Goal: Information Seeking & Learning: Learn about a topic

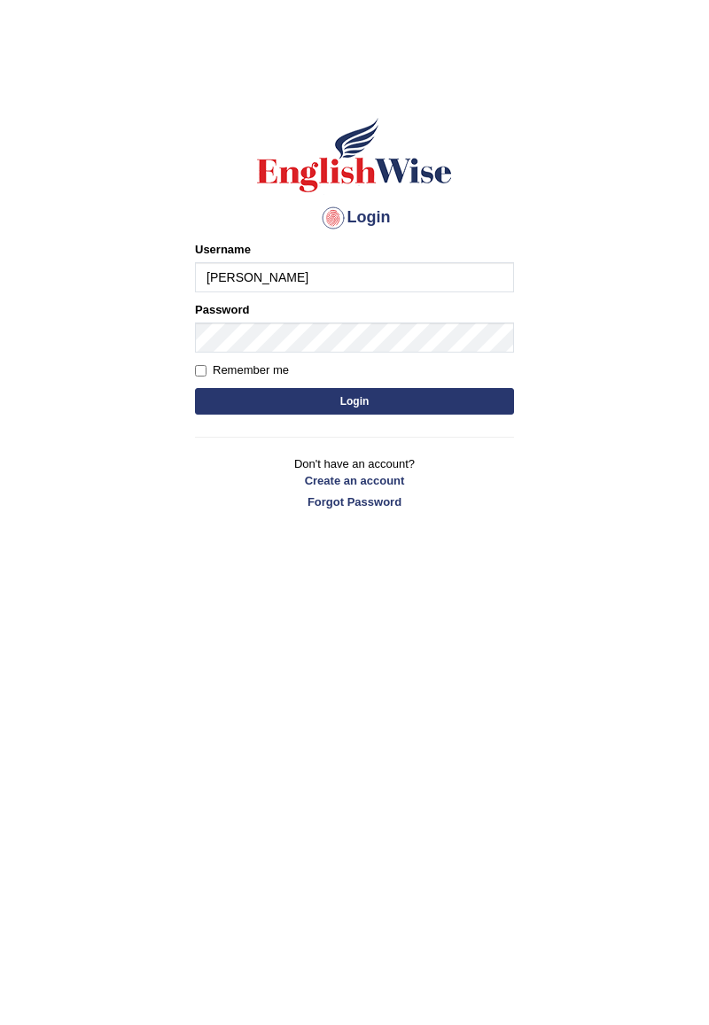
click at [216, 273] on input "[PERSON_NAME]" at bounding box center [354, 277] width 319 height 30
click at [213, 273] on input "Aabdulkhalid_" at bounding box center [354, 277] width 319 height 30
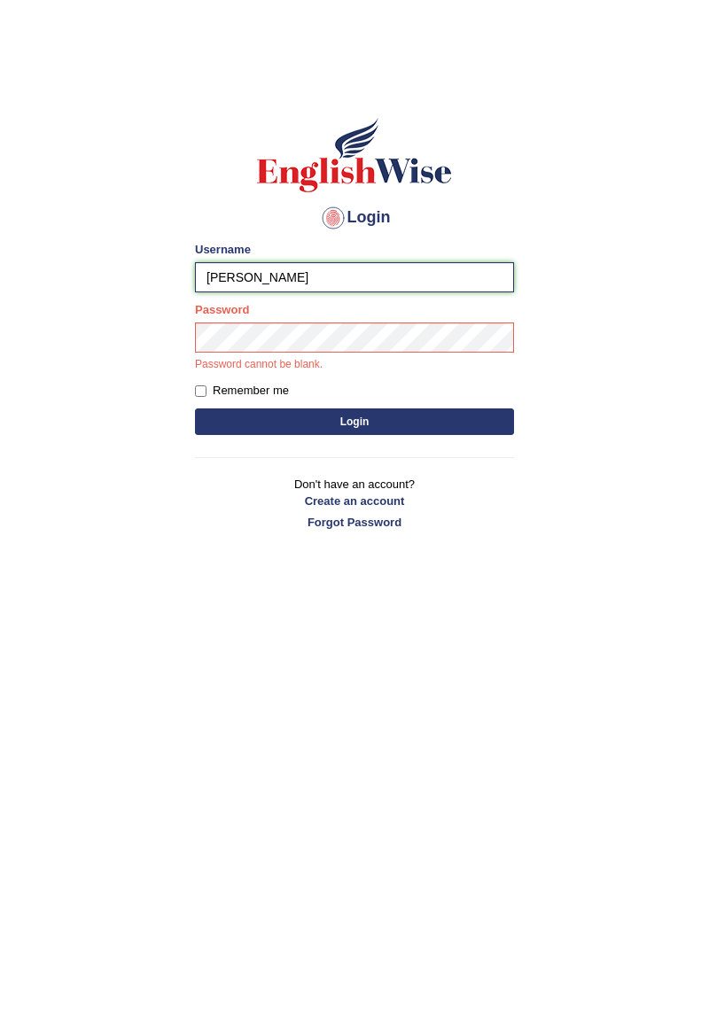
click at [307, 278] on input "abdulkhalid_" at bounding box center [354, 277] width 319 height 30
click at [293, 276] on input "abdulkhalid_" at bounding box center [354, 277] width 319 height 30
type input "abdulkhalid_Parramatta"
click at [439, 423] on button "Login" at bounding box center [354, 421] width 319 height 27
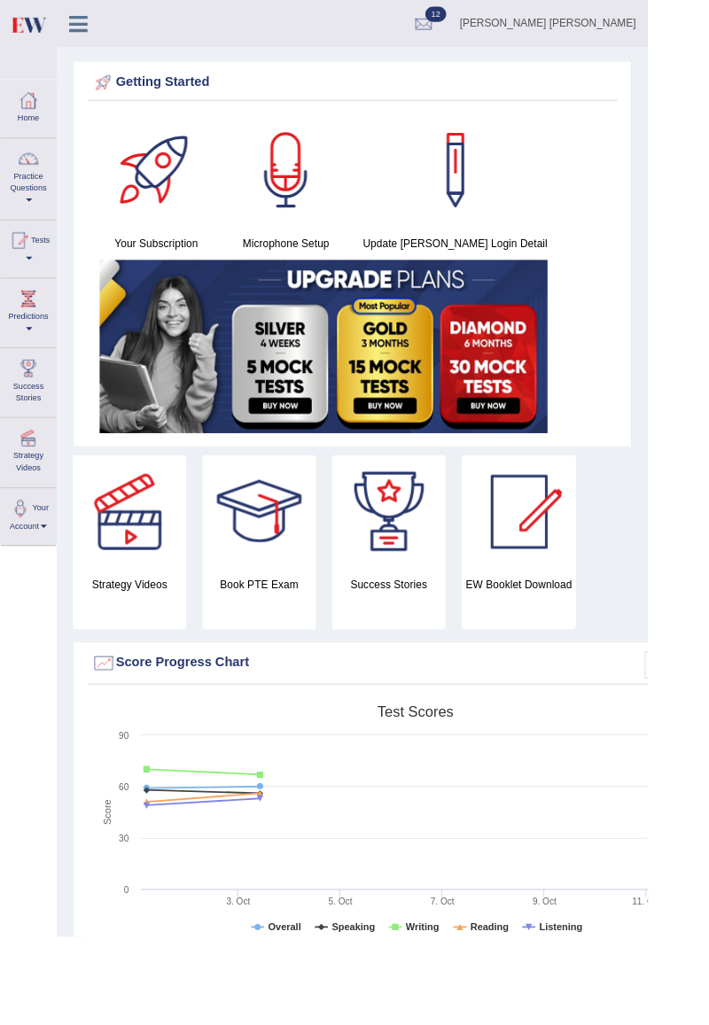
click at [28, 192] on link "Practice Questions" at bounding box center [31, 193] width 60 height 83
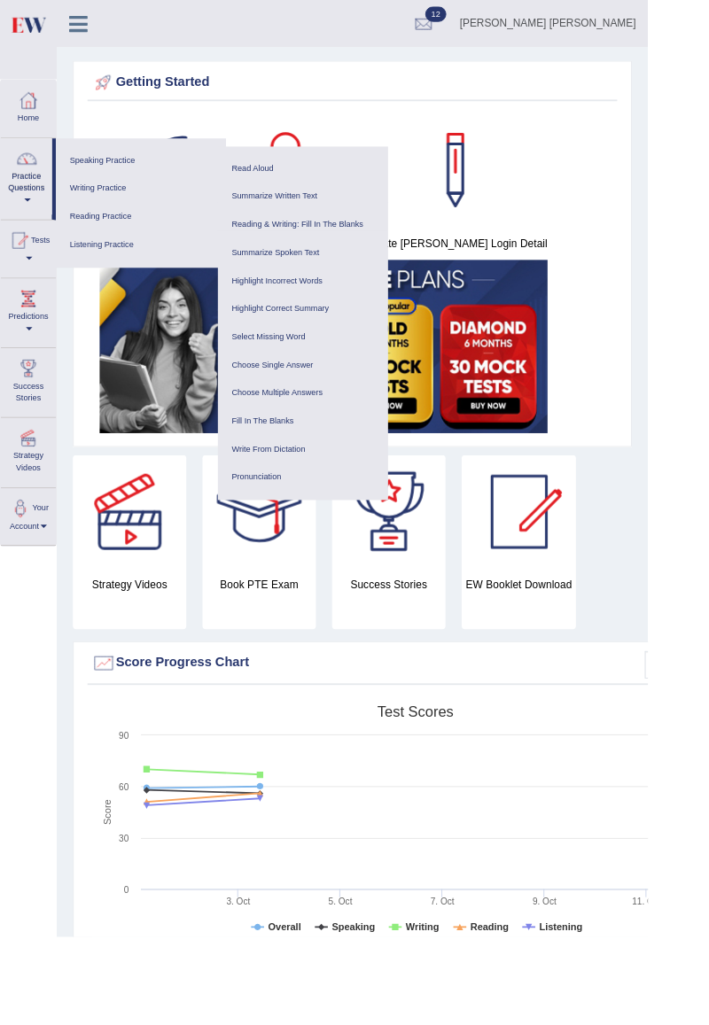
click at [104, 235] on link "Reading Practice" at bounding box center [154, 236] width 168 height 31
click at [299, 250] on link "Reading & Writing: Fill In The Blanks" at bounding box center [331, 245] width 168 height 31
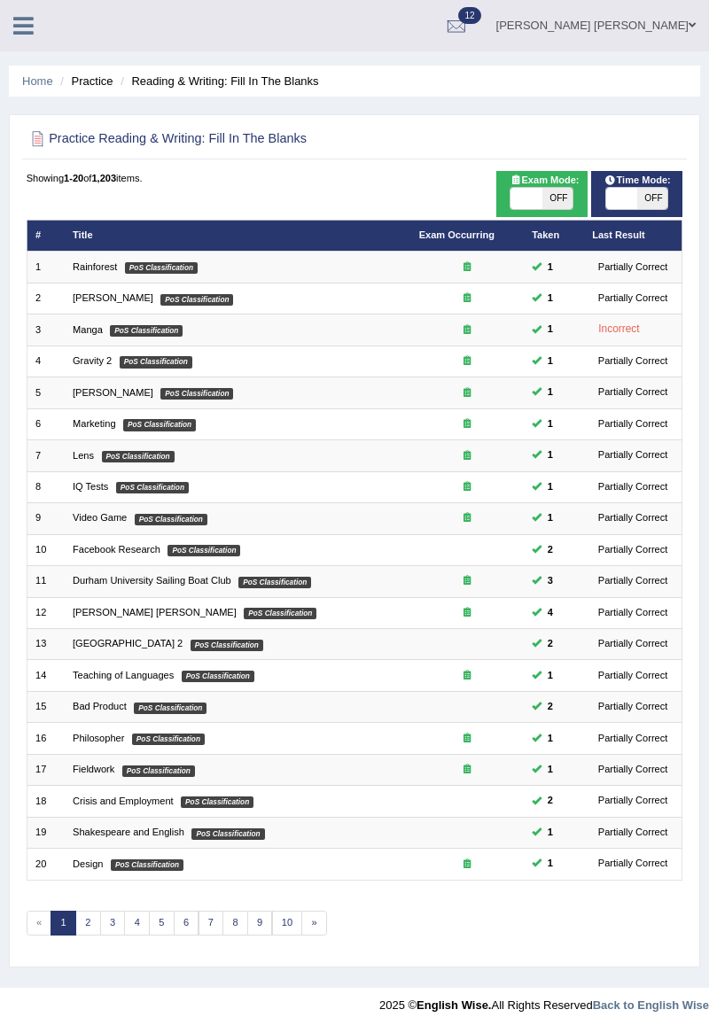
click at [83, 270] on link "Rainforest" at bounding box center [95, 266] width 44 height 11
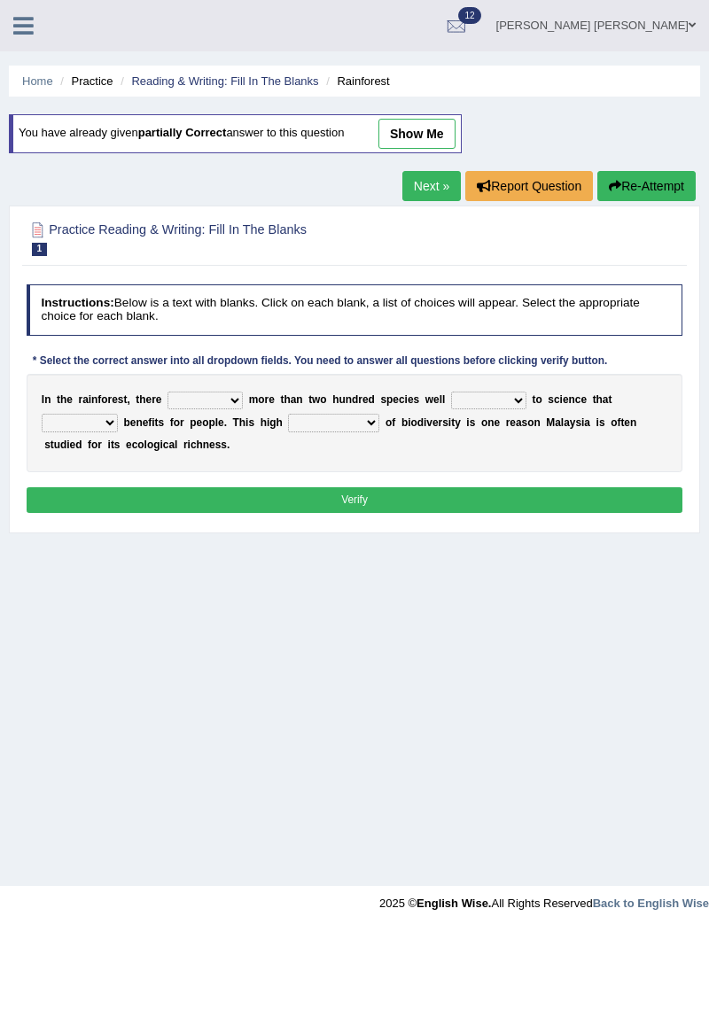
click at [198, 402] on select "have can be has is" at bounding box center [204, 401] width 75 height 18
click at [218, 402] on select "have can be has is" at bounding box center [204, 401] width 75 height 18
select select "is"
click at [459, 402] on select "knowing known knew know" at bounding box center [488, 401] width 75 height 18
select select "known"
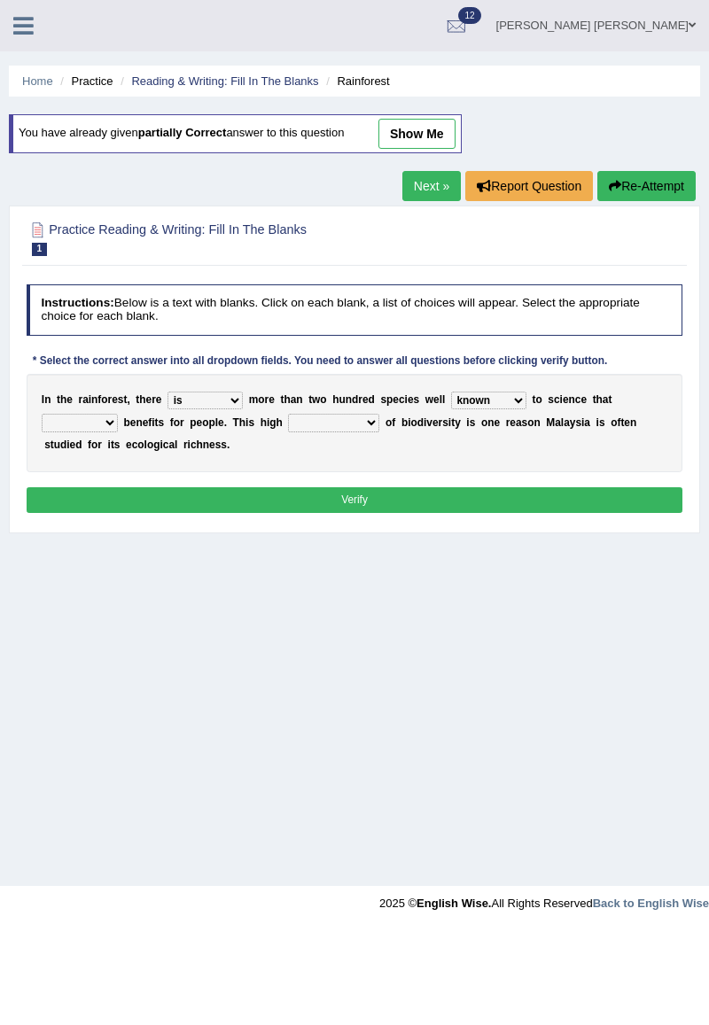
click at [118, 414] on select "contain contained containing contains" at bounding box center [80, 423] width 76 height 18
select select "contain"
click at [288, 426] on select "condensation conjunction continuity complexity" at bounding box center [333, 423] width 91 height 18
select select "complexity"
click at [363, 501] on button "Verify" at bounding box center [355, 500] width 657 height 26
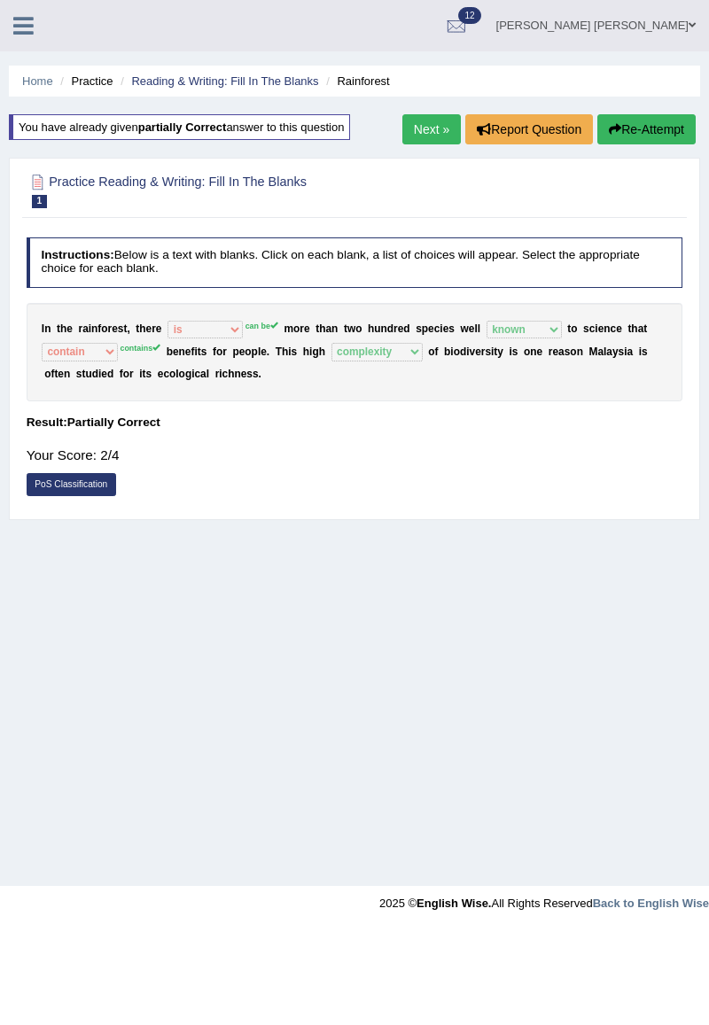
click at [643, 124] on button "Re-Attempt" at bounding box center [646, 129] width 98 height 30
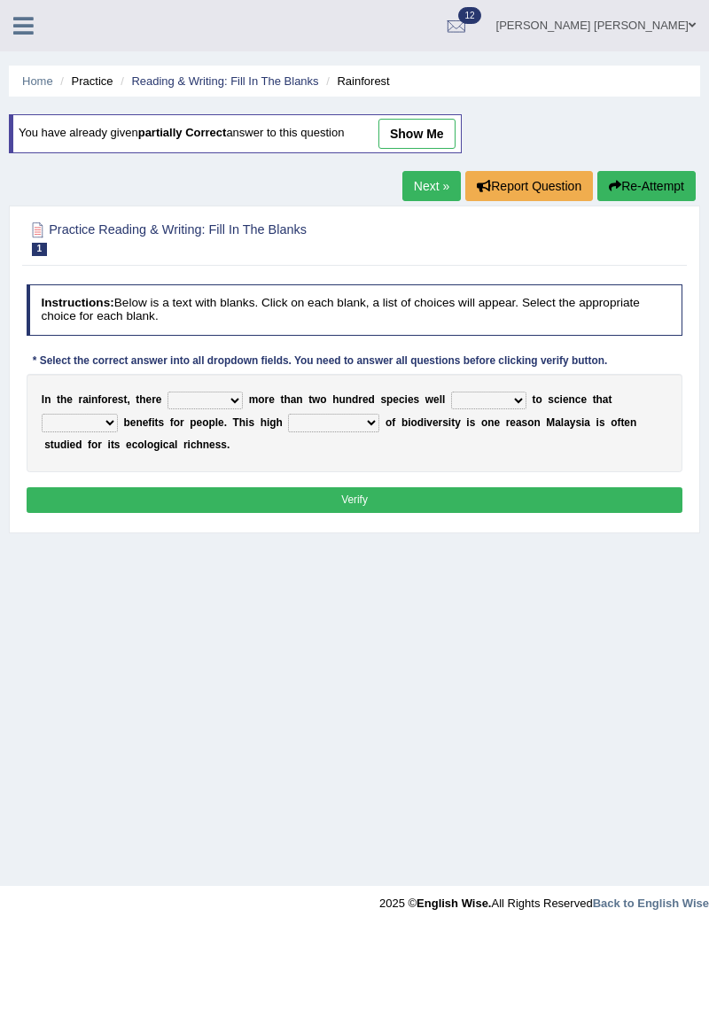
click at [193, 399] on select "have can be has is" at bounding box center [204, 401] width 75 height 18
select select "can be"
click at [461, 402] on select "knowing known knew know" at bounding box center [488, 401] width 75 height 18
select select "known"
click at [118, 414] on select "contain contained containing contains" at bounding box center [80, 423] width 76 height 18
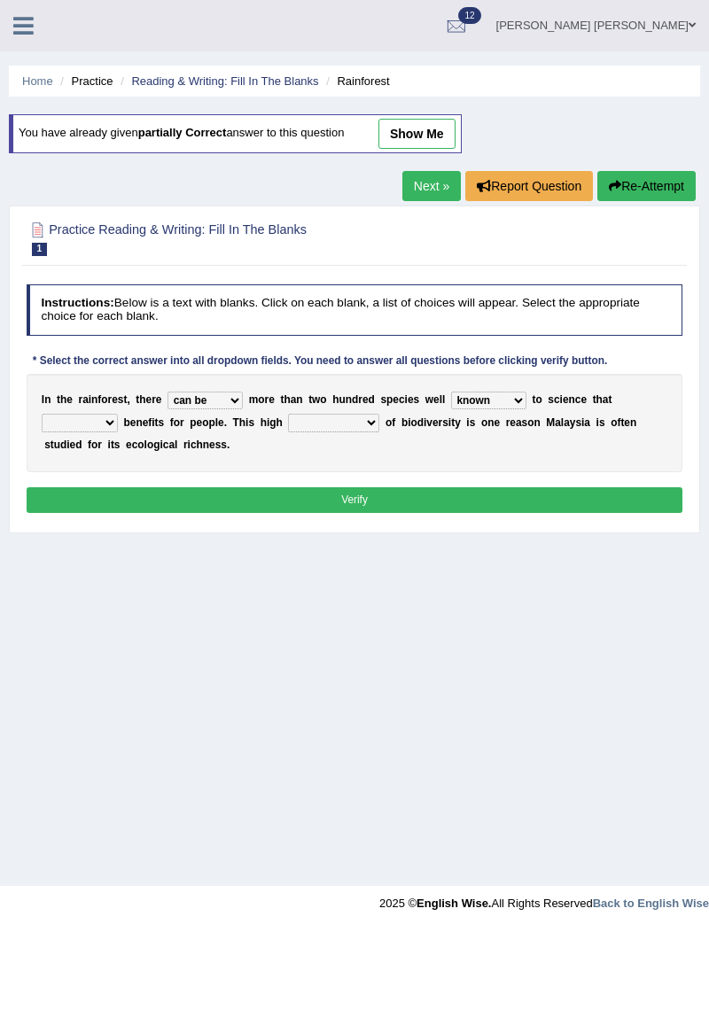
select select "contains"
click at [288, 422] on select "condensation conjunction continuity complexity" at bounding box center [333, 423] width 91 height 18
select select "complexity"
click at [397, 498] on button "Verify" at bounding box center [355, 500] width 657 height 26
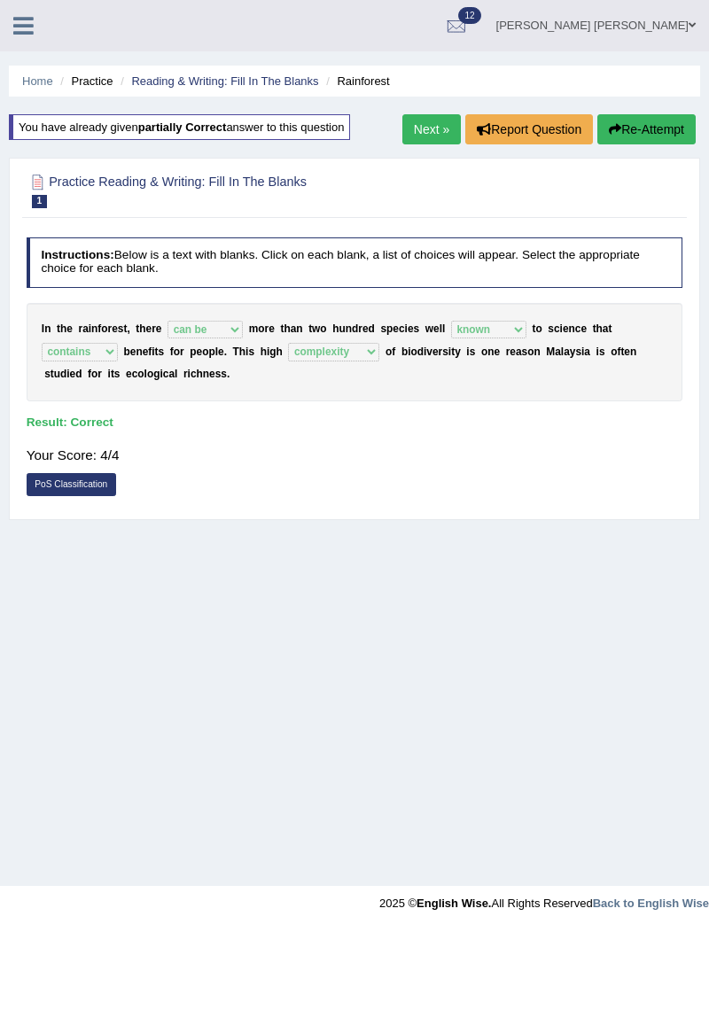
click at [21, 19] on icon at bounding box center [23, 25] width 20 height 23
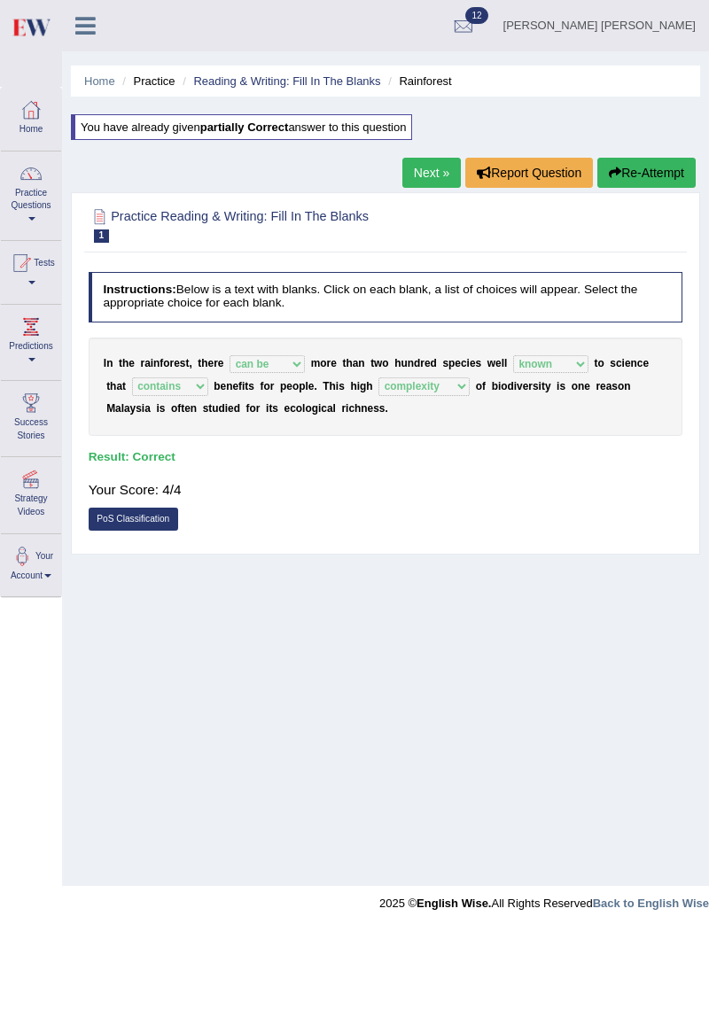
click at [28, 179] on div at bounding box center [31, 173] width 27 height 27
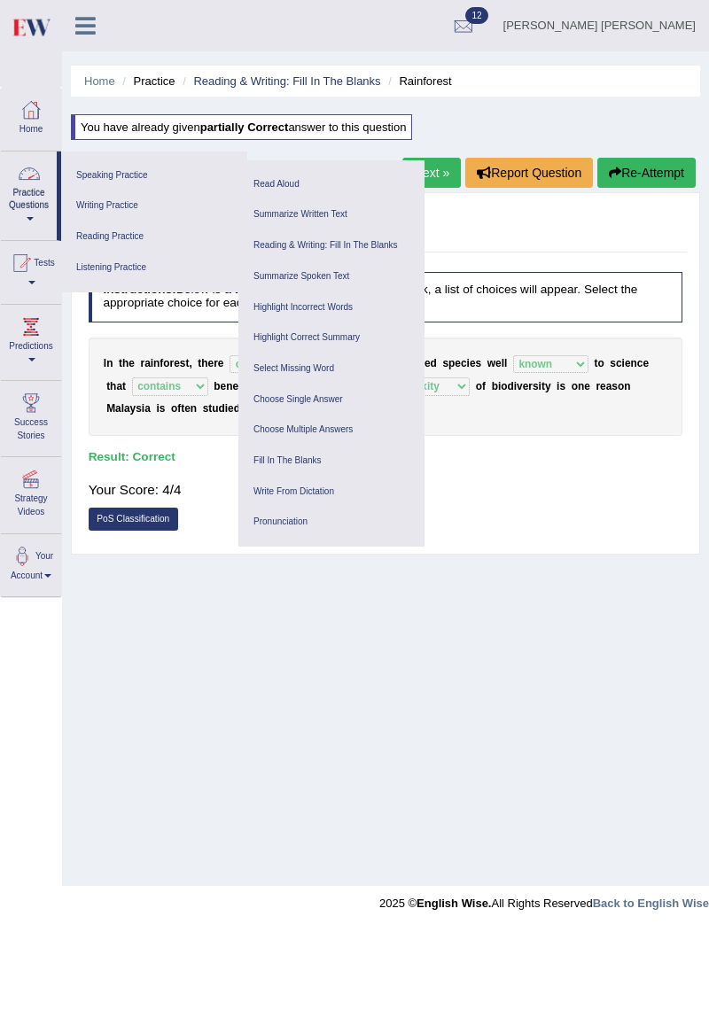
click at [119, 237] on link "Reading Practice" at bounding box center [154, 236] width 168 height 31
click at [326, 245] on link "Reading & Writing: Fill In The Blanks" at bounding box center [331, 245] width 168 height 31
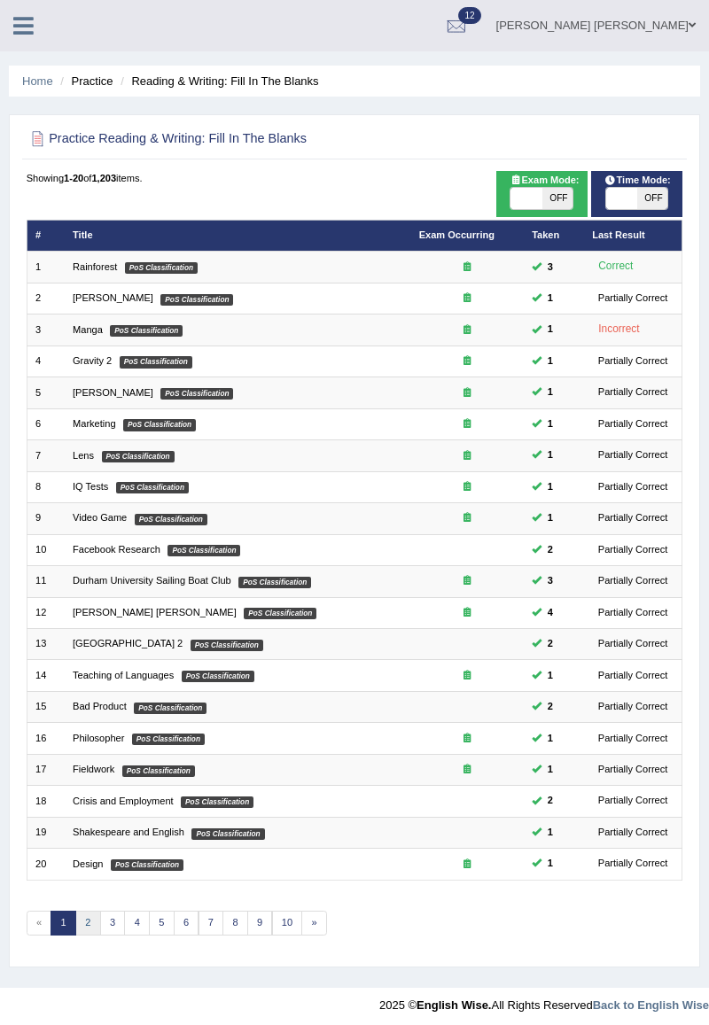
click at [85, 916] on link "2" at bounding box center [88, 923] width 26 height 25
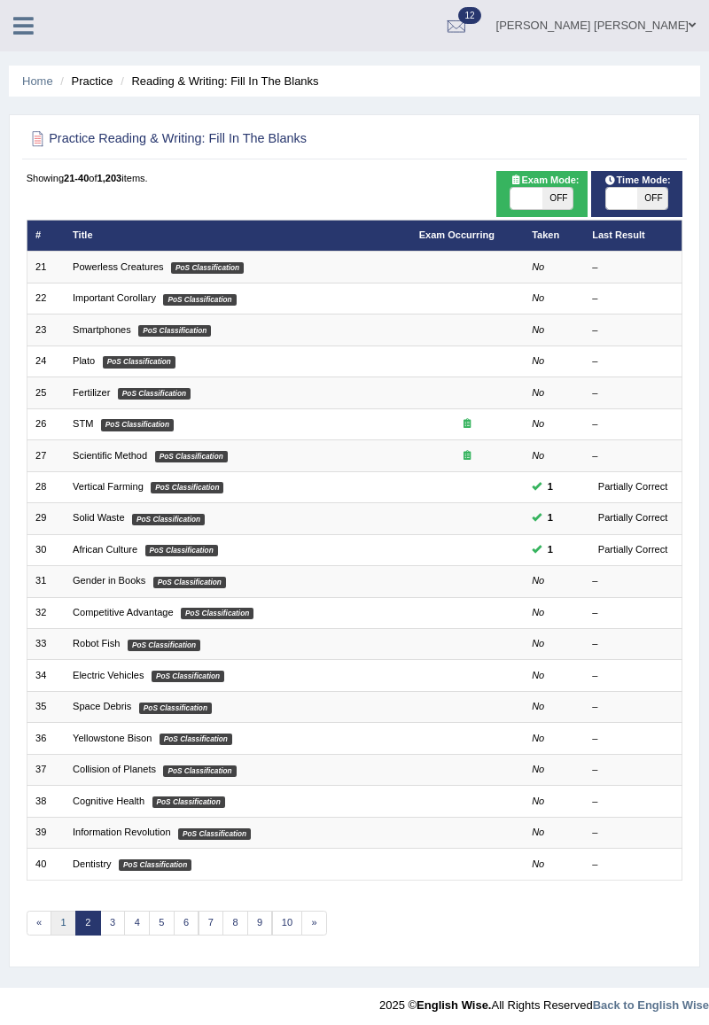
click at [61, 918] on link "1" at bounding box center [64, 923] width 26 height 25
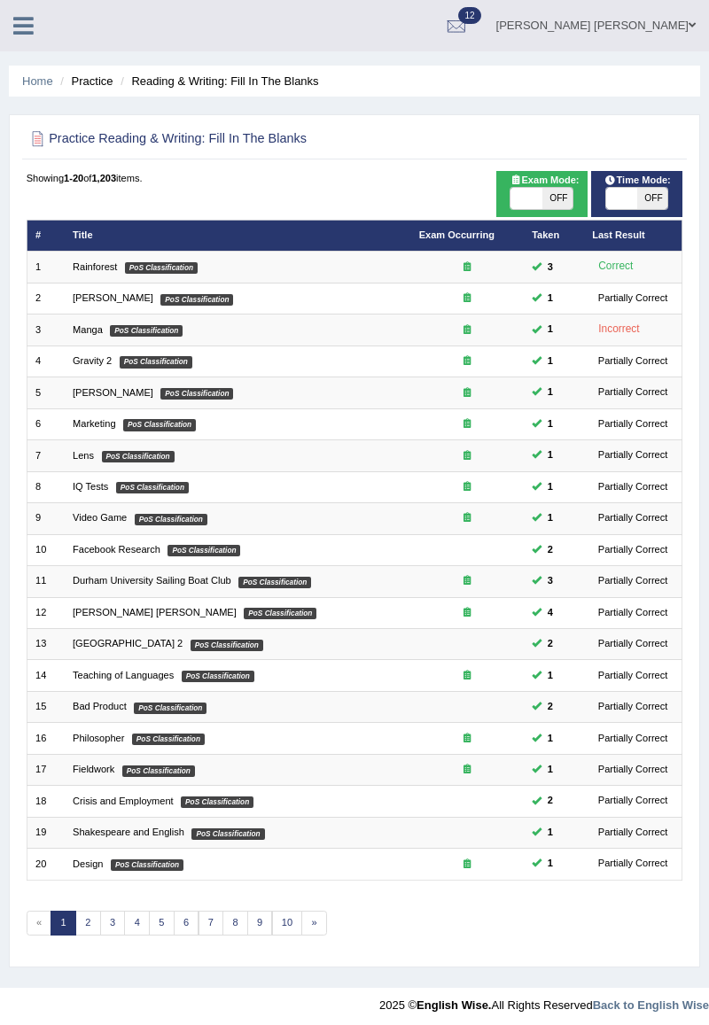
click at [89, 579] on link "Durham University Sailing Boat Club" at bounding box center [152, 580] width 159 height 11
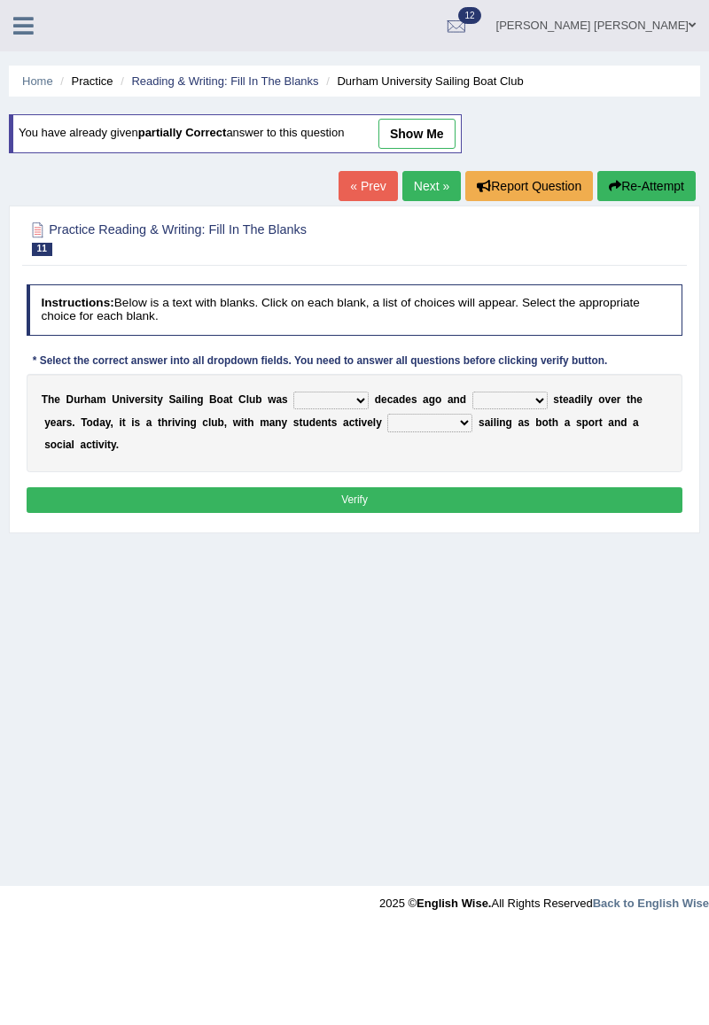
click at [315, 400] on select "found fund founded find" at bounding box center [330, 401] width 75 height 18
select select "founded"
click at [480, 402] on select "grow growing has grown grown" at bounding box center [509, 401] width 75 height 18
select select "growing"
click at [387, 424] on select "enjoy enjoyed are enjoying enjoying" at bounding box center [429, 423] width 85 height 18
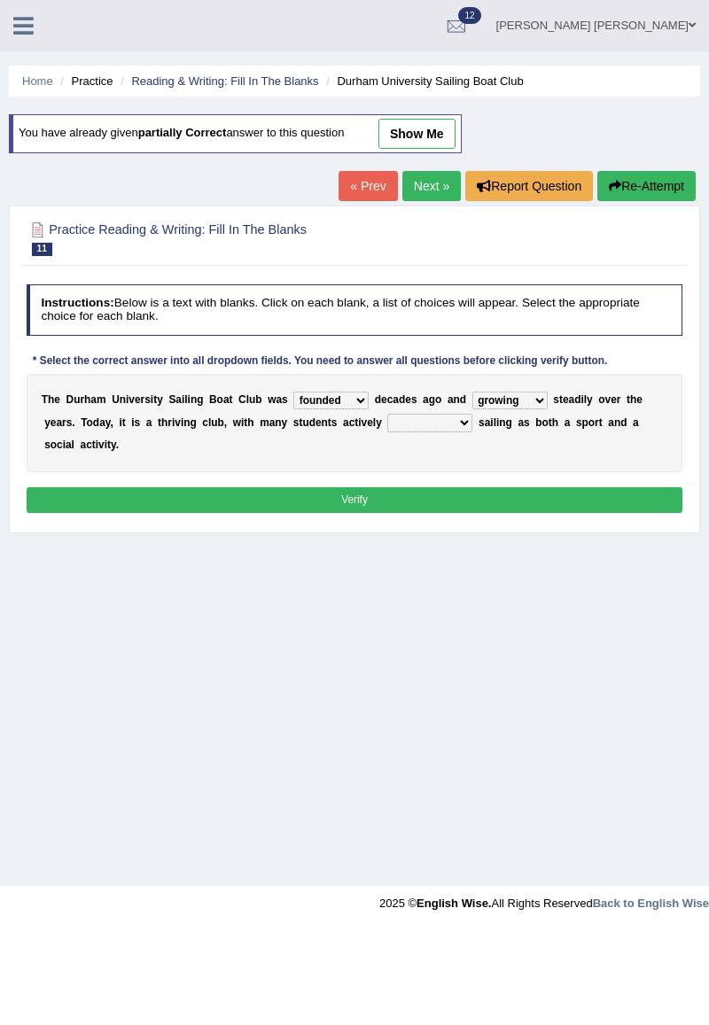
click at [482, 638] on div "Home Practice Reading & Writing: Fill In The Blanks Durham University Sailing B…" at bounding box center [354, 443] width 709 height 886
click at [387, 428] on select "enjoy enjoyed are enjoying enjoying" at bounding box center [429, 423] width 85 height 18
select select "are enjoying"
click at [386, 487] on button "Verify" at bounding box center [355, 500] width 657 height 26
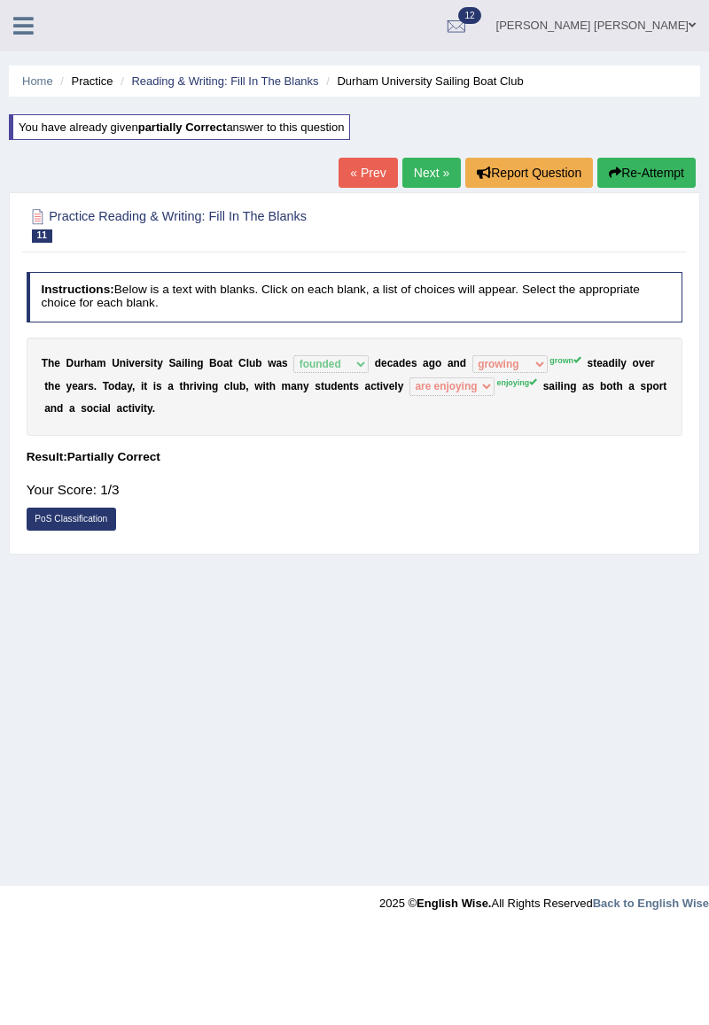
click at [424, 174] on link "Next »" at bounding box center [431, 173] width 58 height 30
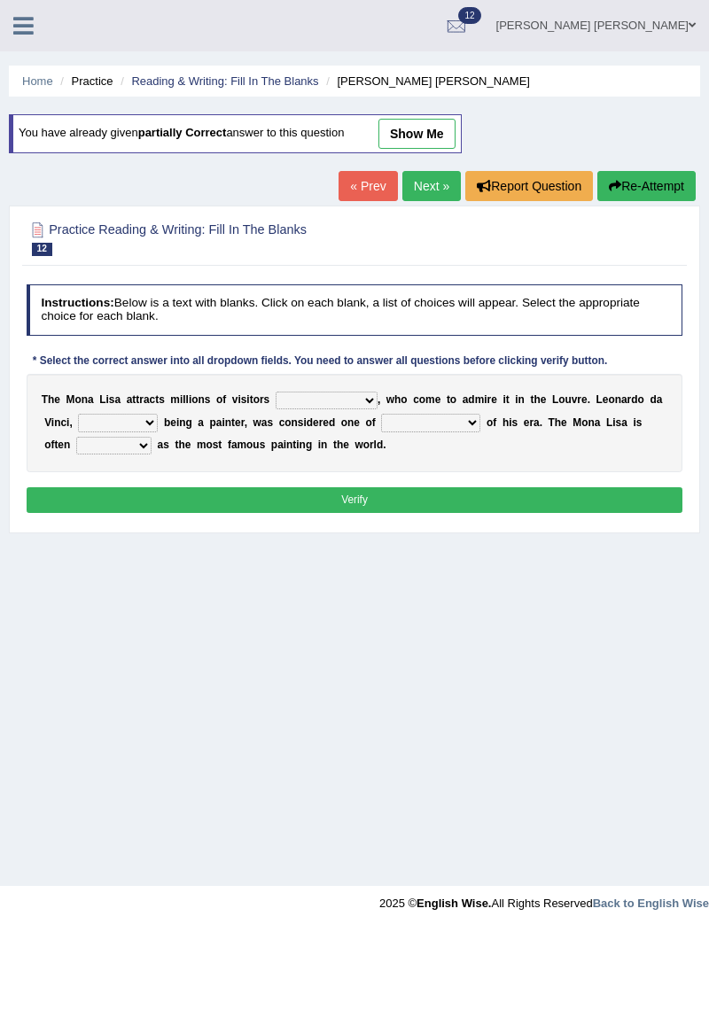
click at [301, 403] on select "around the year the all year all year round per year" at bounding box center [327, 401] width 102 height 18
select select "all year round"
click at [94, 424] on select "rather than as much as as well as as long as" at bounding box center [118, 423] width 80 height 18
select select "rather than"
click at [381, 425] on select "better artists artist the better artist the best artists" at bounding box center [430, 423] width 99 height 18
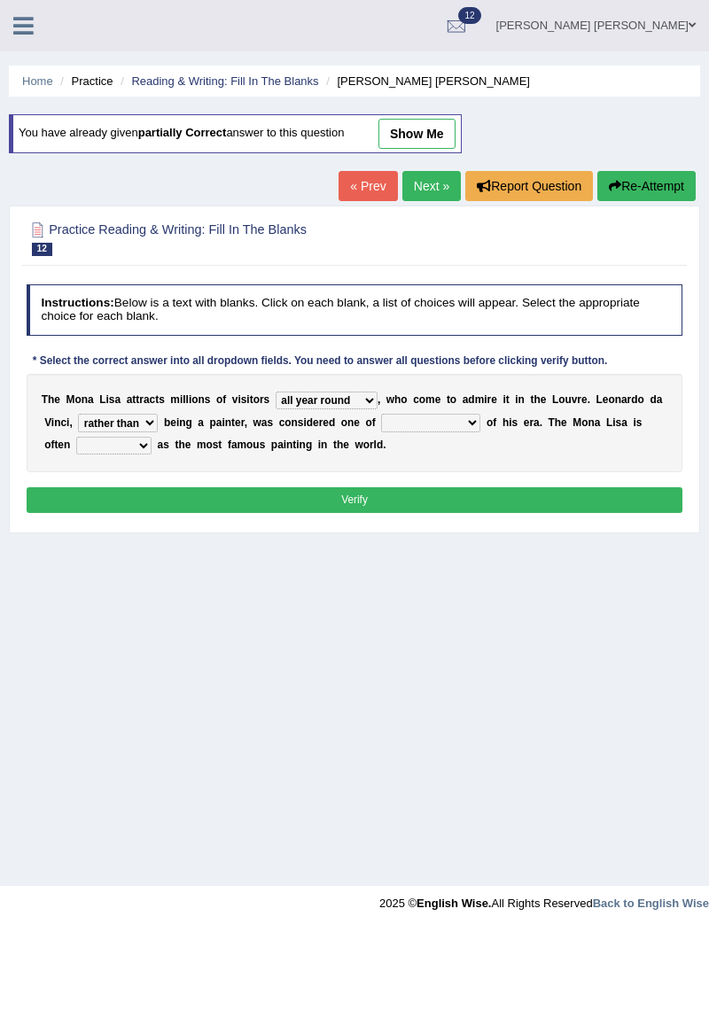
select select "the best artists"
click at [97, 450] on select "classified suggested predicted described" at bounding box center [113, 446] width 75 height 18
click at [541, 597] on div "Home Practice Reading & Writing: Fill In The Blanks Mona Lisa You have already …" at bounding box center [354, 443] width 709 height 886
click at [94, 442] on select "classified suggested predicted described" at bounding box center [113, 446] width 75 height 18
select select "described"
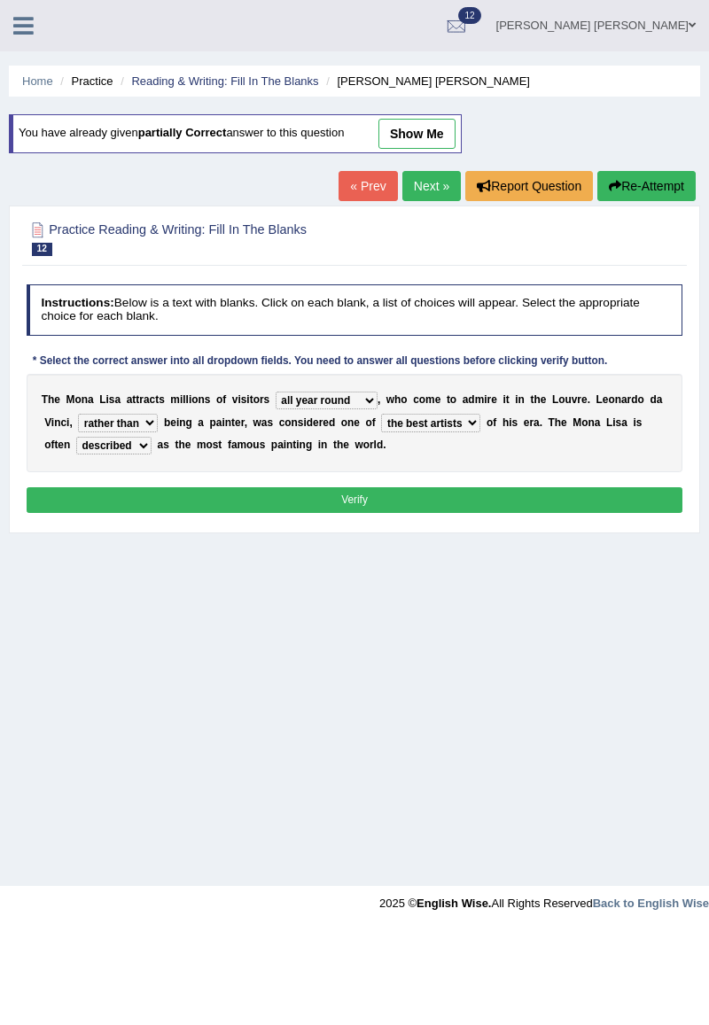
click at [404, 501] on button "Verify" at bounding box center [355, 500] width 657 height 26
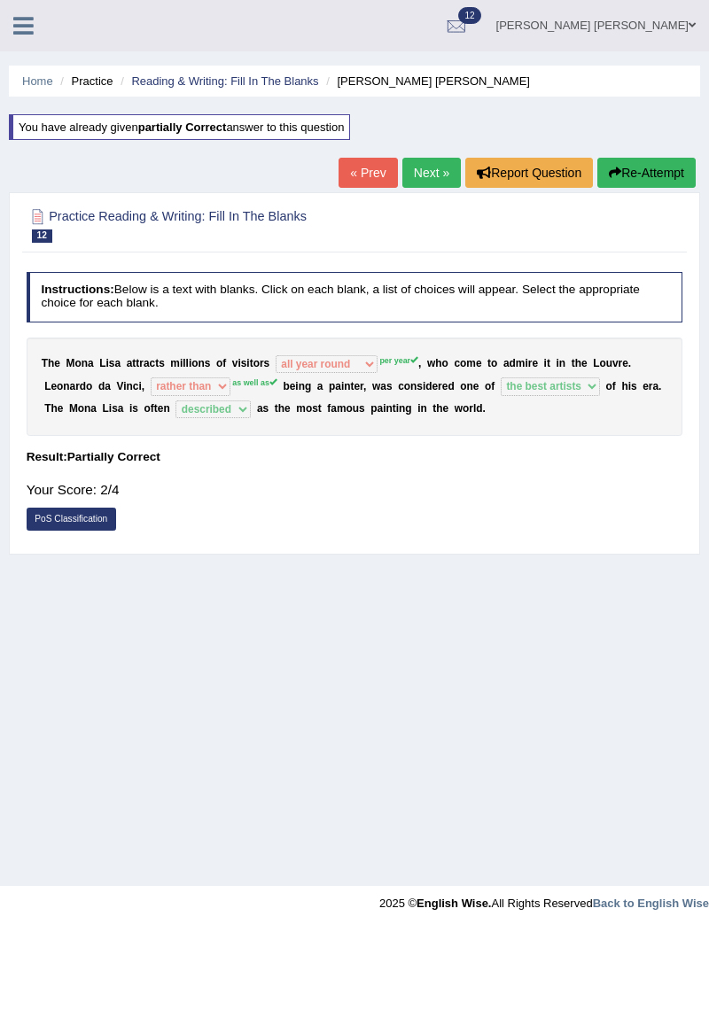
click at [424, 192] on div "Practice Reading & Writing: Fill In The Blanks 12 Mona Lisa Instructions: Below…" at bounding box center [354, 373] width 691 height 362
click at [424, 177] on link "Next »" at bounding box center [431, 173] width 58 height 30
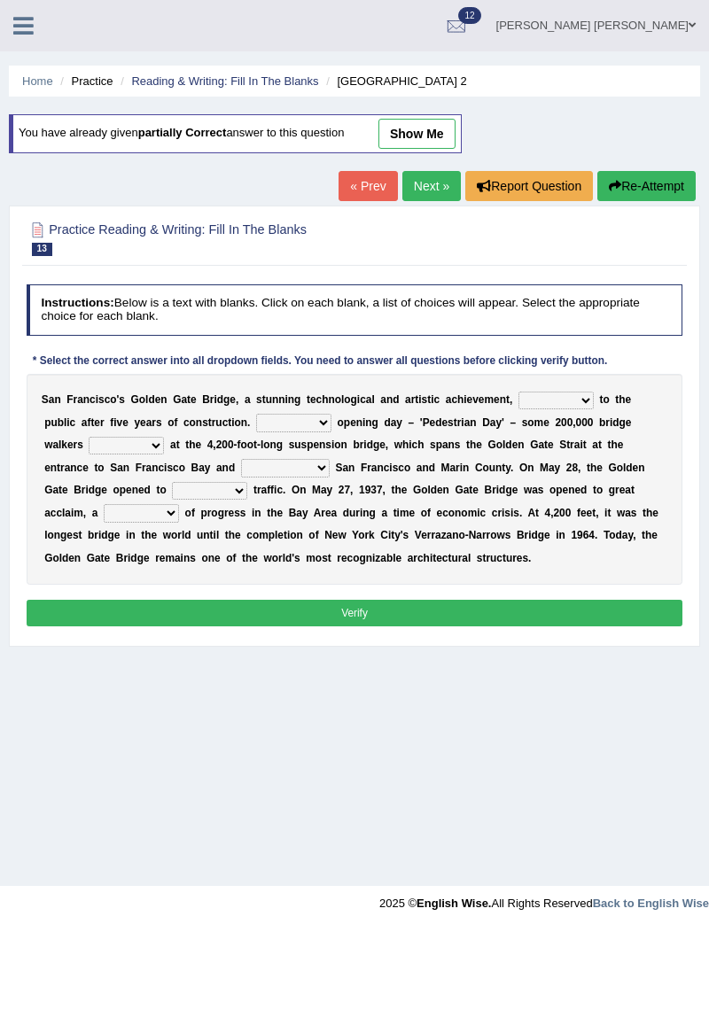
click at [518, 402] on select "opens closes appears equals" at bounding box center [555, 401] width 75 height 18
select select "opens"
click at [256, 424] on select "On During Since When" at bounding box center [293, 423] width 75 height 18
select select "On"
click at [164, 437] on select "stationed looked marveled laughed" at bounding box center [126, 446] width 75 height 18
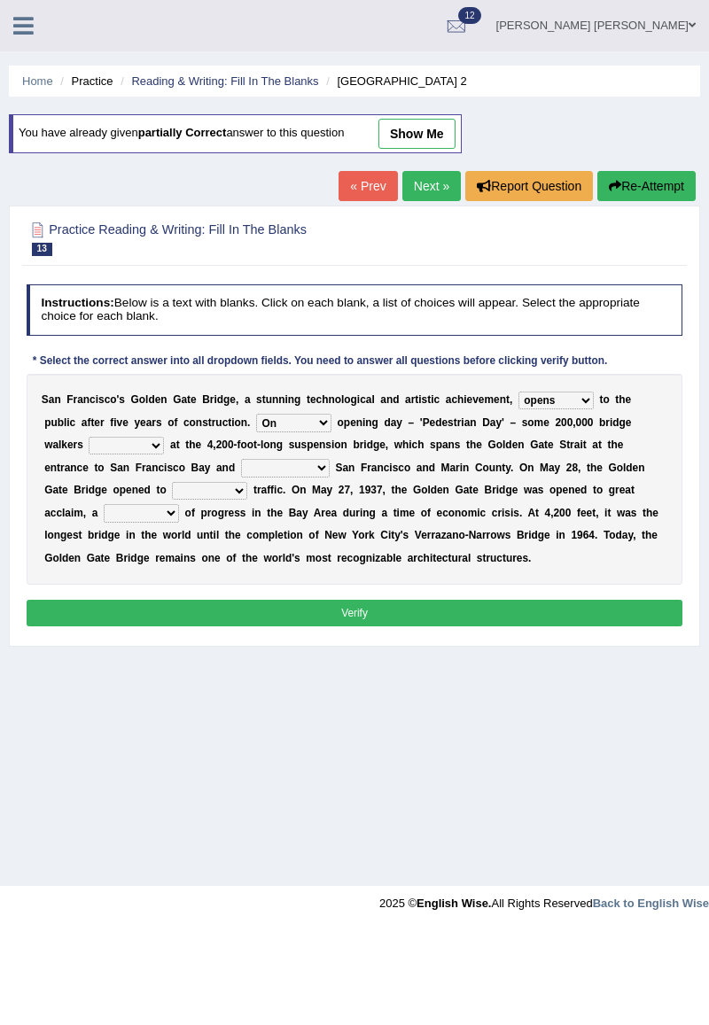
click at [493, 634] on div "Instructions: Below is a text with blanks. Click on each blank, a list of choic…" at bounding box center [354, 457] width 664 height 361
click at [241, 470] on select "separates connects channels differentiates" at bounding box center [285, 468] width 89 height 18
click at [515, 726] on div "Home Practice Reading & Writing: Fill In The Blanks Golden Gate Bridge 2 You ha…" at bounding box center [354, 443] width 709 height 886
click at [241, 470] on select "separates connects channels differentiates" at bounding box center [285, 468] width 89 height 18
click at [477, 747] on div "Home Practice Reading & Writing: Fill In The Blanks Golden Gate Bridge 2 You ha…" at bounding box center [354, 443] width 709 height 886
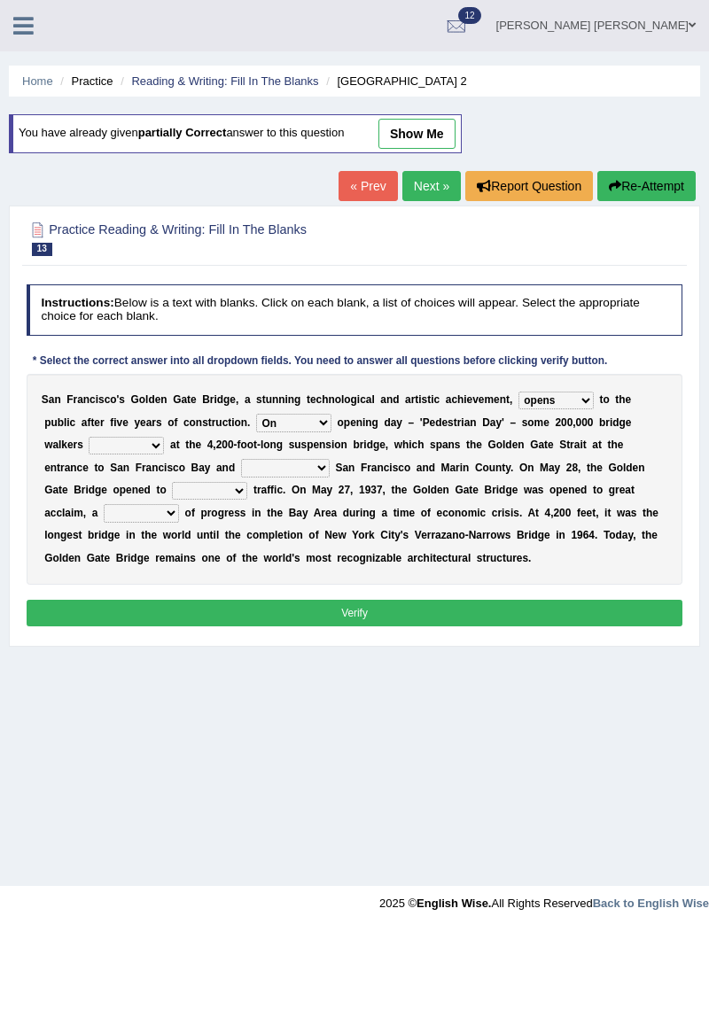
click at [164, 437] on select "stationed looked marveled laughed" at bounding box center [126, 446] width 75 height 18
select select "looked"
click at [241, 469] on select "separates connects channels differentiates" at bounding box center [285, 468] width 89 height 18
click at [241, 472] on select "separates connects channels differentiates" at bounding box center [285, 468] width 89 height 18
select select "connects"
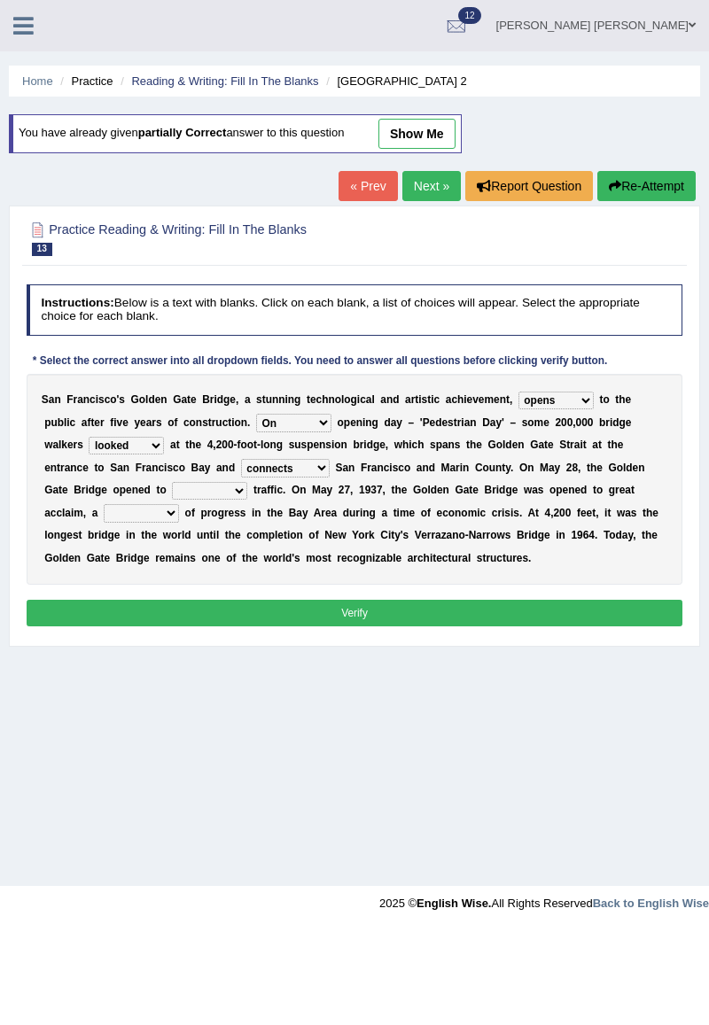
click at [247, 482] on select "aquatic vehicular airborne watertight" at bounding box center [209, 491] width 75 height 18
select select "vehicular"
click at [179, 504] on select "denial symbol technique yield" at bounding box center [141, 513] width 75 height 18
click at [540, 562] on div "S a n F r a n c i s c o ' s G o l d e n G a t e B r i d g e , a s t u n n i n g…" at bounding box center [355, 479] width 657 height 211
click at [179, 504] on select "denial symbol technique yield" at bounding box center [141, 513] width 75 height 18
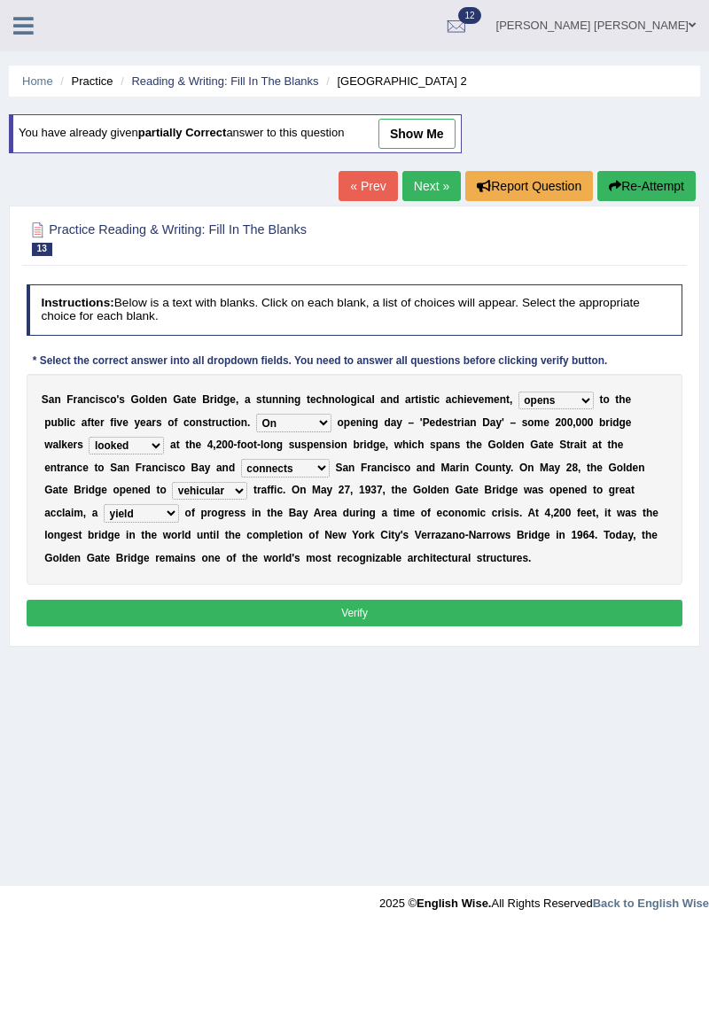
click at [179, 504] on select "denial symbol technique yield" at bounding box center [141, 513] width 75 height 18
select select "symbol"
click at [390, 622] on button "Verify" at bounding box center [355, 613] width 657 height 26
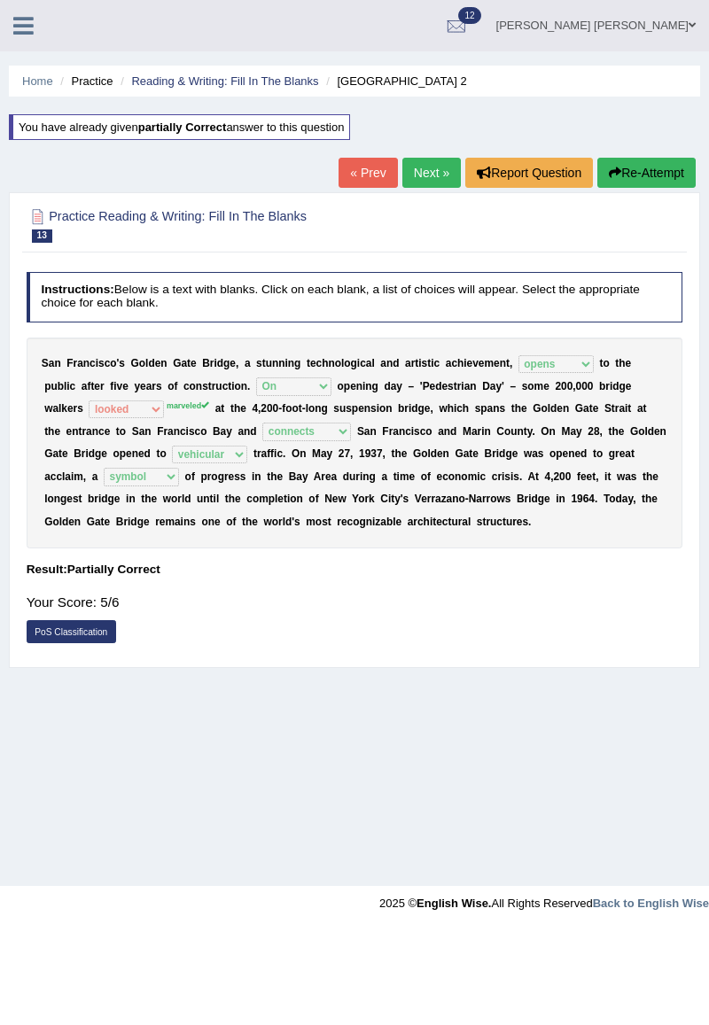
click at [58, 633] on link "PoS Classification" at bounding box center [71, 631] width 89 height 23
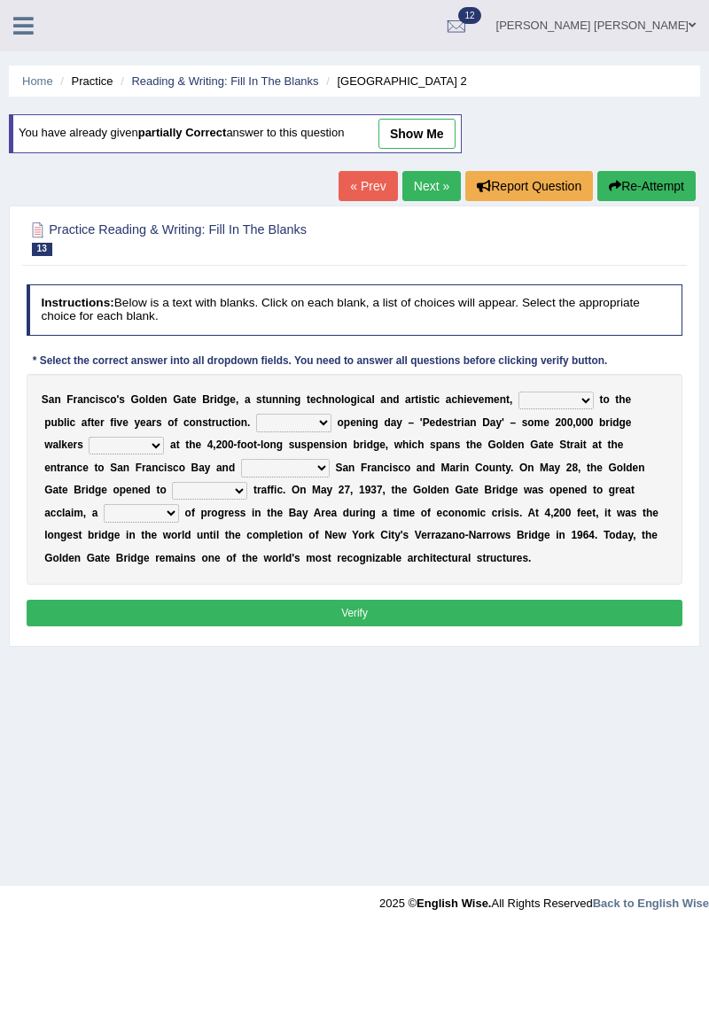
click at [519, 621] on button "Verify" at bounding box center [355, 613] width 657 height 26
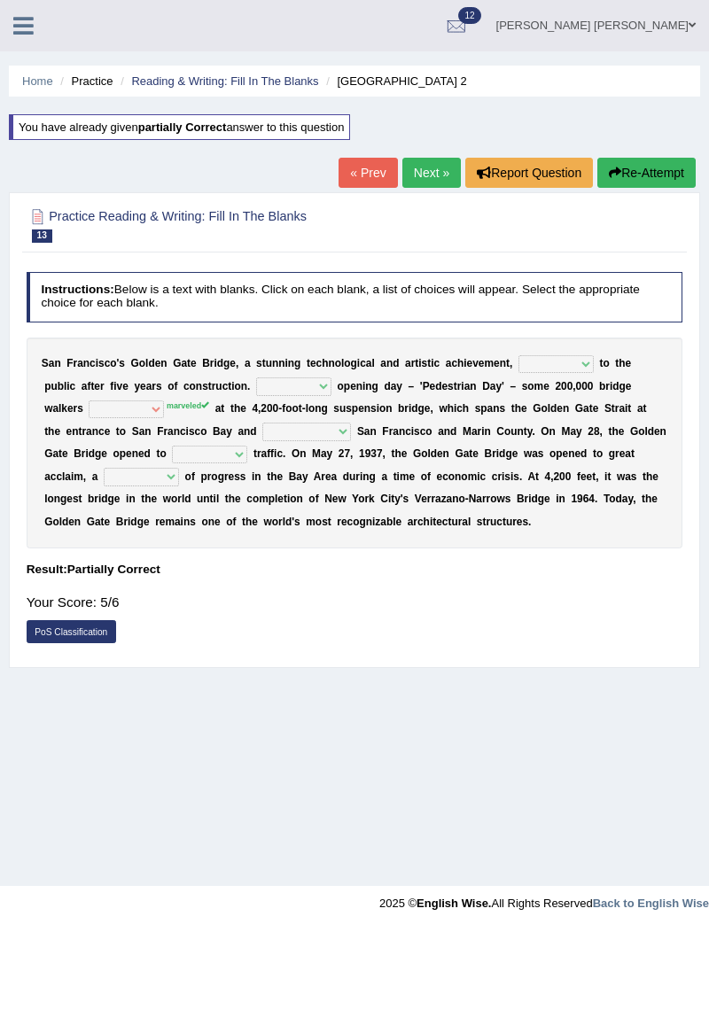
click at [80, 629] on link "PoS Classification" at bounding box center [71, 631] width 89 height 23
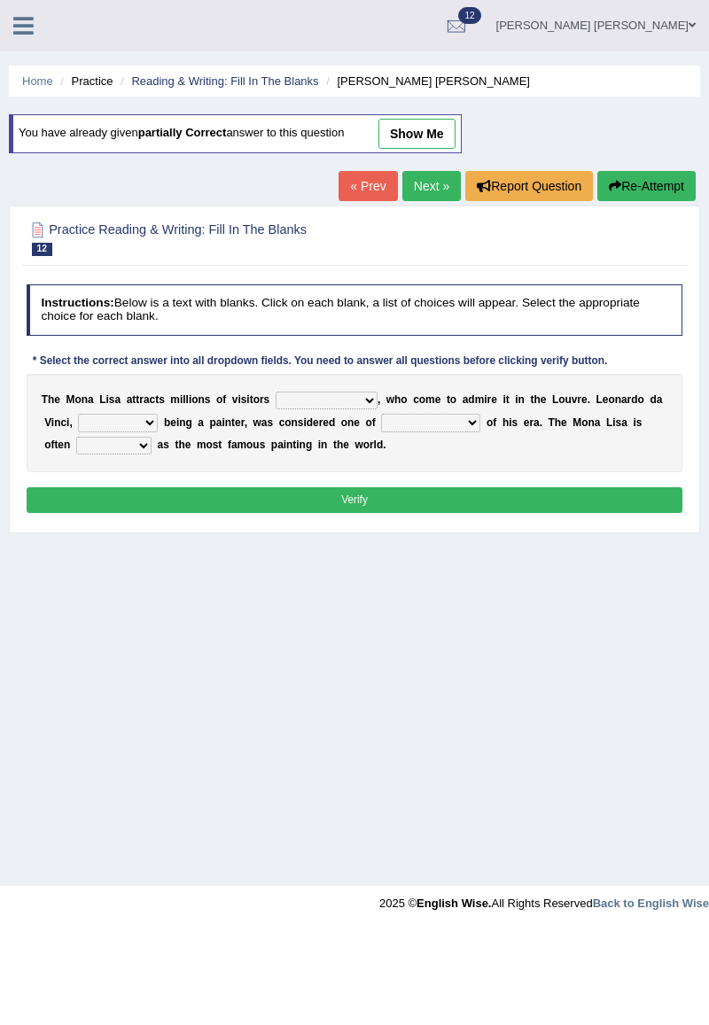
click at [431, 181] on link "Next »" at bounding box center [431, 186] width 58 height 30
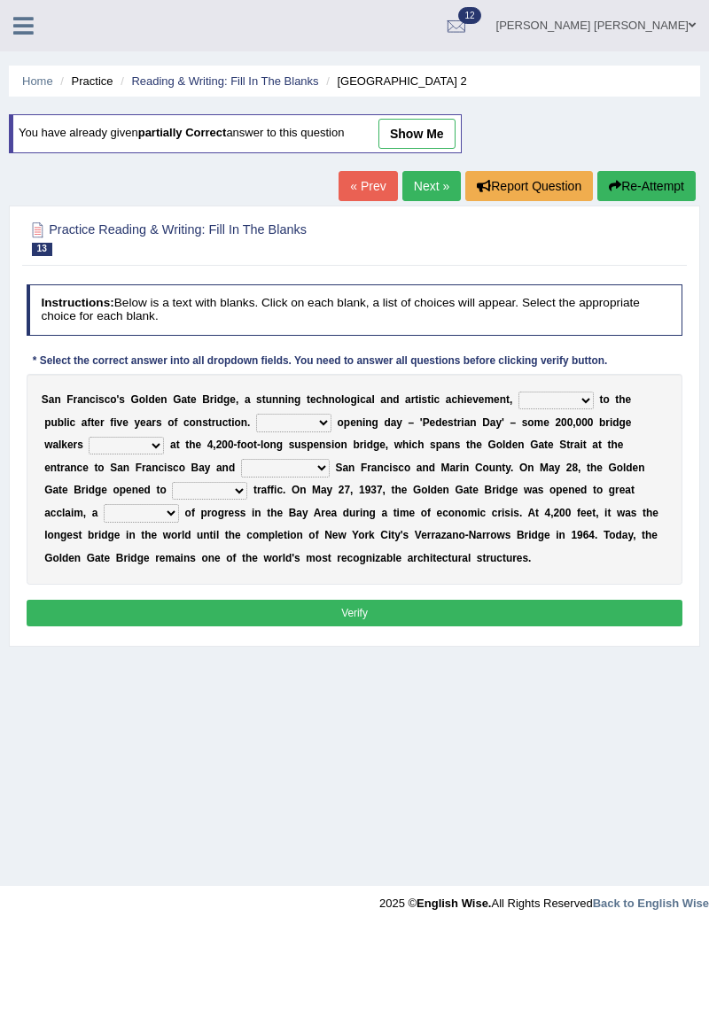
click at [431, 186] on link "Next »" at bounding box center [431, 186] width 58 height 30
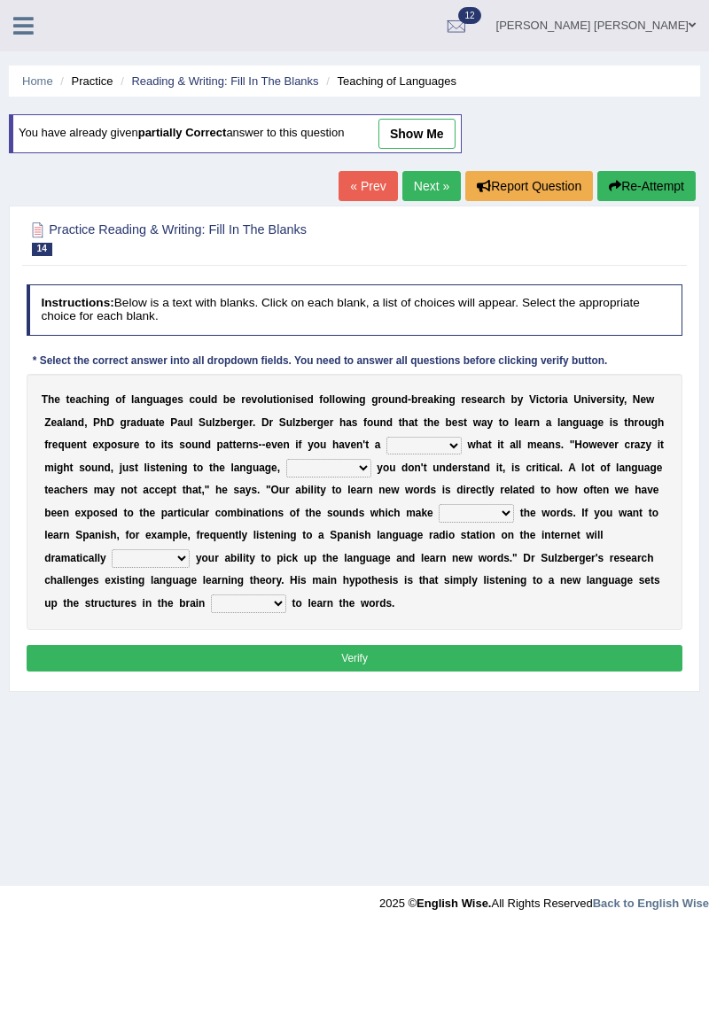
click at [386, 448] on select "dew claw clue due" at bounding box center [423, 446] width 75 height 18
select select "clue"
click at [286, 462] on select "but also all together even though if so" at bounding box center [328, 468] width 85 height 18
select select "even though"
click at [439, 517] on select "down up of on" at bounding box center [476, 513] width 75 height 18
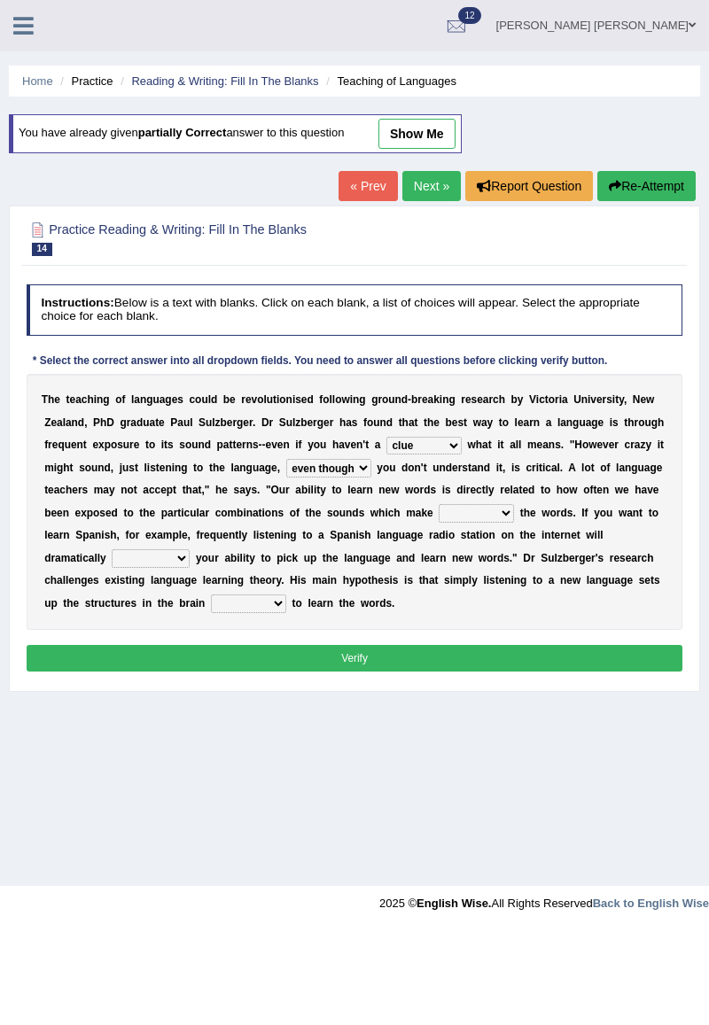
select select "up"
click at [190, 549] on select "evaluate exaggerate describe boost" at bounding box center [151, 558] width 78 height 18
select select "boost"
click at [517, 664] on button "Verify" at bounding box center [355, 658] width 657 height 26
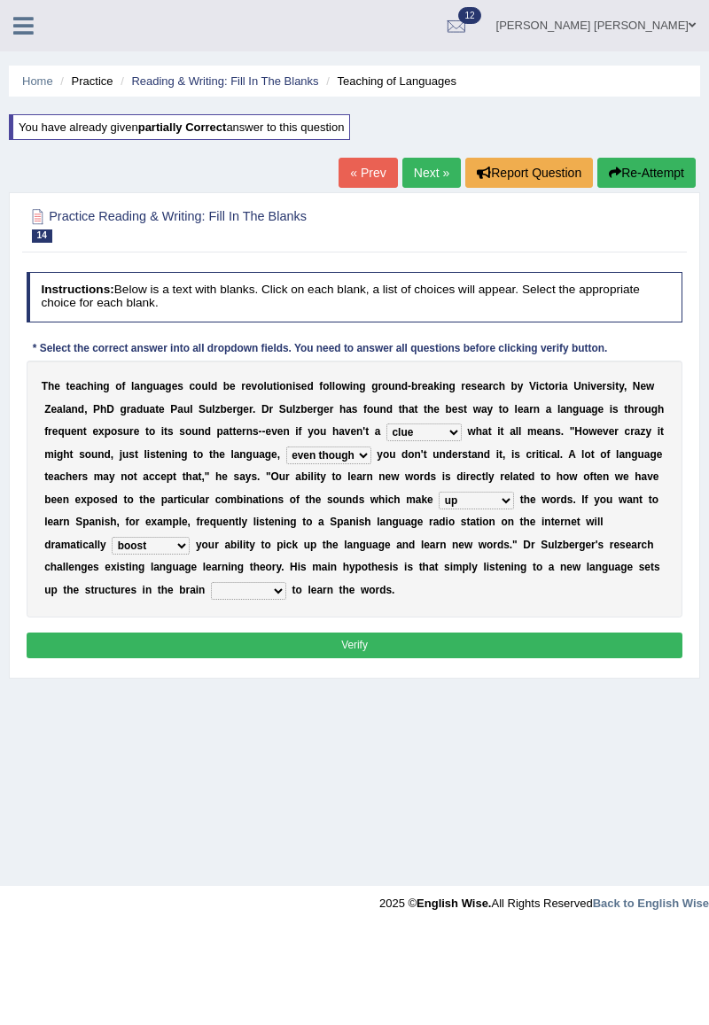
click at [510, 634] on button "Verify" at bounding box center [355, 646] width 657 height 26
click at [286, 582] on select "requiring required directed to require" at bounding box center [248, 591] width 75 height 18
click at [546, 602] on div "T h e t e a c h i n g o f l a n g u a g e s c o u l d b e r e v o l u t i o n i…" at bounding box center [355, 489] width 657 height 256
click at [286, 582] on select "requiring required directed to require" at bounding box center [248, 591] width 75 height 18
select select "directed"
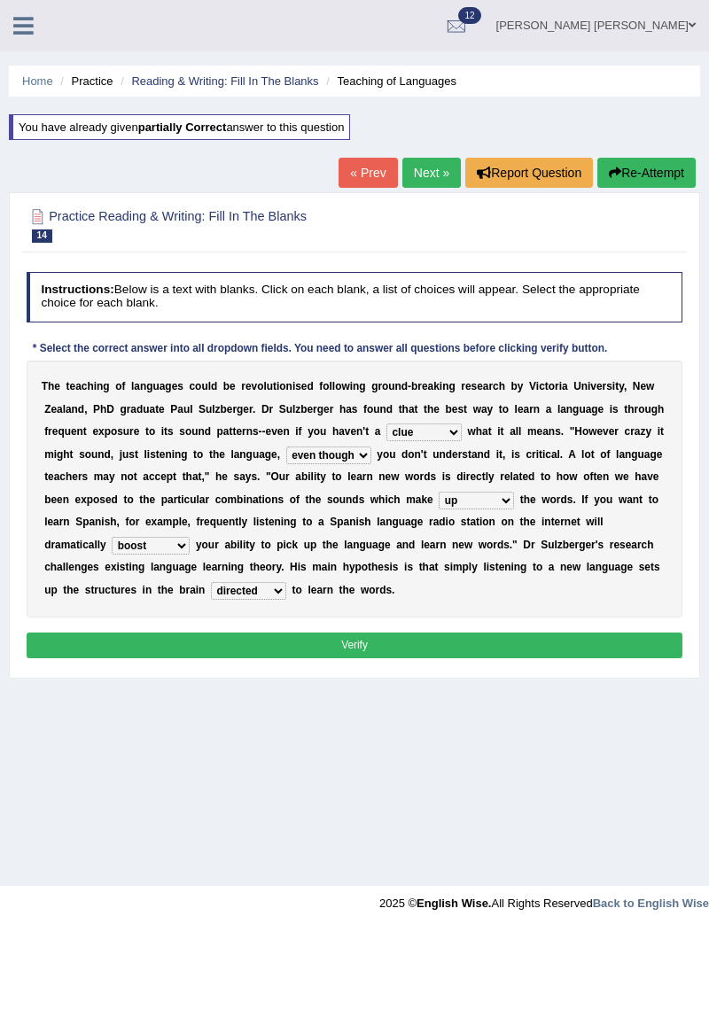
click at [528, 642] on button "Verify" at bounding box center [355, 646] width 657 height 26
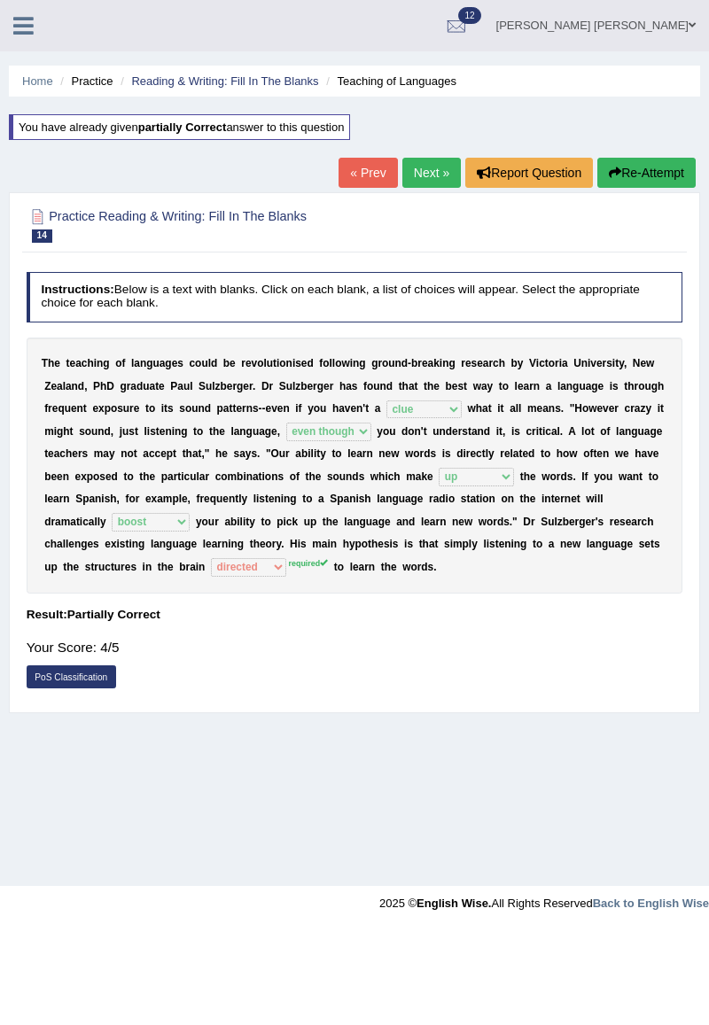
click at [431, 175] on link "Next »" at bounding box center [431, 173] width 58 height 30
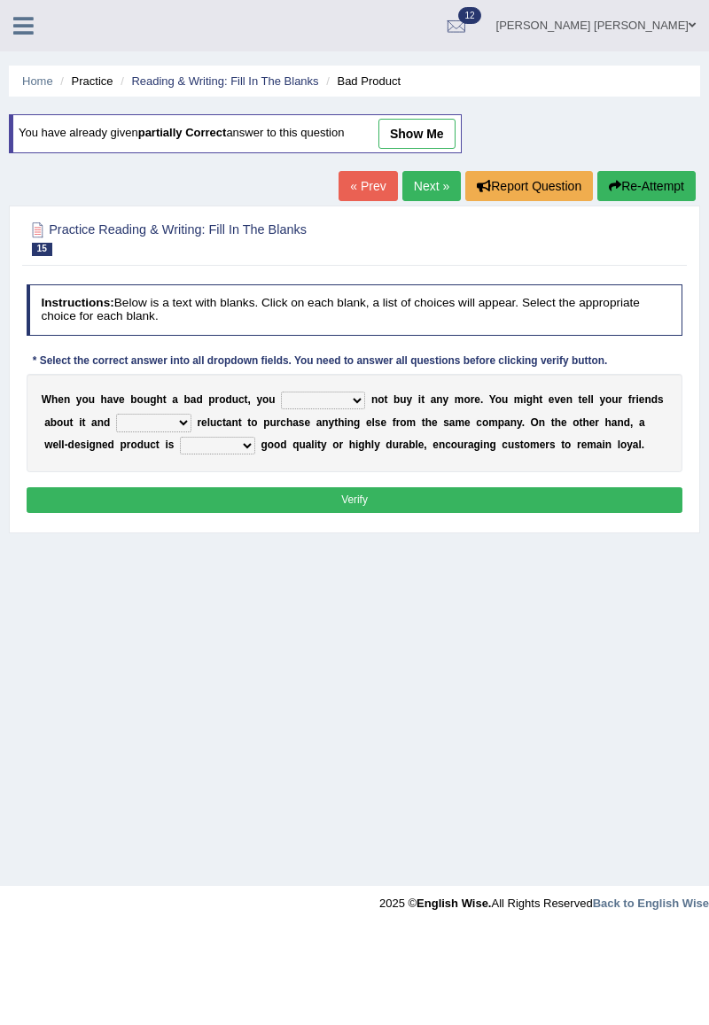
click at [297, 395] on select "would have should have should" at bounding box center [323, 401] width 84 height 18
select select "should"
click at [116, 421] on select "is are be being" at bounding box center [153, 423] width 75 height 18
select select "are"
click at [180, 439] on select "both also neither either" at bounding box center [217, 446] width 75 height 18
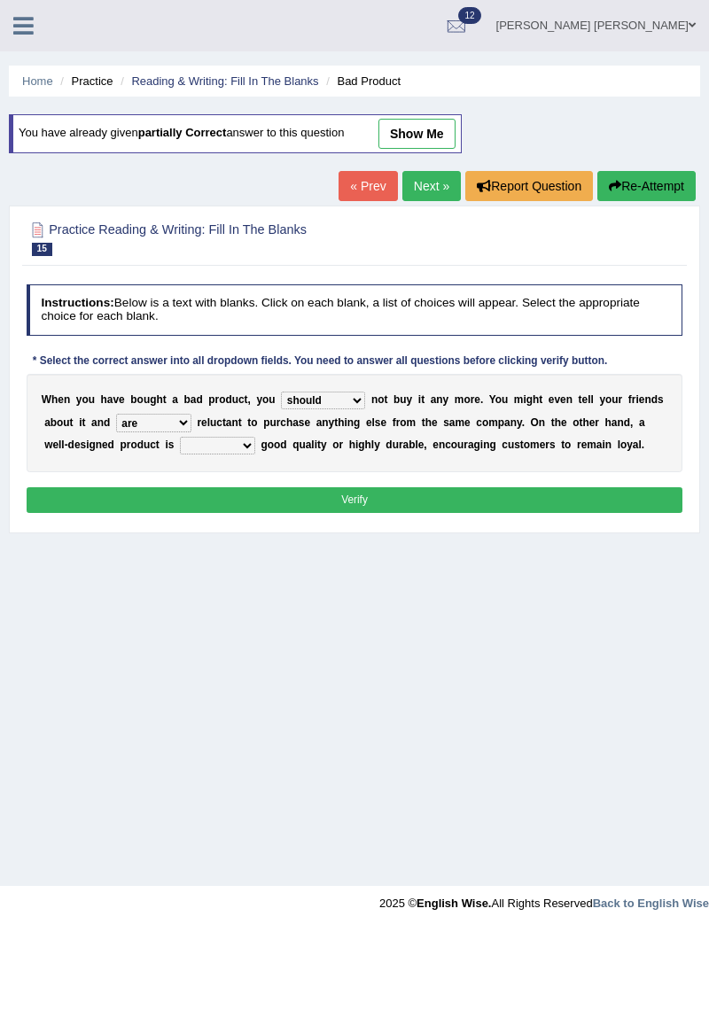
select select "either"
click at [418, 497] on button "Verify" at bounding box center [355, 500] width 657 height 26
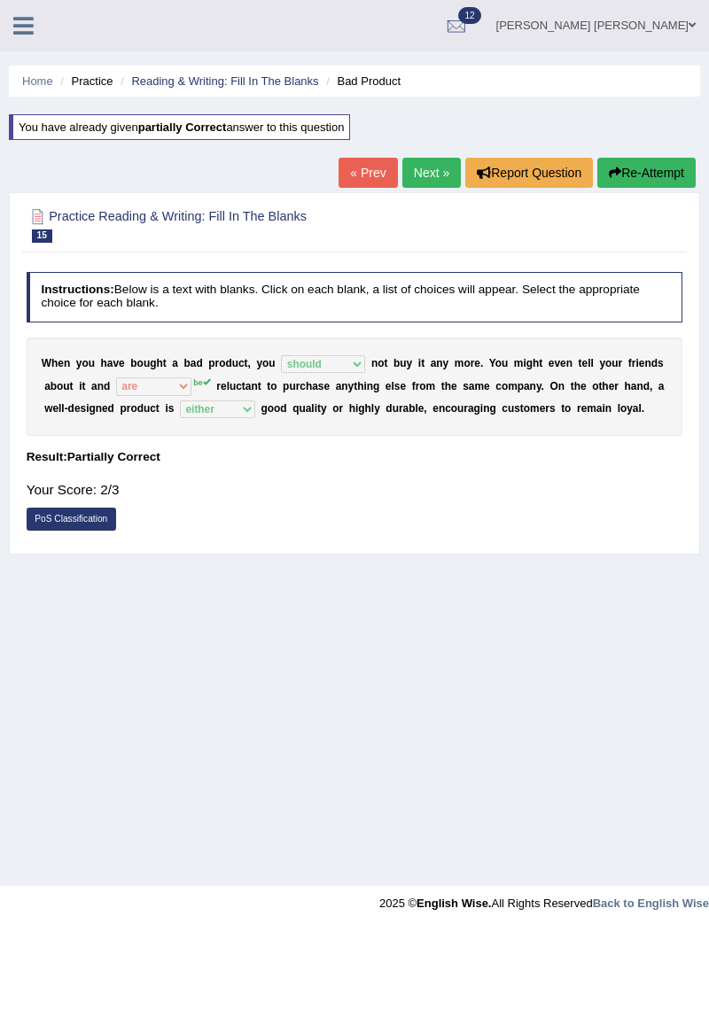
click at [426, 174] on link "Next »" at bounding box center [431, 173] width 58 height 30
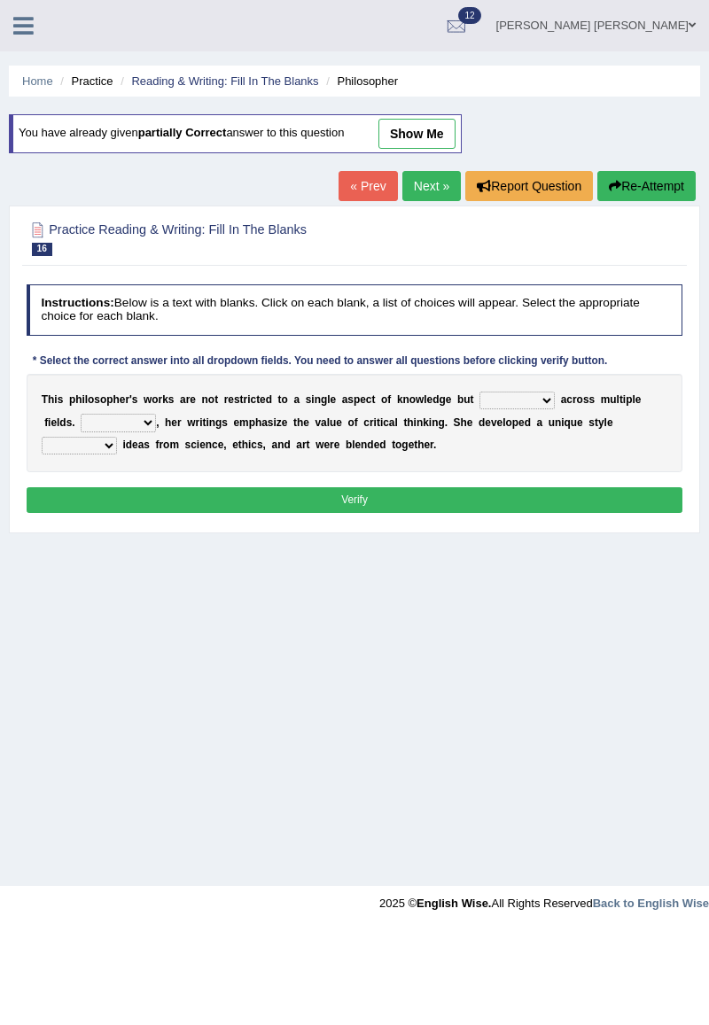
click at [485, 403] on select "constrain contain assemble extend" at bounding box center [516, 401] width 75 height 18
select select "extend"
click at [509, 403] on select "constrain contain assemble extend" at bounding box center [516, 401] width 75 height 18
click at [647, 567] on div "Home Practice Reading & Writing: Fill In The Blanks Philosopher You have alread…" at bounding box center [354, 443] width 709 height 886
click at [89, 414] on select "Rather So Moreover Likely" at bounding box center [118, 423] width 75 height 18
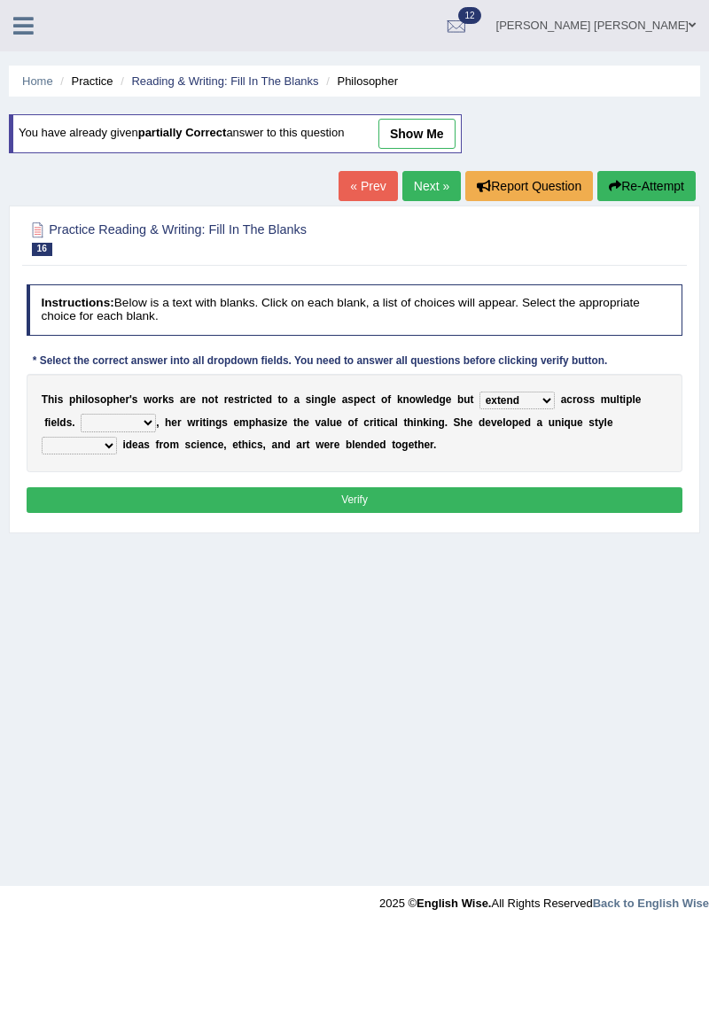
select select "Moreover"
click at [117, 437] on select "in that that which in which" at bounding box center [79, 446] width 75 height 18
select select "in which"
click at [611, 491] on button "Verify" at bounding box center [355, 500] width 657 height 26
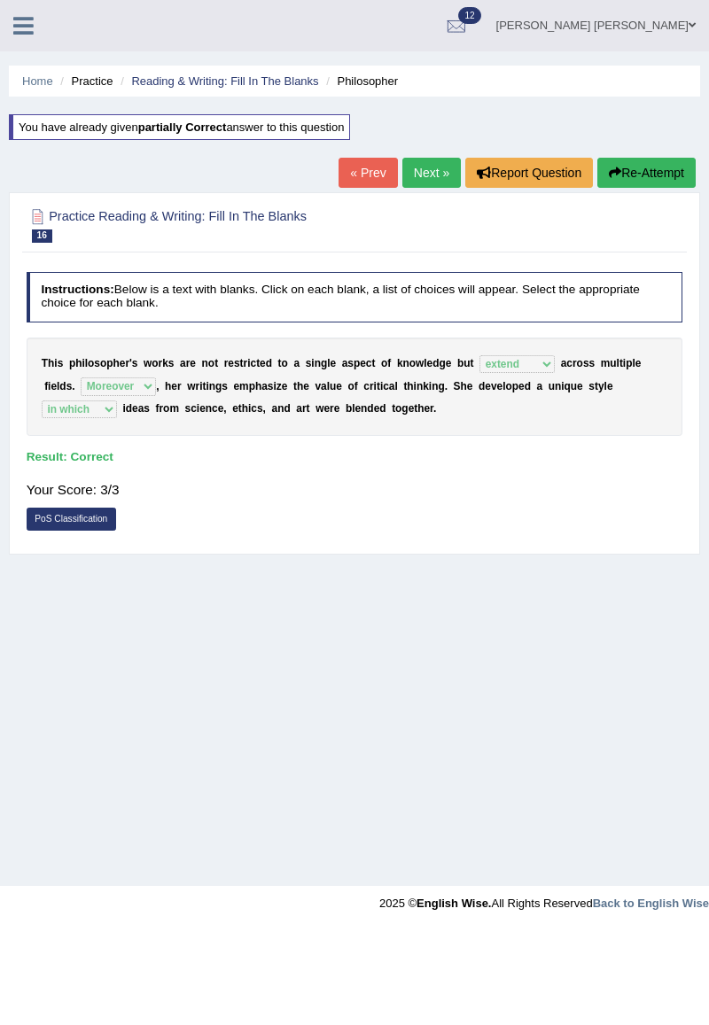
click at [431, 175] on link "Next »" at bounding box center [431, 173] width 58 height 30
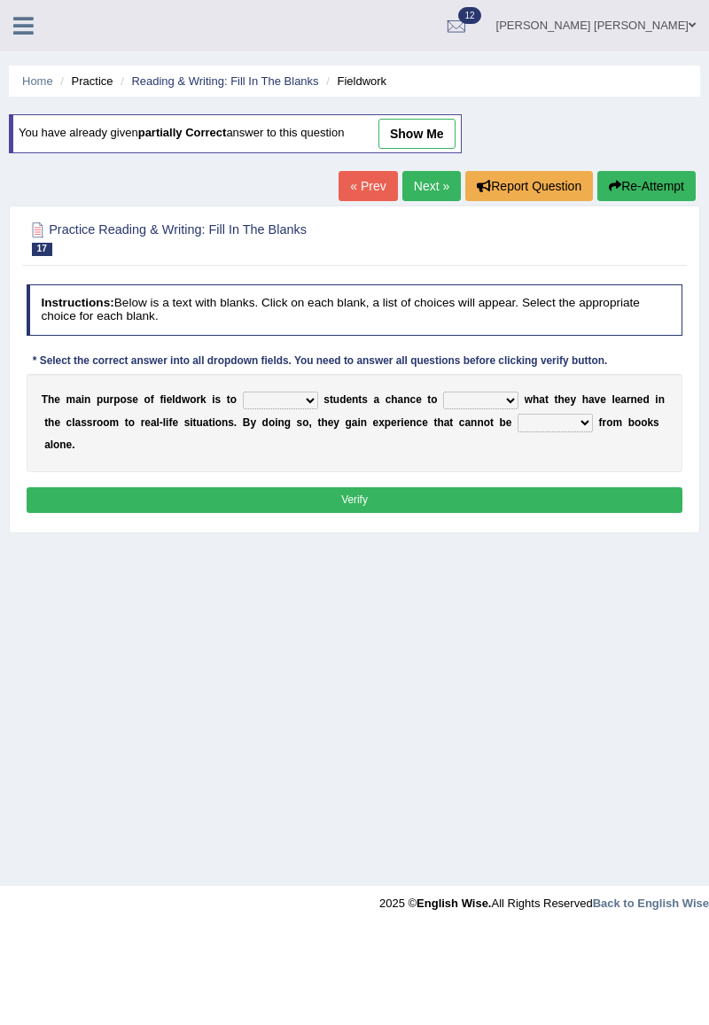
click at [263, 400] on select "resemble stow rave offer" at bounding box center [280, 401] width 75 height 18
select select "offer"
click at [280, 400] on select "resemble stow rave offer" at bounding box center [280, 401] width 75 height 18
click at [517, 606] on div "Home Practice Reading & Writing: Fill In The Blanks Fieldwork You have already …" at bounding box center [354, 443] width 709 height 886
click at [457, 400] on select "compare align apply dismount" at bounding box center [480, 401] width 75 height 18
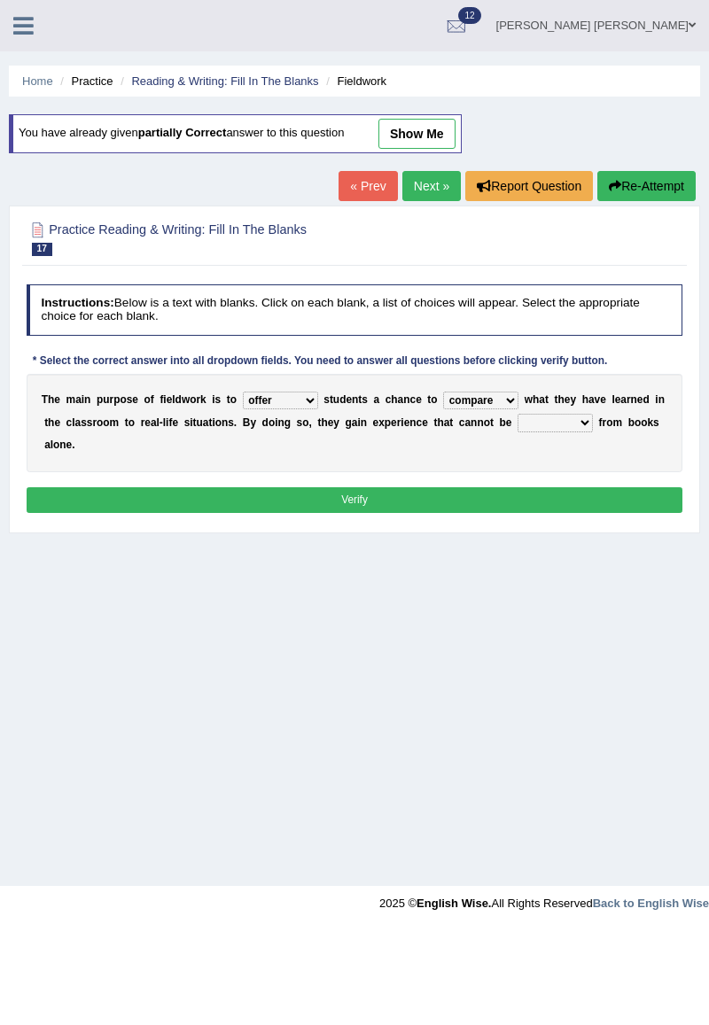
click at [487, 404] on select "compare align apply dismount" at bounding box center [480, 401] width 75 height 18
select select "apply"
click at [517, 424] on select "originated prepared obtained touted" at bounding box center [554, 423] width 75 height 18
select select "obtained"
click at [318, 393] on b at bounding box center [321, 399] width 6 height 12
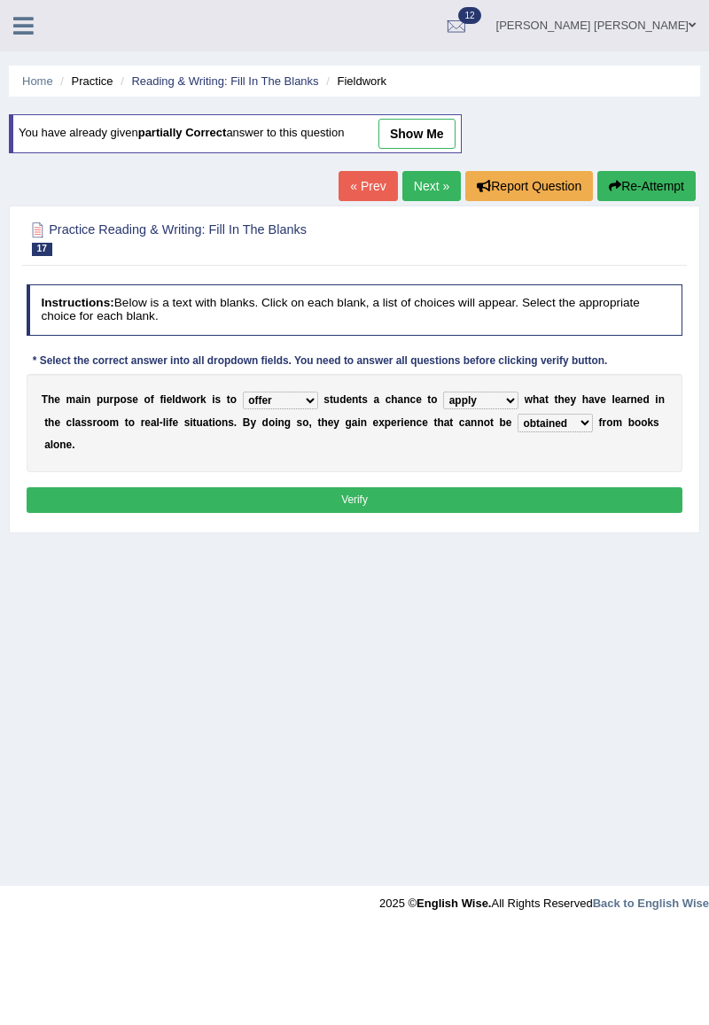
click at [292, 402] on select "resemble stow rave offer" at bounding box center [280, 401] width 75 height 18
click at [514, 487] on button "Verify" at bounding box center [355, 500] width 657 height 26
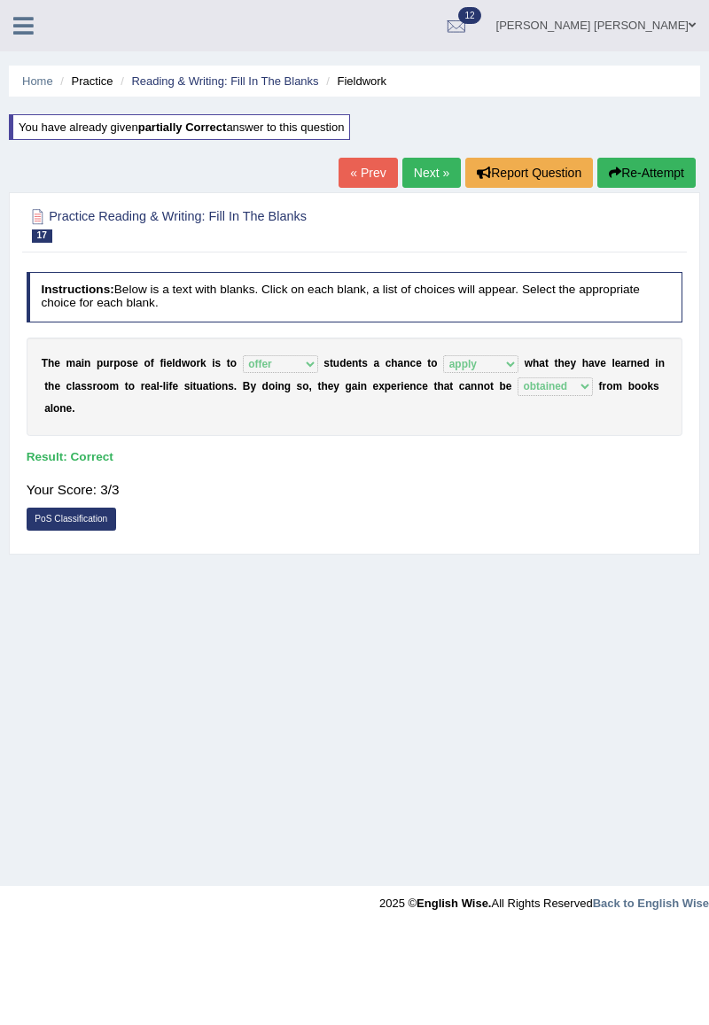
click at [439, 168] on link "Next »" at bounding box center [431, 173] width 58 height 30
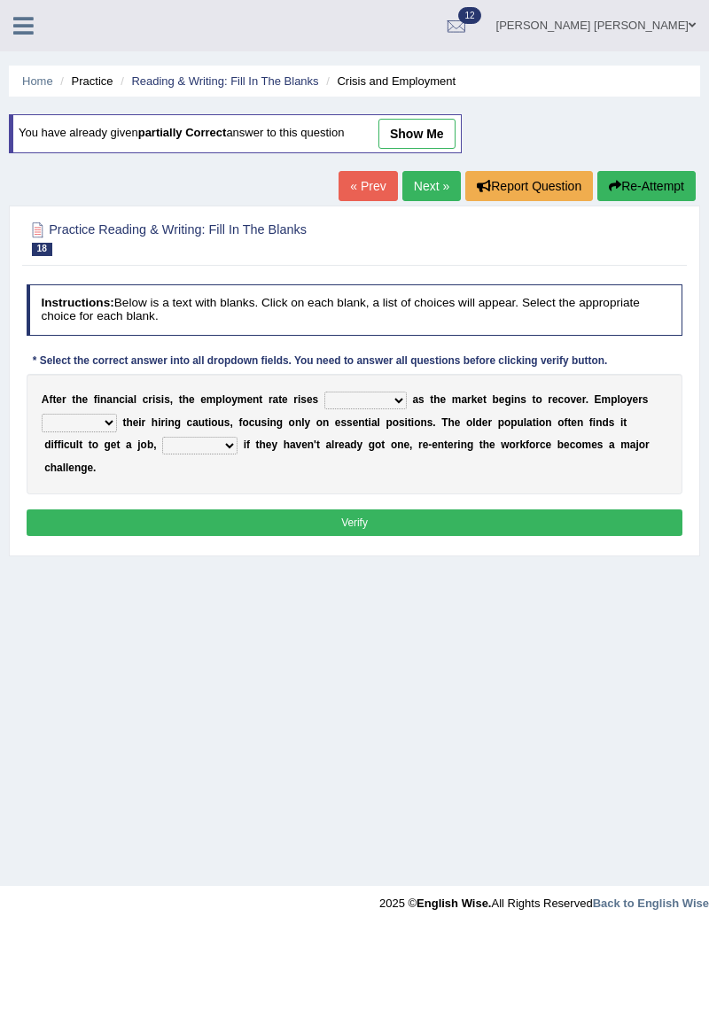
click at [344, 401] on select "normally conversely strenuously sharply" at bounding box center [365, 401] width 82 height 18
select select "normally"
click at [117, 423] on b at bounding box center [120, 422] width 6 height 12
click at [94, 422] on select "keeping kept keep are kept" at bounding box center [79, 423] width 75 height 18
select select "keep"
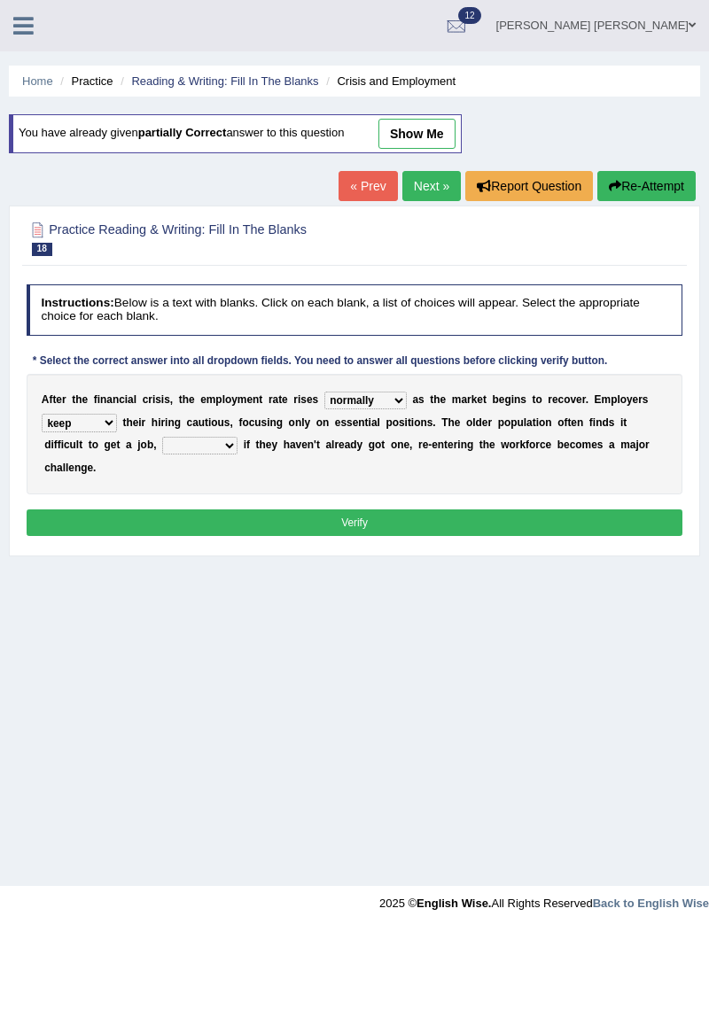
click at [162, 445] on select "although while then because" at bounding box center [199, 446] width 75 height 18
select select "although"
click at [367, 399] on select "normally conversely strenuously sharply" at bounding box center [365, 401] width 82 height 18
click at [586, 611] on div "Home Practice Reading & Writing: Fill In The Blanks Crisis and Employment You h…" at bounding box center [354, 443] width 709 height 886
click at [509, 509] on button "Verify" at bounding box center [355, 522] width 657 height 26
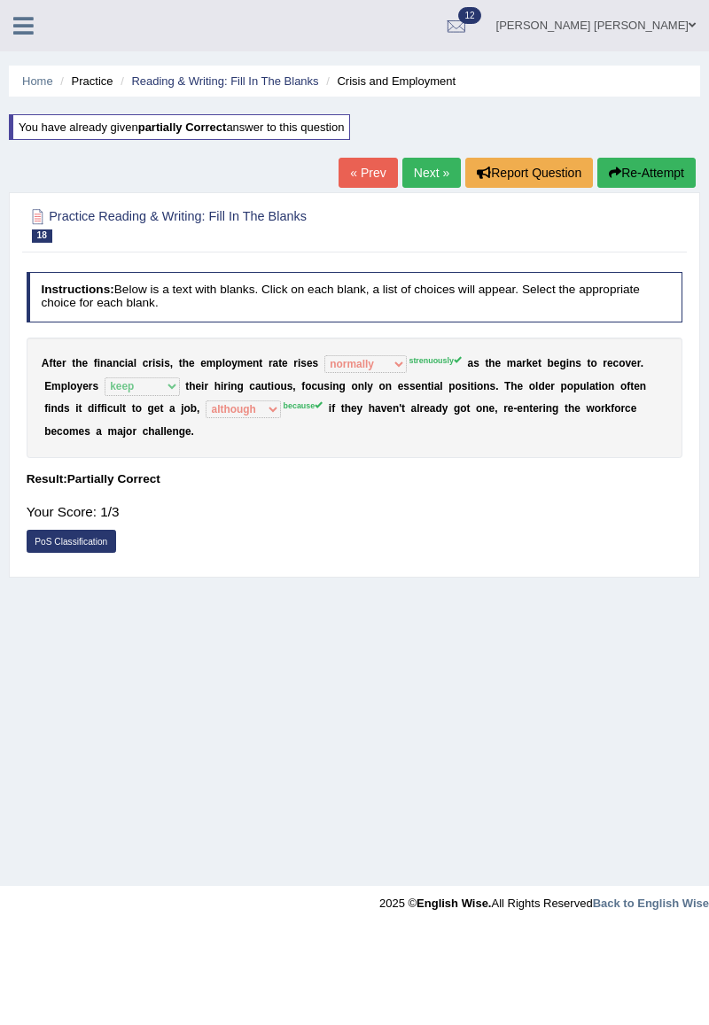
click at [91, 530] on link "PoS Classification" at bounding box center [71, 541] width 89 height 23
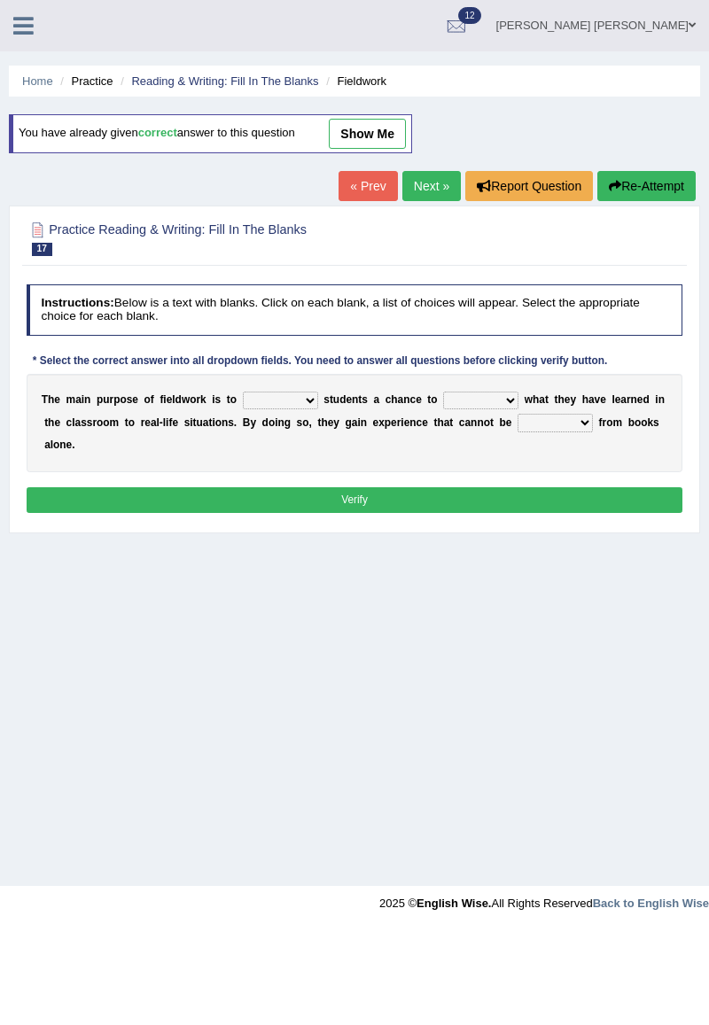
click at [432, 190] on link "Next »" at bounding box center [431, 186] width 58 height 30
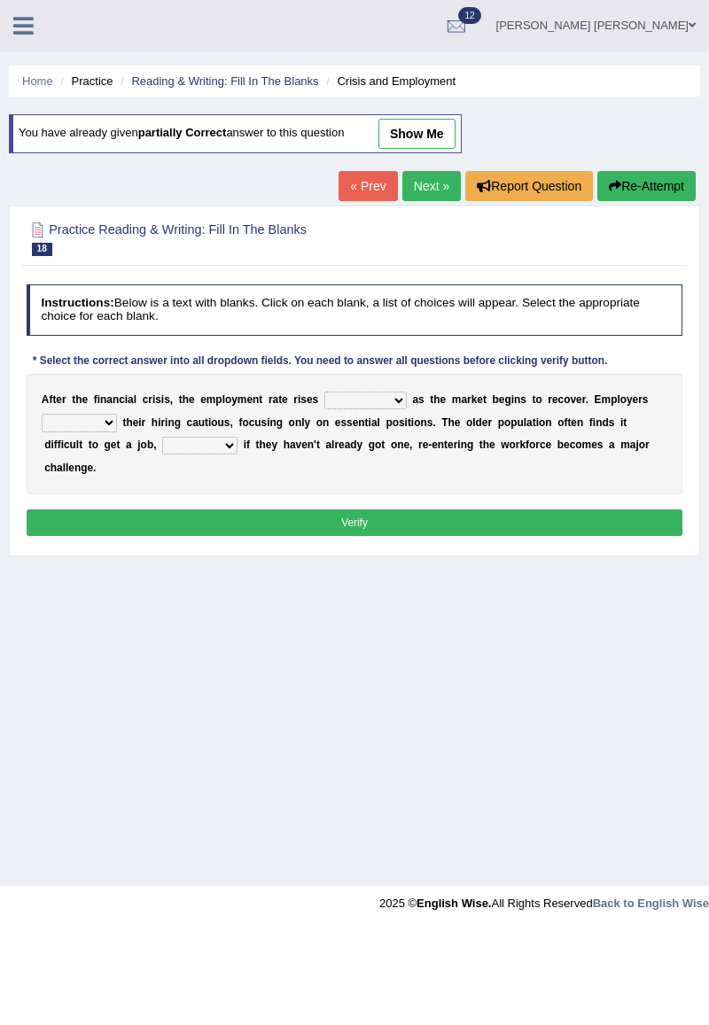
click at [354, 400] on select "normally conversely strenuously sharply" at bounding box center [365, 401] width 82 height 18
select select "strenuously"
click at [91, 423] on select "keeping kept keep are kept" at bounding box center [79, 423] width 75 height 18
select select "keep"
click at [162, 445] on select "although while then because" at bounding box center [199, 446] width 75 height 18
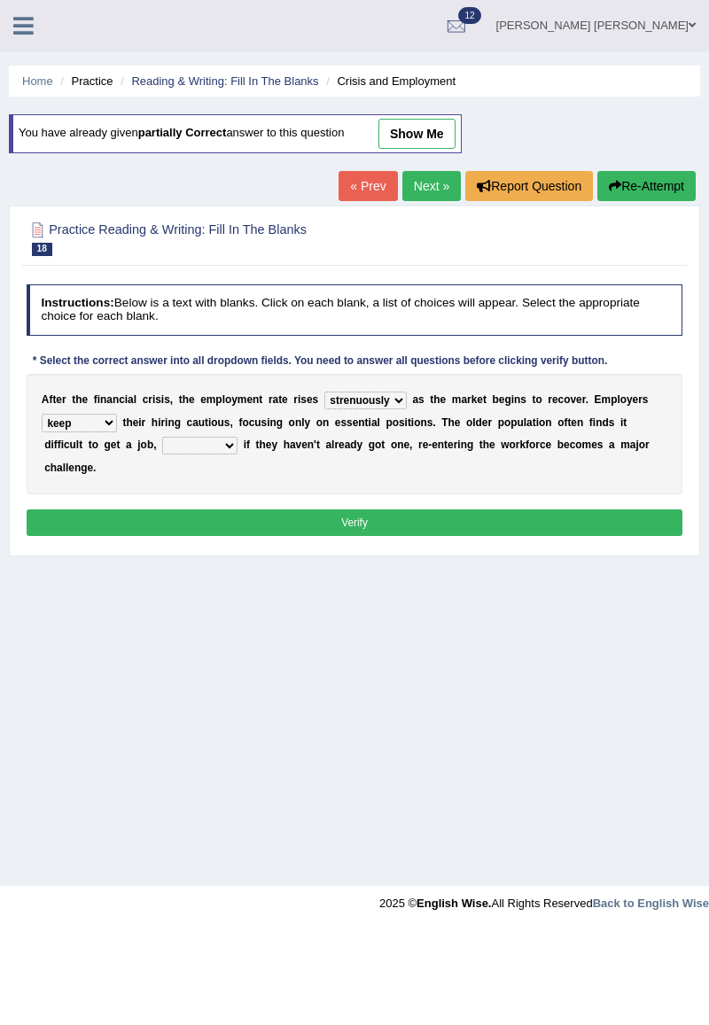
select select "because"
click at [421, 181] on link "Next »" at bounding box center [431, 186] width 58 height 30
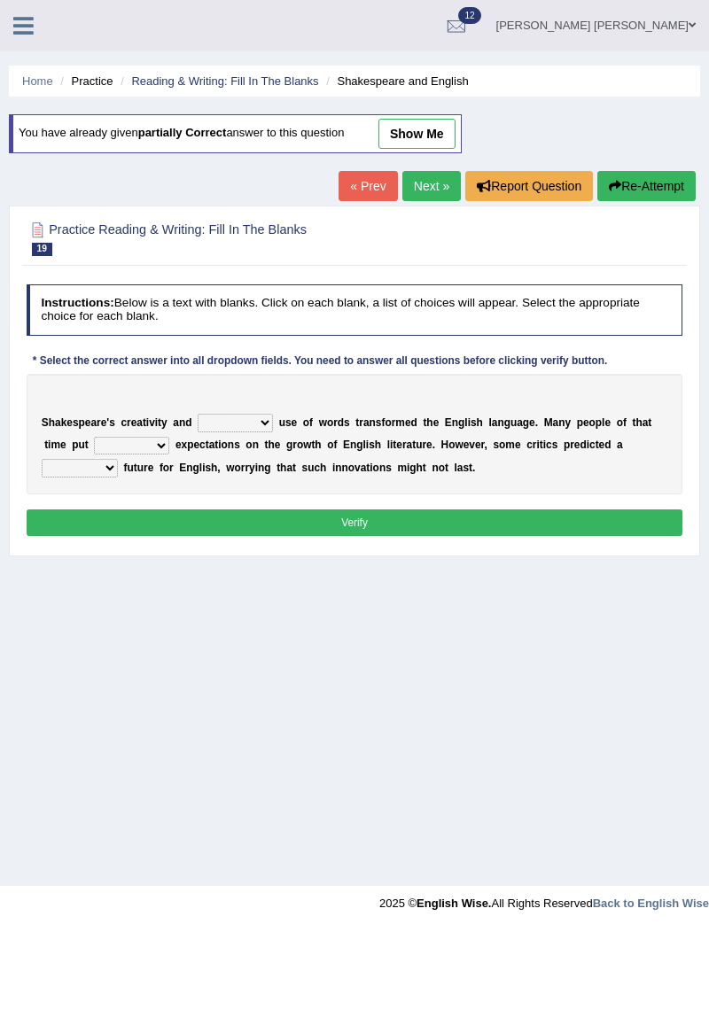
select select "intensive"
click at [94, 448] on select "wide much high more" at bounding box center [131, 446] width 75 height 18
select select "high"
click at [118, 459] on select "monetary promising irresistible daunting" at bounding box center [80, 468] width 76 height 18
select select "promising"
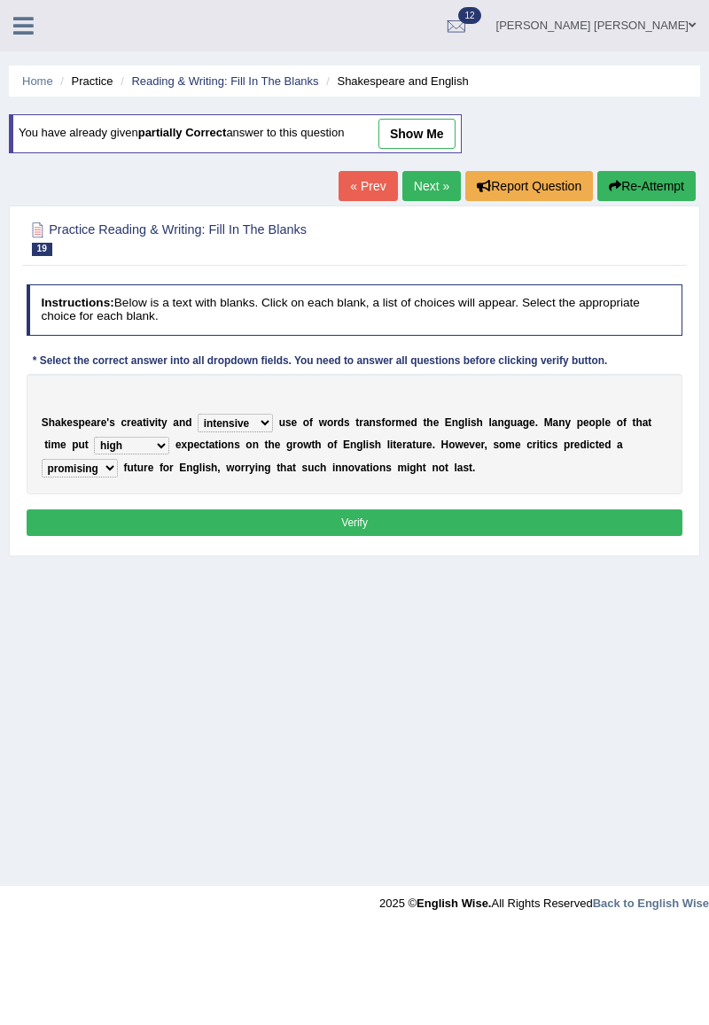
click at [610, 530] on button "Verify" at bounding box center [355, 522] width 657 height 26
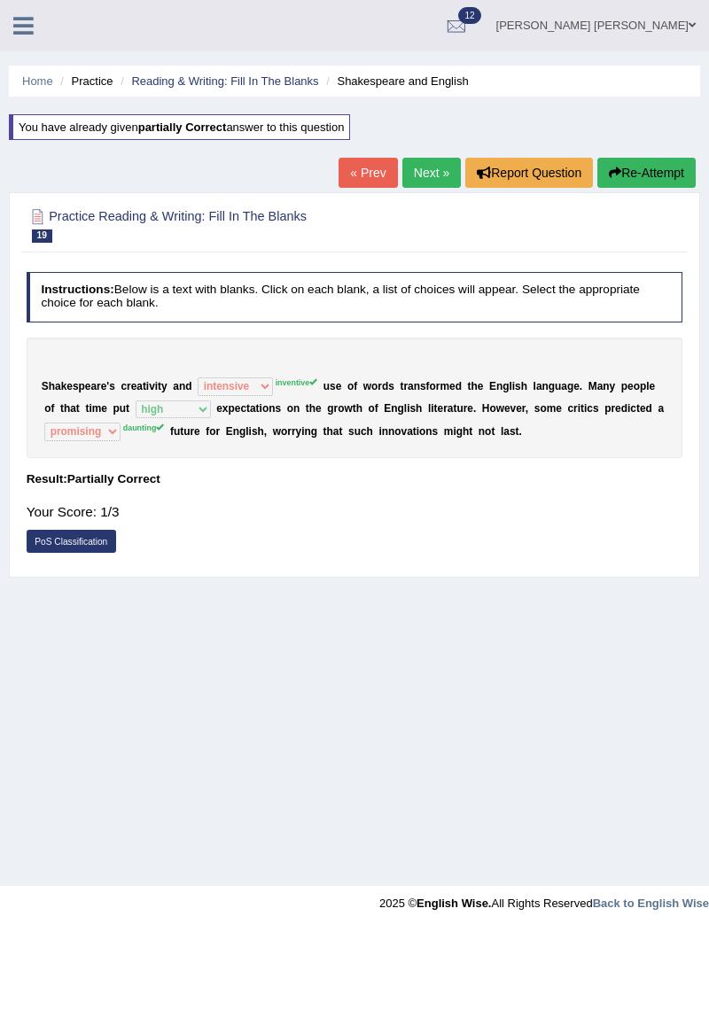
click at [371, 172] on link "« Prev" at bounding box center [367, 173] width 58 height 30
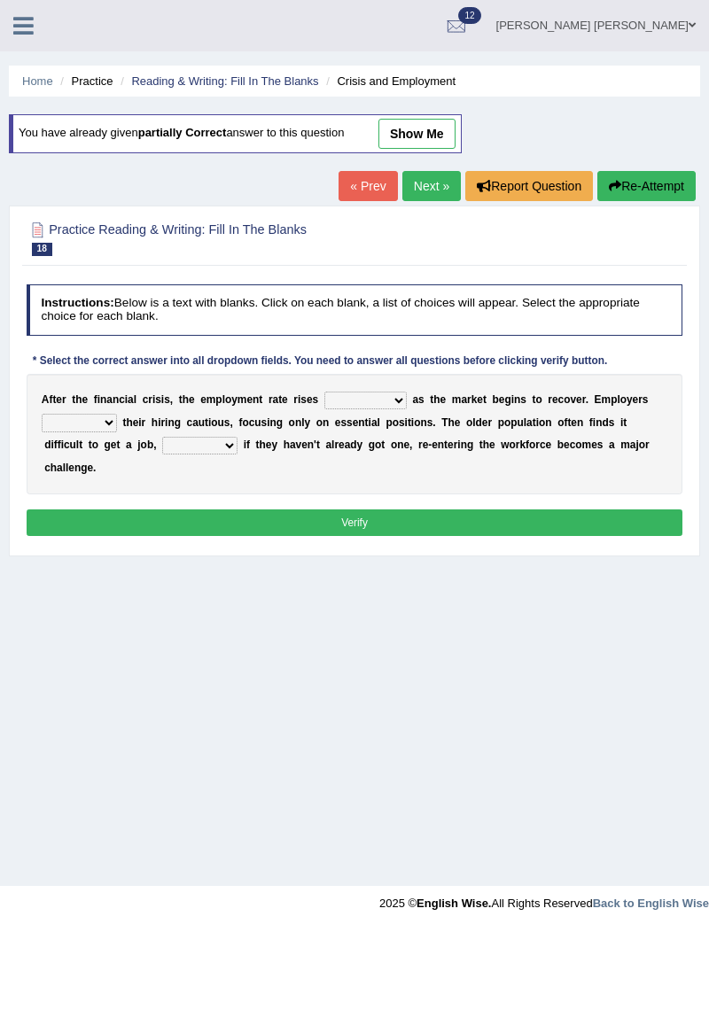
click at [333, 400] on select "normally conversely strenuously sharply" at bounding box center [365, 401] width 82 height 18
click at [152, 650] on div "Home Practice Reading & Writing: Fill In The Blanks Crisis and Employment You h…" at bounding box center [354, 443] width 709 height 886
click at [344, 399] on select "normally conversely strenuously sharply" at bounding box center [365, 401] width 82 height 18
click at [492, 700] on div "Home Practice Reading & Writing: Fill In The Blanks Crisis and Employment You h…" at bounding box center [354, 443] width 709 height 886
click at [73, 425] on select "keeping kept keep are kept" at bounding box center [79, 423] width 75 height 18
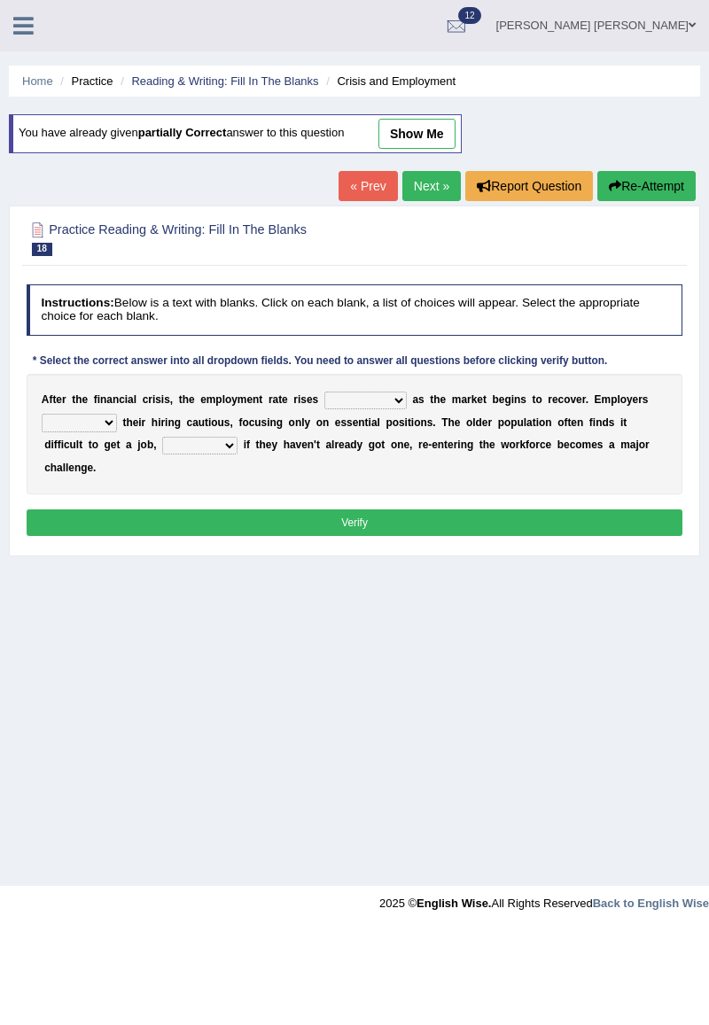
click at [210, 772] on div "Home Practice Reading & Writing: Fill In The Blanks Crisis and Employment You h…" at bounding box center [354, 443] width 709 height 886
click at [162, 450] on select "although while then because" at bounding box center [199, 446] width 75 height 18
click at [248, 780] on div "Home Practice Reading & Writing: Fill In The Blanks Crisis and Employment You h…" at bounding box center [354, 443] width 709 height 886
click at [437, 188] on link "Next »" at bounding box center [431, 186] width 58 height 30
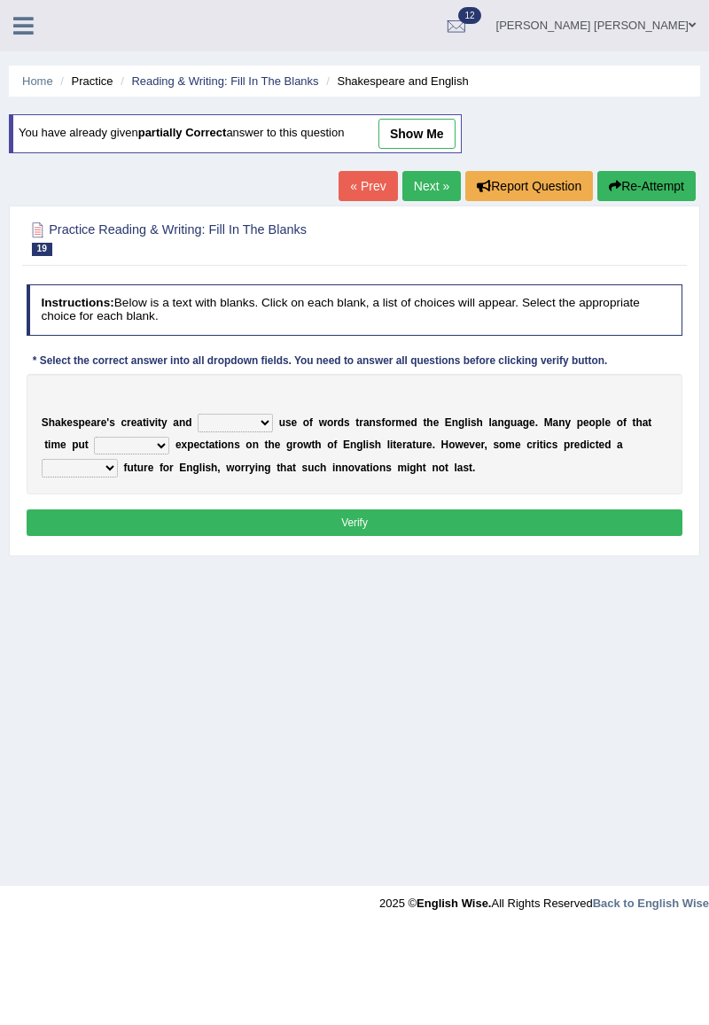
select select "inventive"
click at [97, 438] on select "wide much high more" at bounding box center [131, 446] width 75 height 18
select select "high"
click at [118, 459] on select "monetary promising irresistible daunting" at bounding box center [80, 468] width 76 height 18
click at [175, 752] on div "Home Practice Reading & Writing: Fill In The Blanks Shakespeare and English You…" at bounding box center [354, 443] width 709 height 886
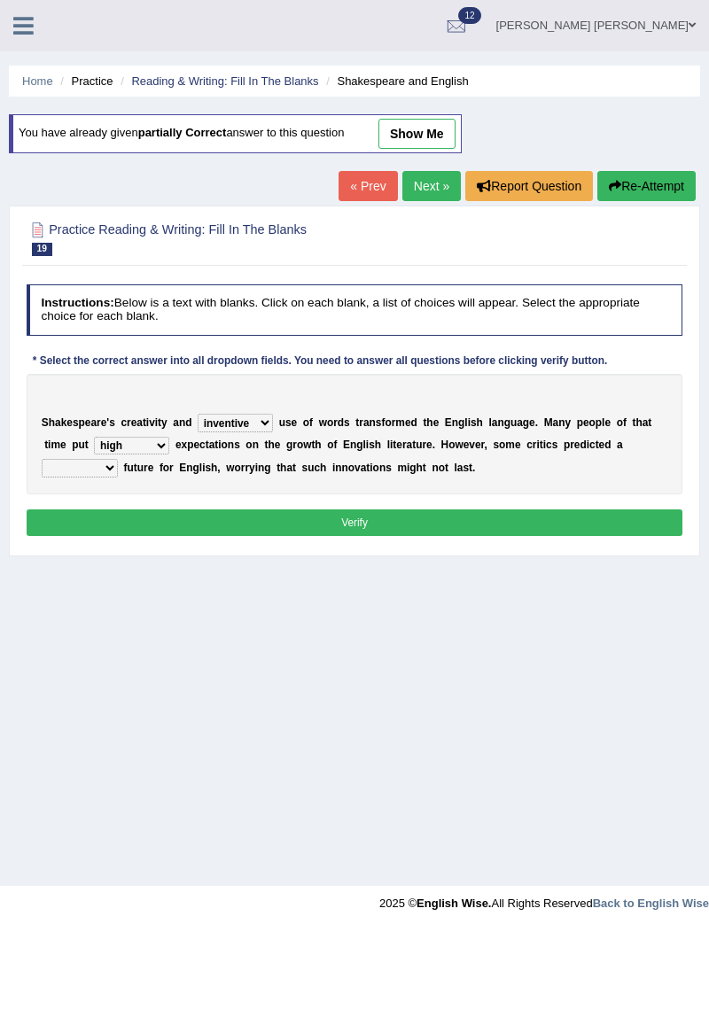
click at [432, 184] on link "Next »" at bounding box center [431, 186] width 58 height 30
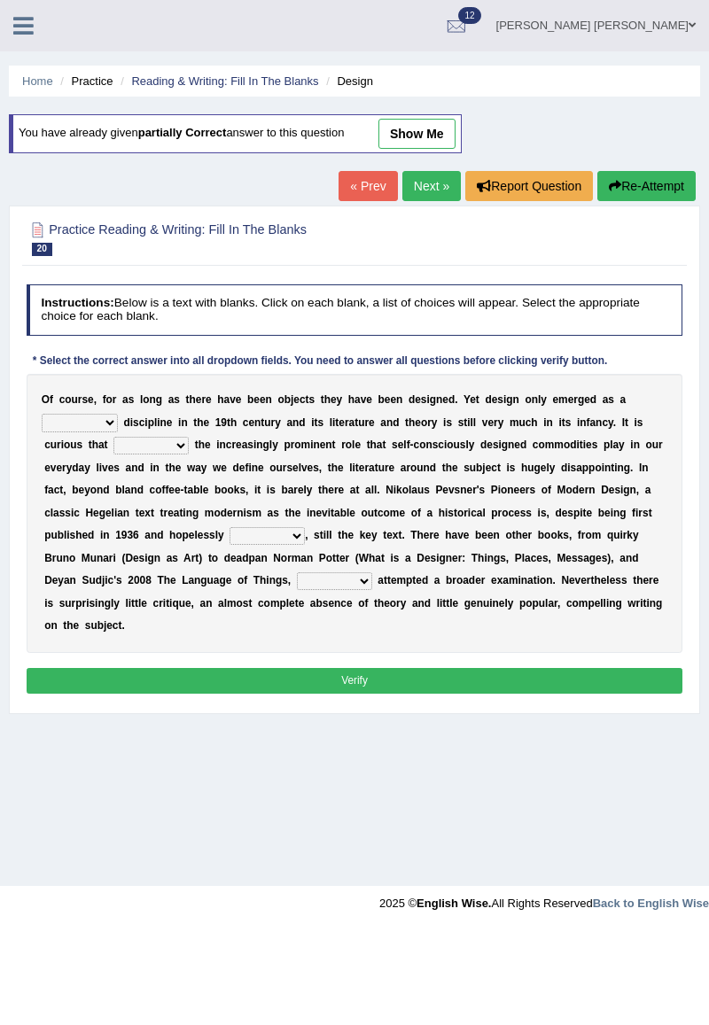
click at [118, 414] on select "bilateral ubiquitous foremost dedicated" at bounding box center [80, 423] width 76 height 18
select select "foremost"
click at [113, 445] on select "since despite within through" at bounding box center [150, 446] width 75 height 18
click at [194, 627] on div "O f c o u r s e , f o r a s l o n g a s t h e r e h a v e b e e n o b j e c t s…" at bounding box center [355, 513] width 657 height 279
click at [113, 445] on select "since despite within through" at bounding box center [150, 446] width 75 height 18
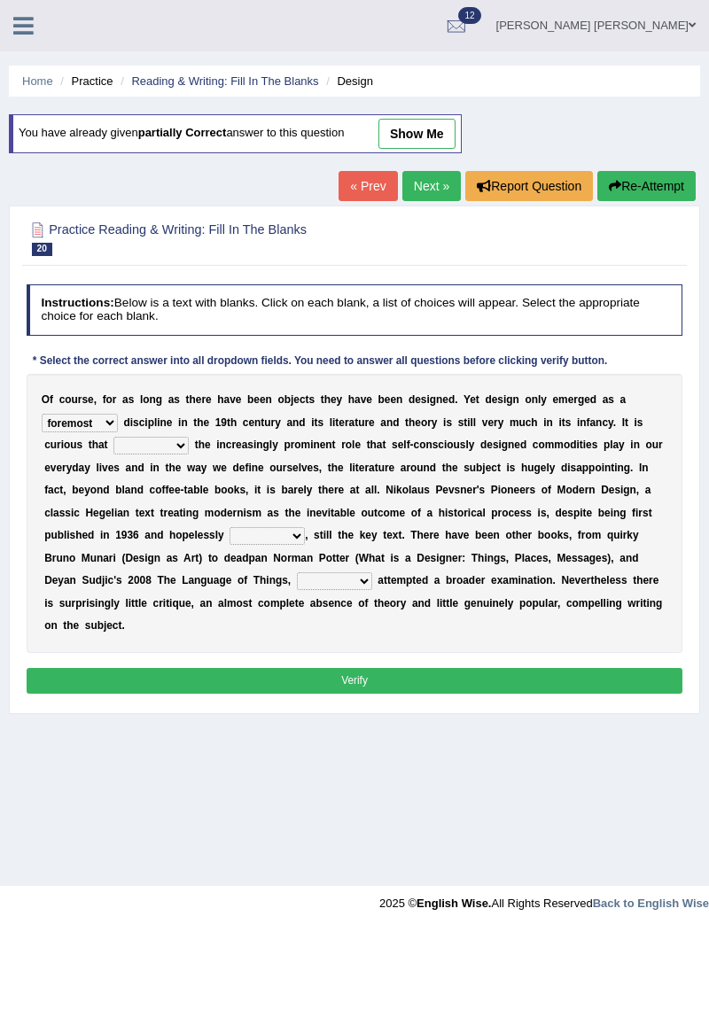
click at [504, 604] on b "l" at bounding box center [505, 603] width 3 height 12
click at [113, 448] on select "since despite within through" at bounding box center [150, 446] width 75 height 18
select select "despite"
click at [229, 534] on select "dates dating date dated" at bounding box center [266, 536] width 75 height 18
select select "dating"
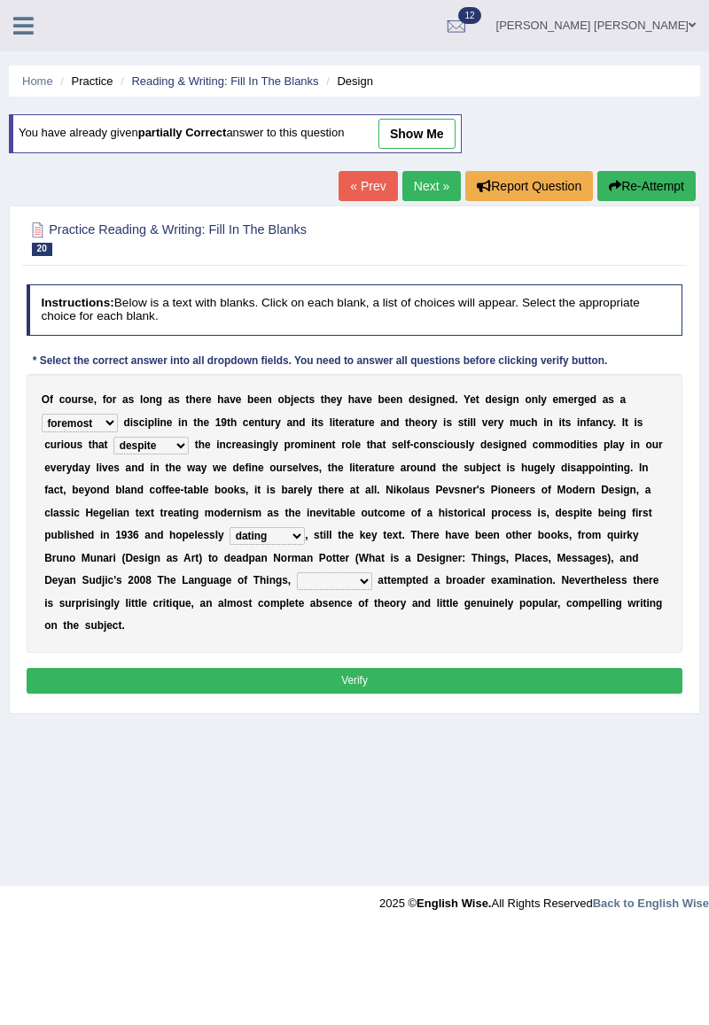
click at [297, 581] on select "which then however as" at bounding box center [334, 581] width 75 height 18
click at [138, 852] on div "Home Practice Reading & Writing: Fill In The Blanks Design You have already giv…" at bounding box center [354, 443] width 709 height 886
click at [118, 414] on select "bilateral ubiquitous foremost dedicated" at bounding box center [80, 423] width 76 height 18
click at [221, 788] on div "Home Practice Reading & Writing: Fill In The Blanks Design You have already giv…" at bounding box center [354, 443] width 709 height 886
click at [297, 578] on select "which then however as" at bounding box center [334, 581] width 75 height 18
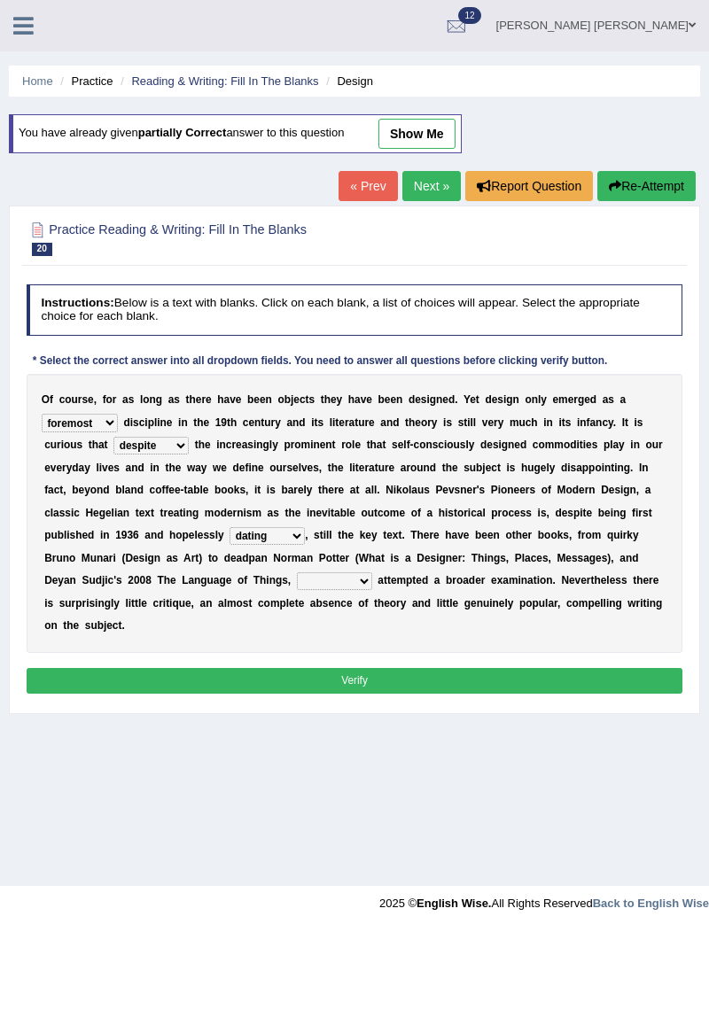
select select "then"
click at [229, 668] on button "Verify" at bounding box center [355, 681] width 657 height 26
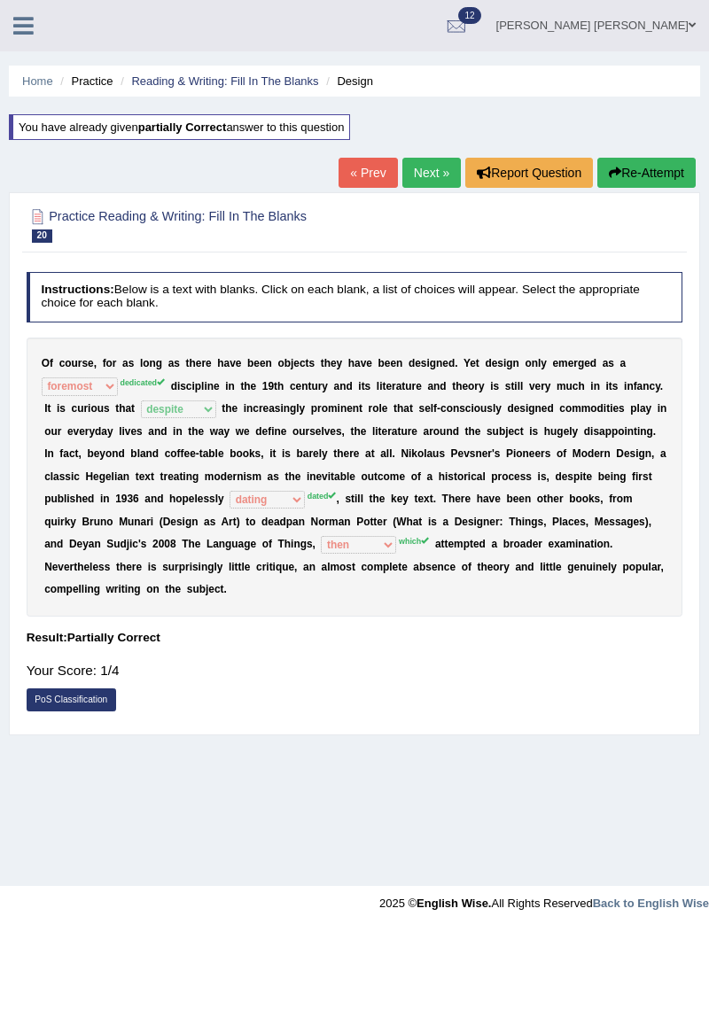
click at [91, 688] on link "PoS Classification" at bounding box center [71, 699] width 89 height 23
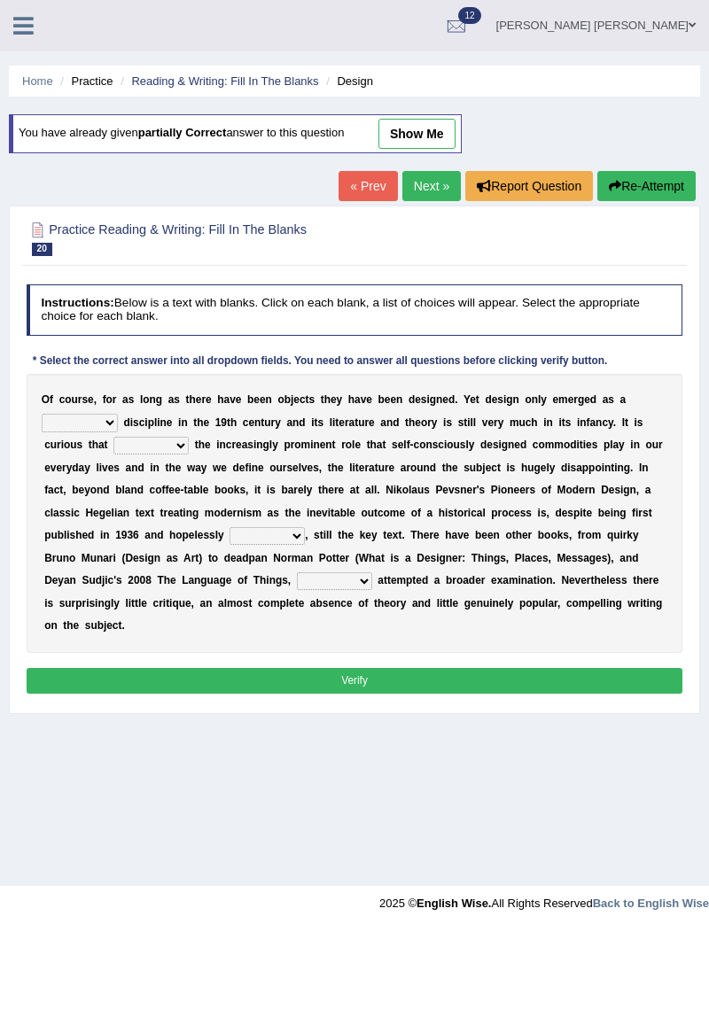
click at [147, 597] on b "e" at bounding box center [144, 603] width 6 height 12
click at [280, 597] on b "m" at bounding box center [275, 603] width 10 height 12
click at [381, 668] on button "Verify" at bounding box center [355, 681] width 657 height 26
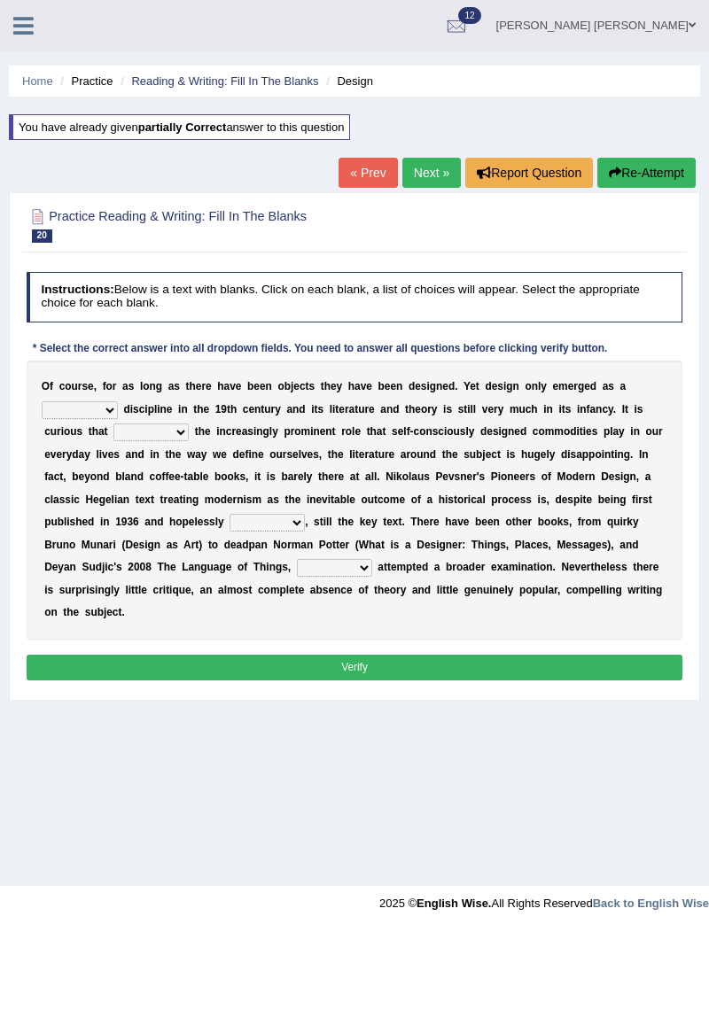
click at [297, 561] on select "which then however as" at bounding box center [334, 568] width 75 height 18
click at [544, 782] on div "Home Practice Reading & Writing: Fill In The Blanks Design You have already giv…" at bounding box center [354, 443] width 709 height 886
click at [374, 177] on link "« Prev" at bounding box center [367, 173] width 58 height 30
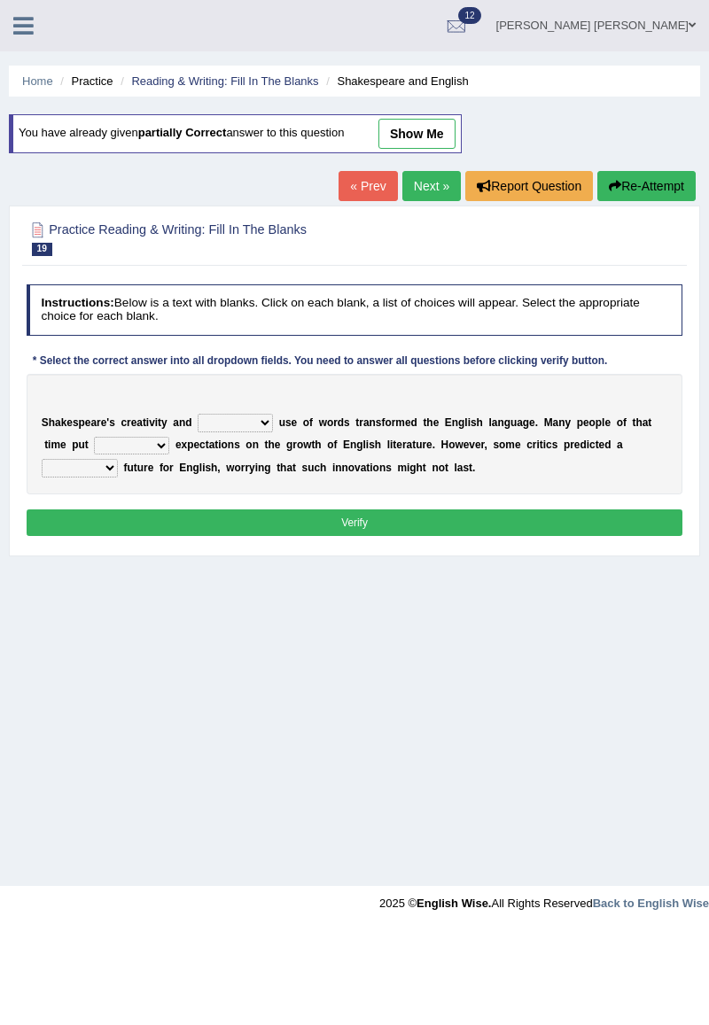
click at [437, 180] on link "Next »" at bounding box center [431, 186] width 58 height 30
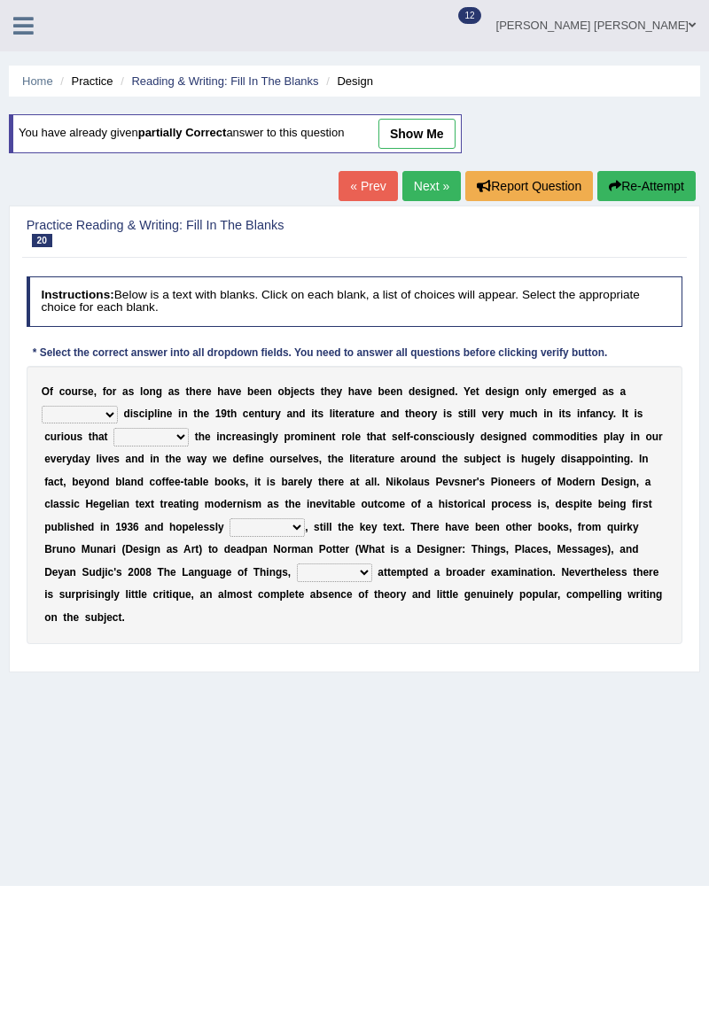
click at [436, 129] on link "show me" at bounding box center [416, 134] width 77 height 30
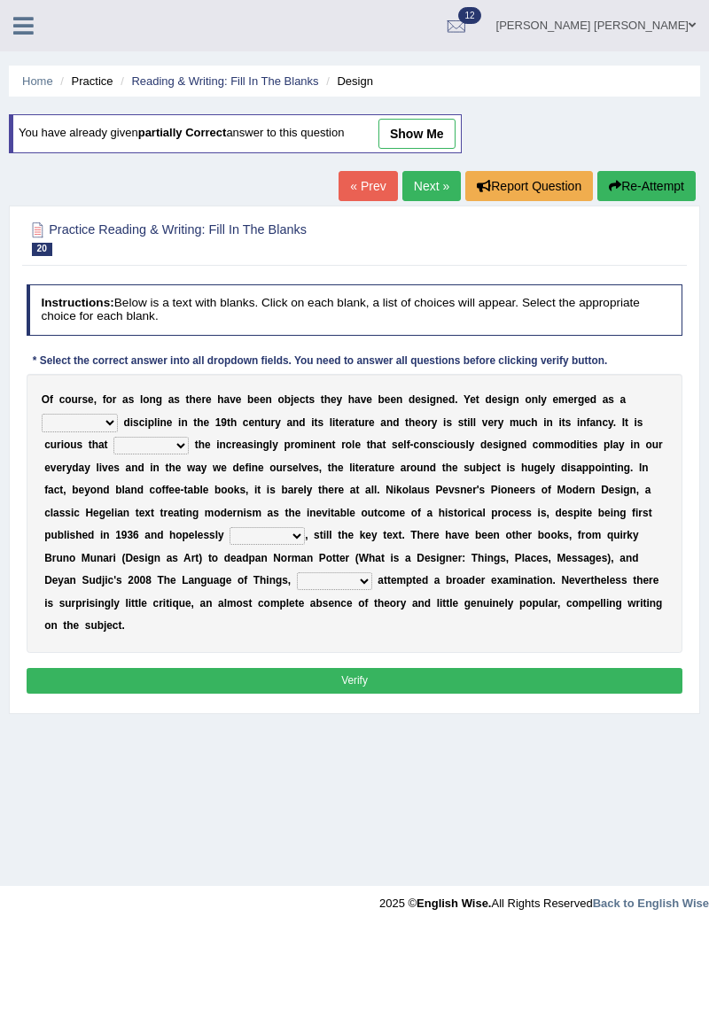
click at [416, 139] on link "show me" at bounding box center [416, 134] width 77 height 30
select select "foremost"
select select "despite"
select select "dating"
select select "then"
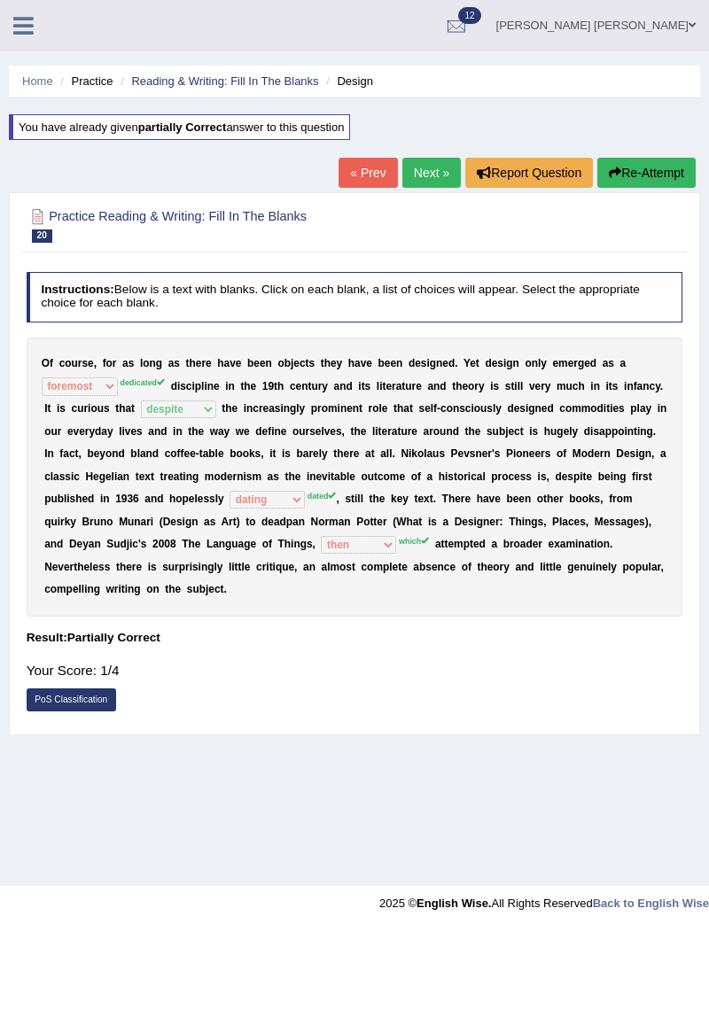
click at [82, 688] on link "PoS Classification" at bounding box center [71, 699] width 89 height 23
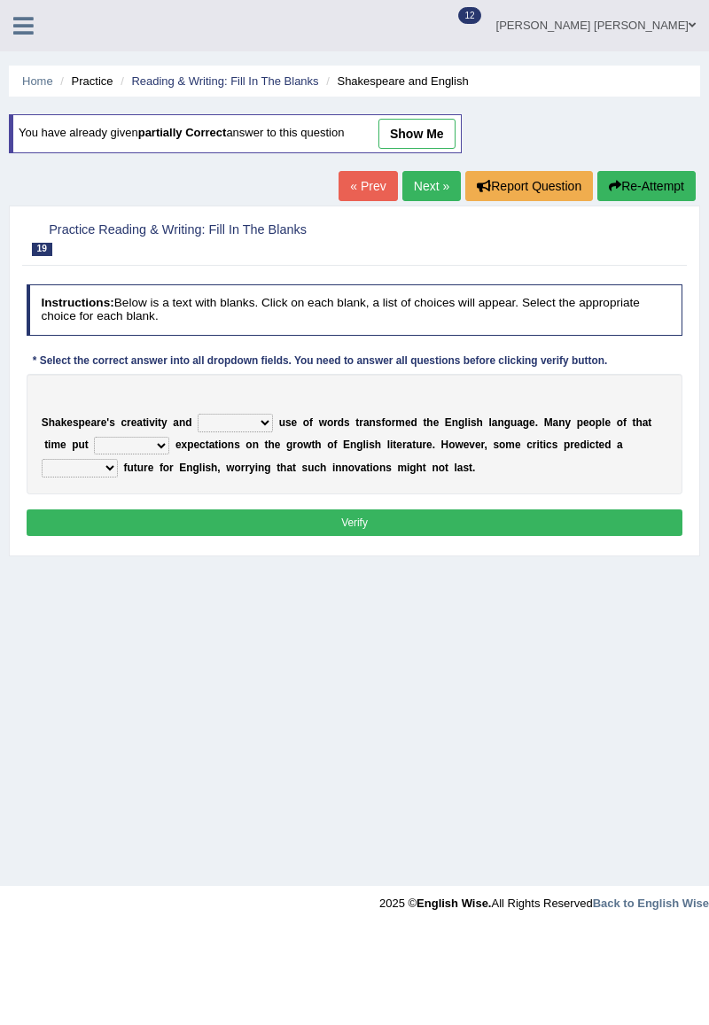
click at [424, 186] on link "Next »" at bounding box center [431, 186] width 58 height 30
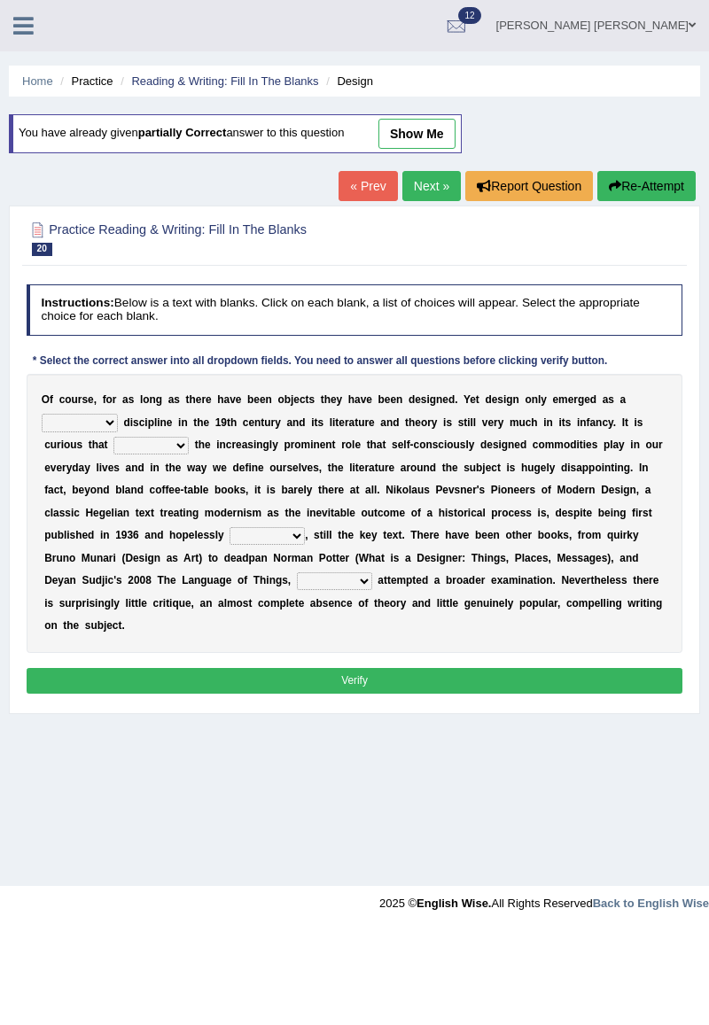
click at [428, 187] on link "Next »" at bounding box center [431, 186] width 58 height 30
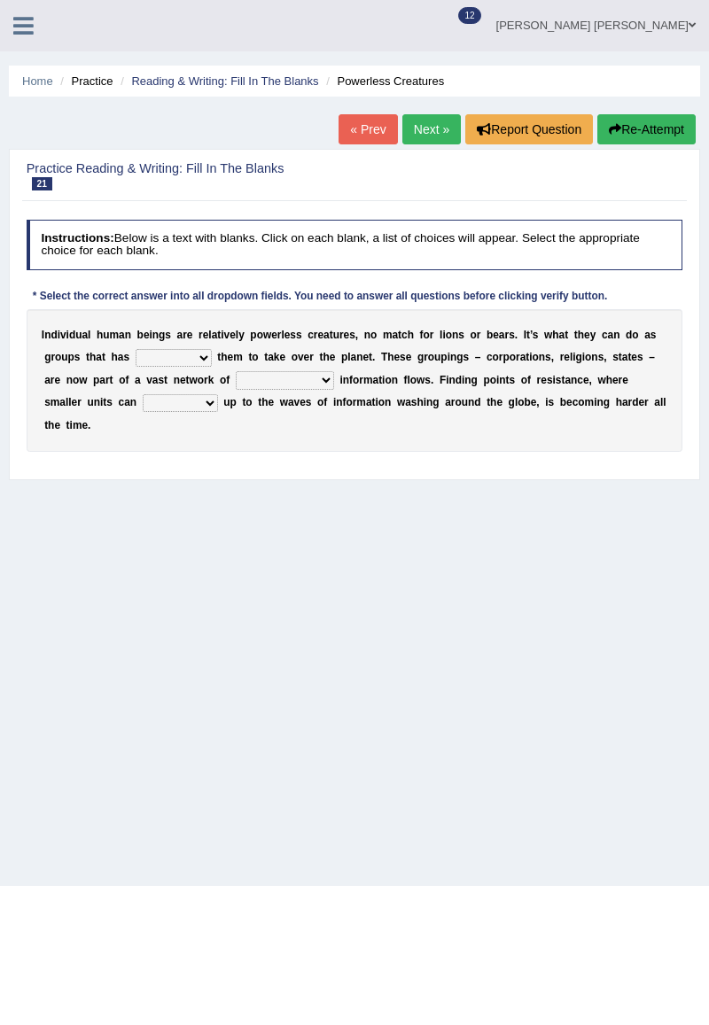
click at [372, 134] on link "« Prev" at bounding box center [367, 129] width 58 height 30
click at [374, 128] on link "« Prev" at bounding box center [367, 129] width 58 height 30
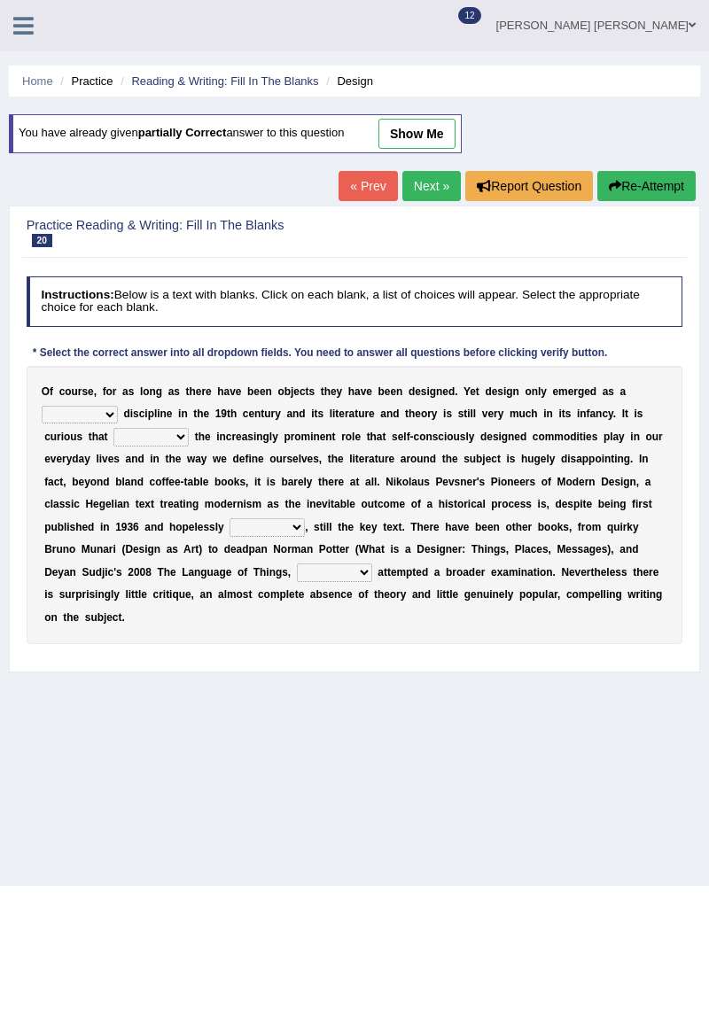
click at [434, 134] on link "show me" at bounding box center [416, 134] width 77 height 30
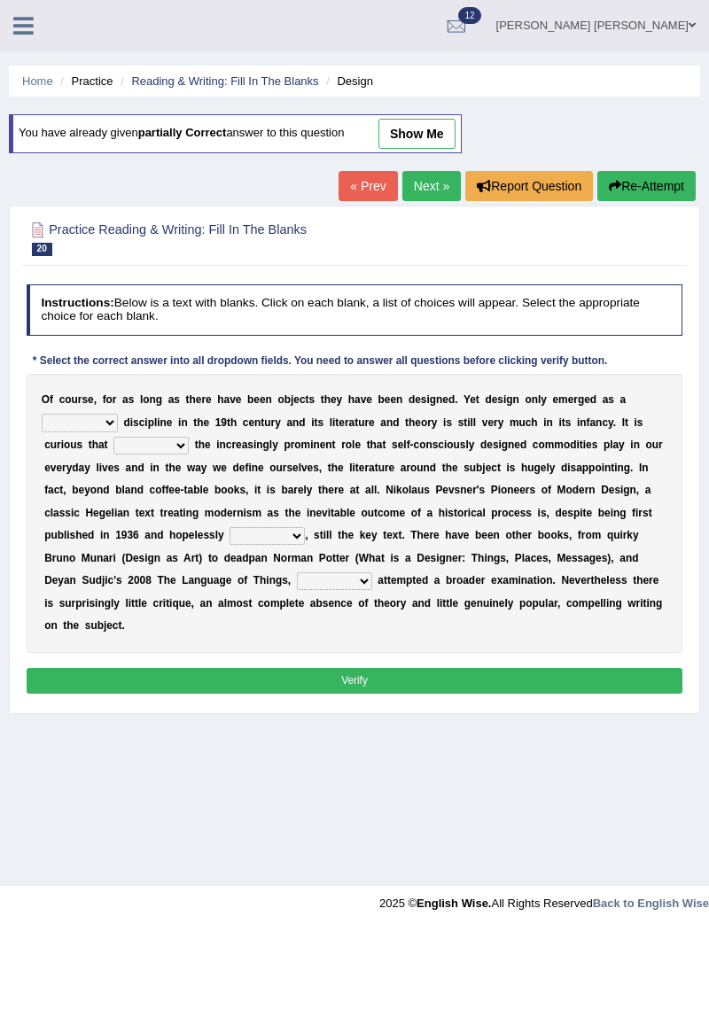
click at [409, 144] on link "show me" at bounding box center [416, 134] width 77 height 30
select select "foremost"
select select "despite"
select select "dating"
select select "then"
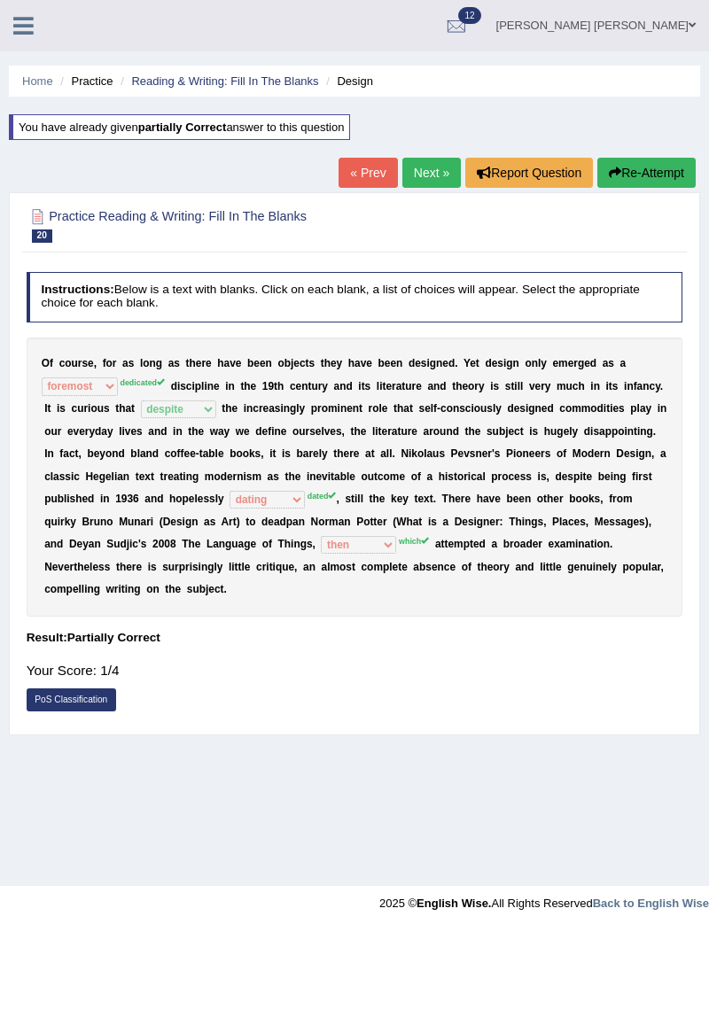
click at [77, 688] on link "PoS Classification" at bounding box center [71, 699] width 89 height 23
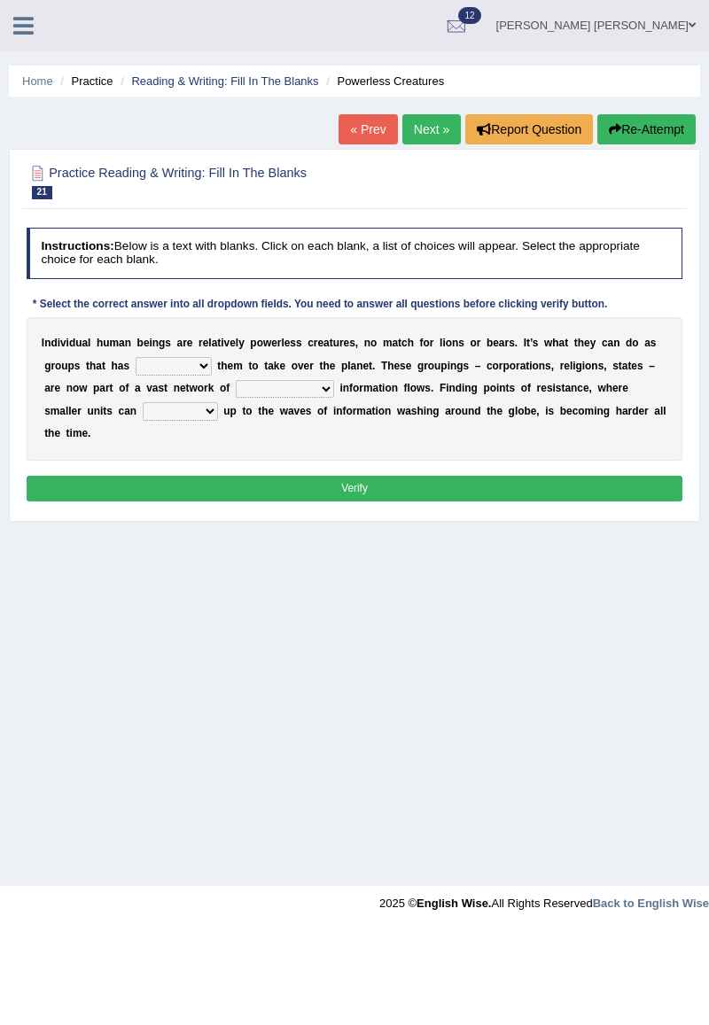
click at [362, 131] on link "« Prev" at bounding box center [367, 129] width 58 height 30
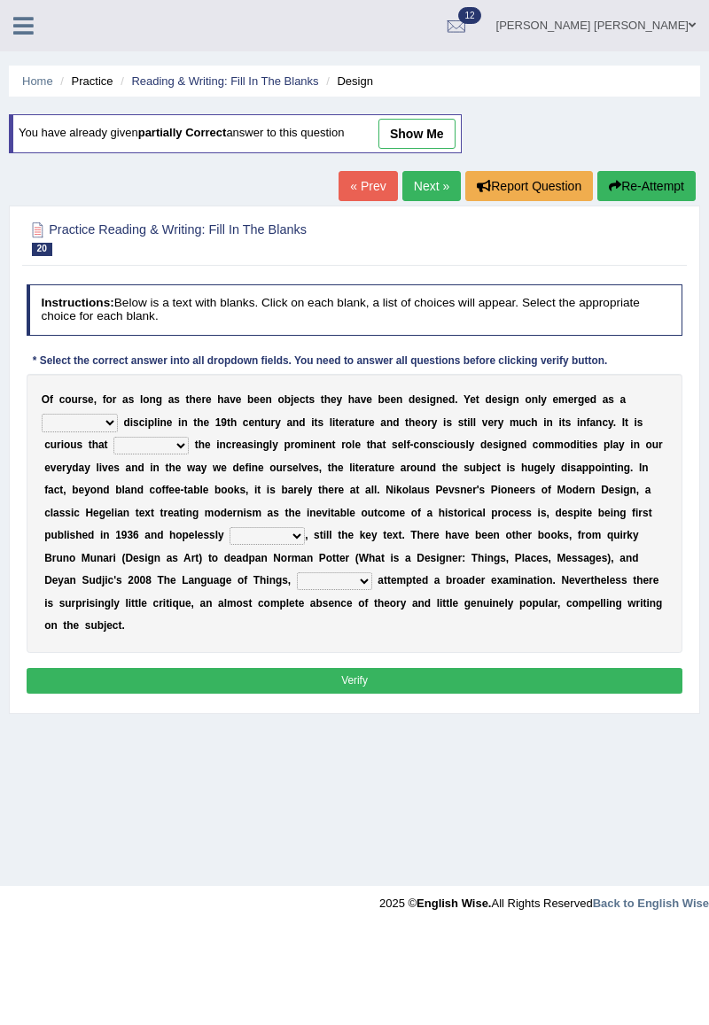
click at [411, 127] on link "show me" at bounding box center [416, 134] width 77 height 30
select select "foremost"
select select "despite"
select select "dating"
select select "then"
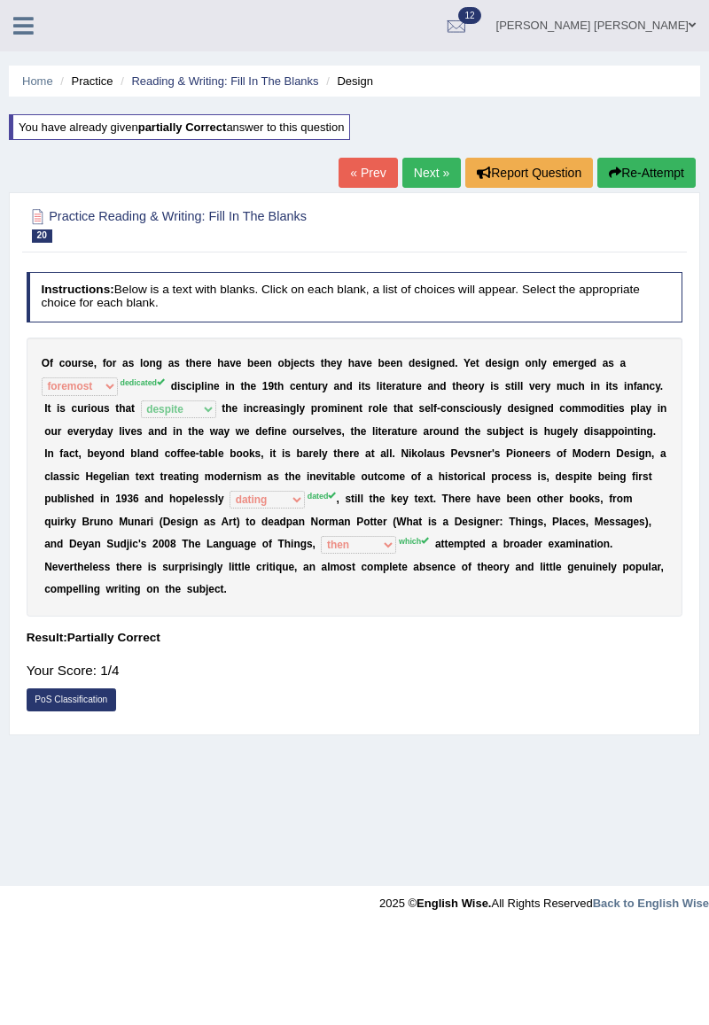
click at [93, 688] on link "PoS Classification" at bounding box center [71, 699] width 89 height 23
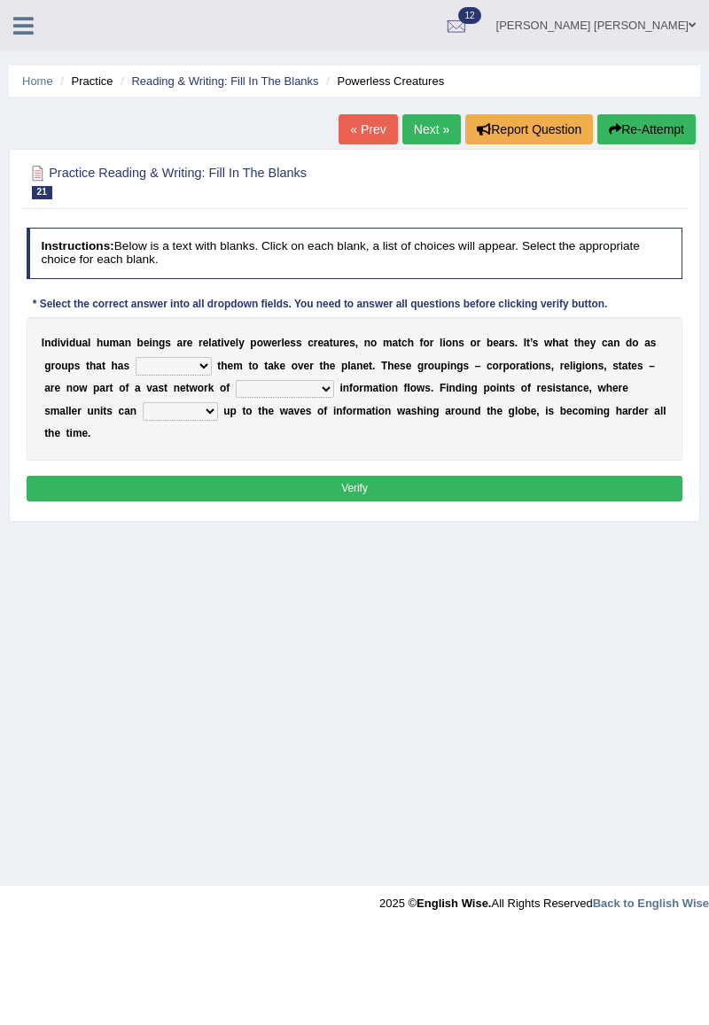
click at [425, 135] on link "Next »" at bounding box center [431, 129] width 58 height 30
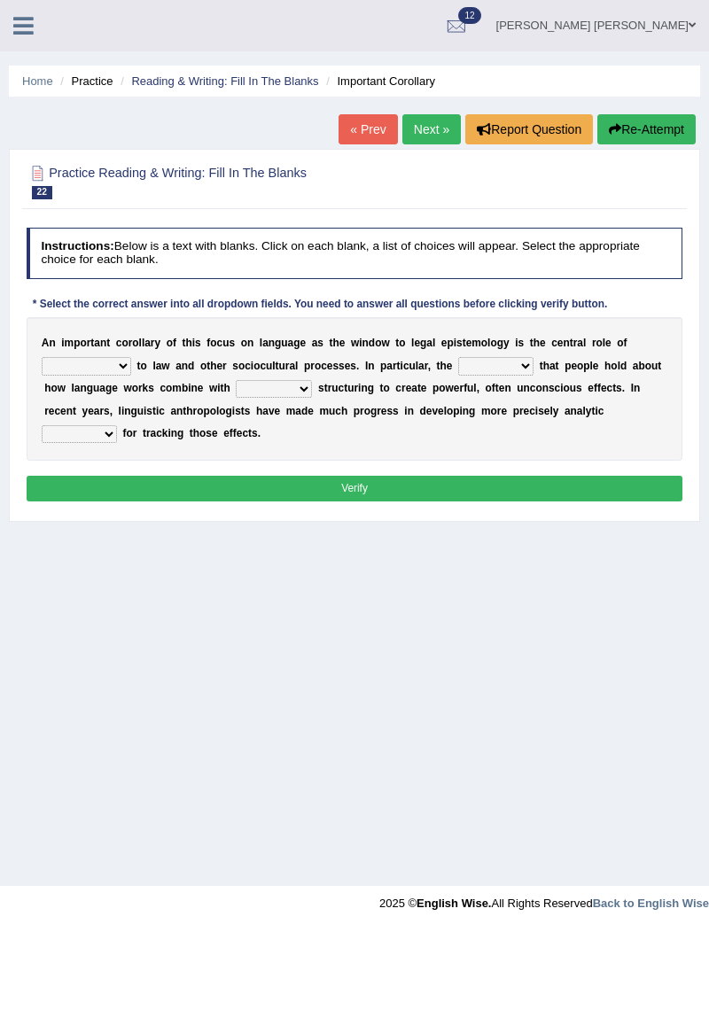
click at [377, 133] on link "« Prev" at bounding box center [367, 129] width 58 height 30
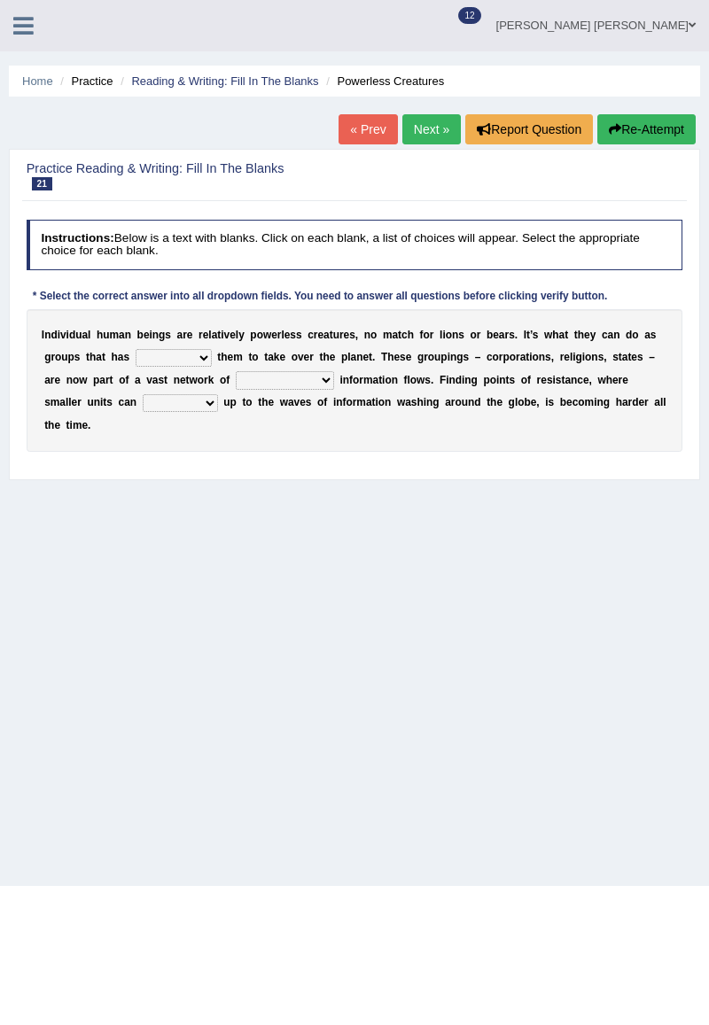
click at [360, 132] on link "« Prev" at bounding box center [367, 129] width 58 height 30
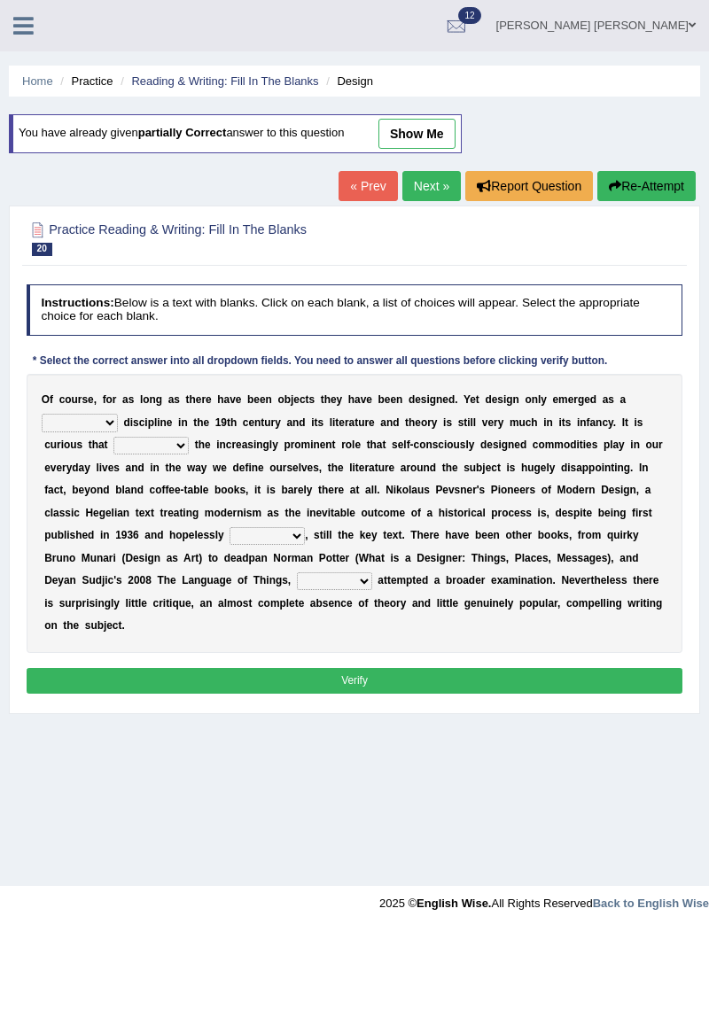
click at [430, 136] on link "show me" at bounding box center [416, 134] width 77 height 30
select select "foremost"
select select "despite"
select select "dating"
select select "then"
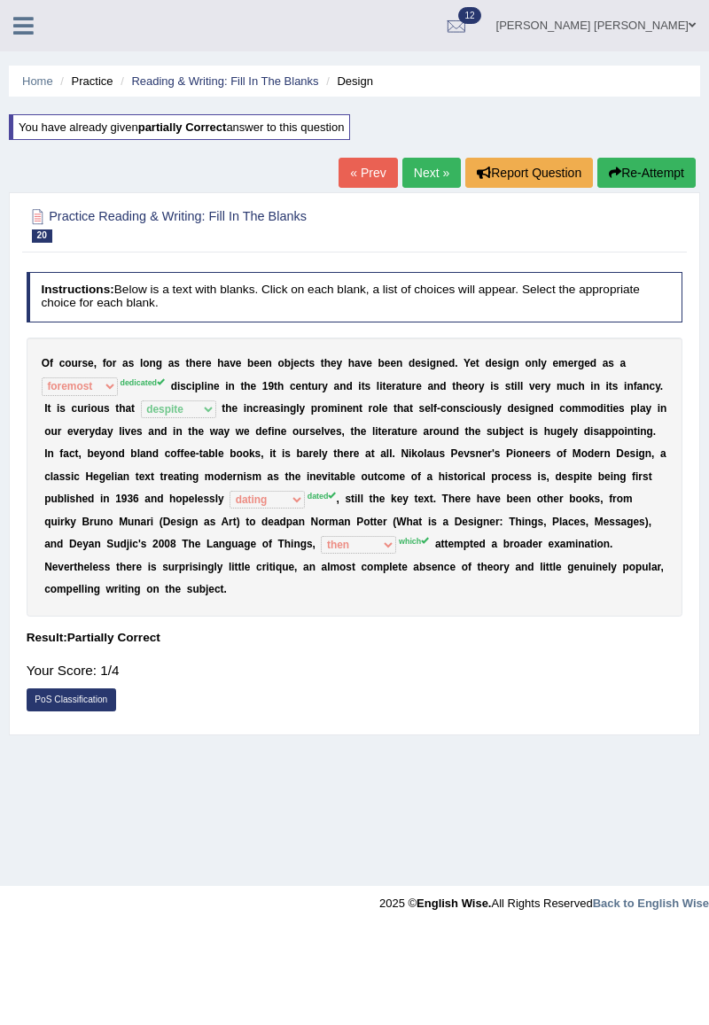
click at [98, 688] on link "PoS Classification" at bounding box center [71, 699] width 89 height 23
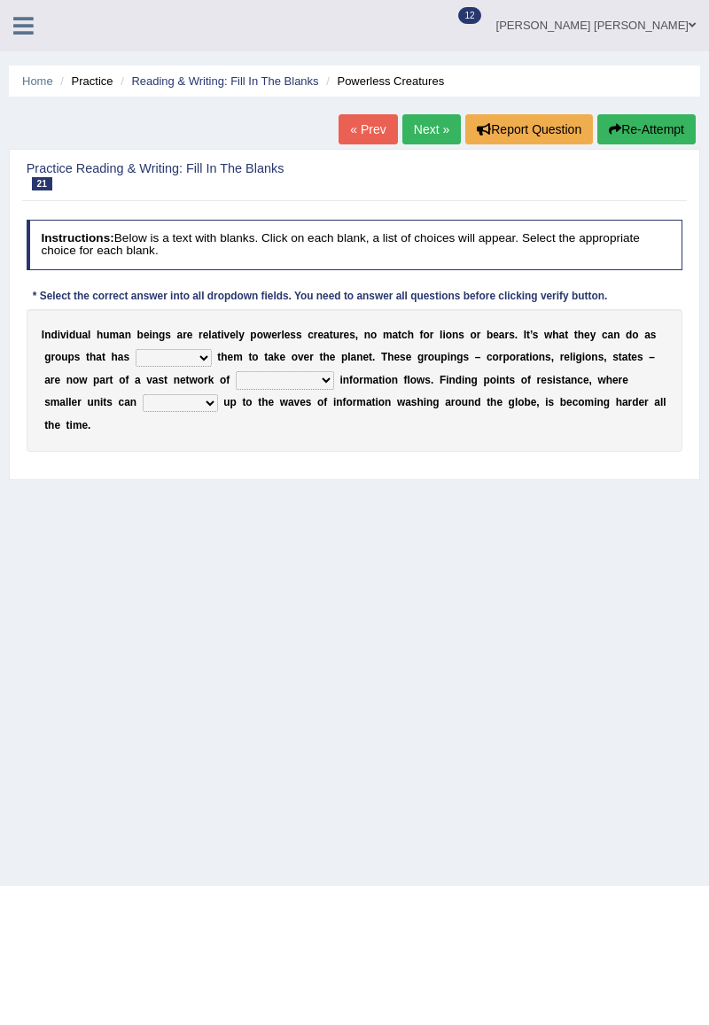
click at [361, 135] on link "« Prev" at bounding box center [367, 129] width 58 height 30
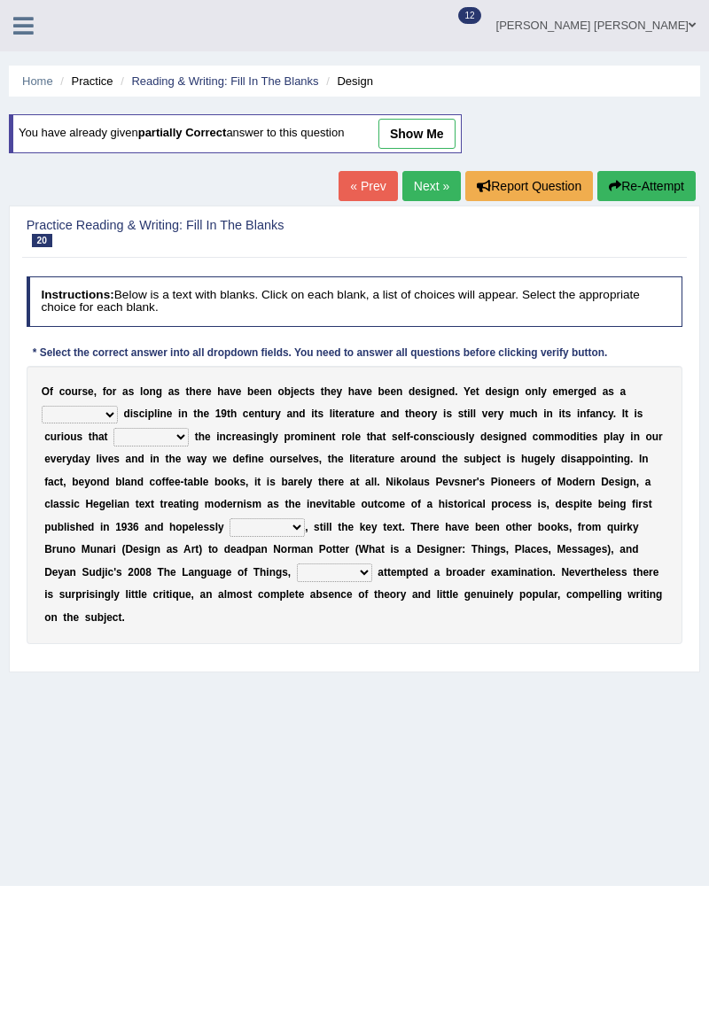
click at [297, 576] on select "which then however as" at bounding box center [334, 572] width 75 height 18
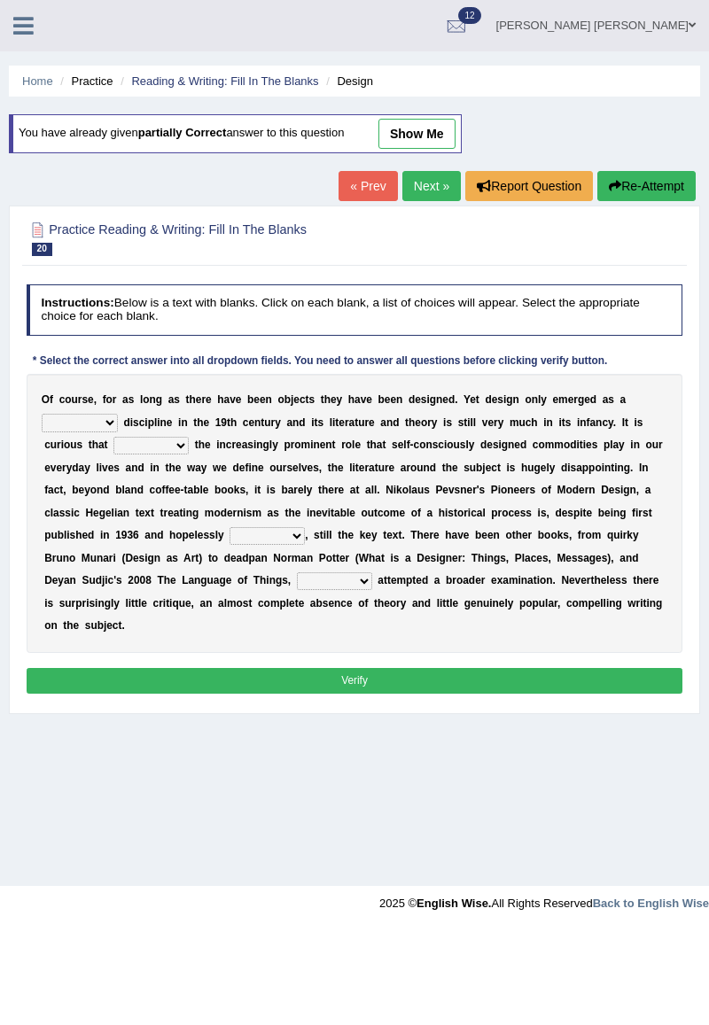
click at [492, 262] on div "Practice Reading & Writing: Fill In The Blanks 20 Design" at bounding box center [354, 240] width 664 height 52
click at [431, 187] on link "Next »" at bounding box center [431, 186] width 58 height 30
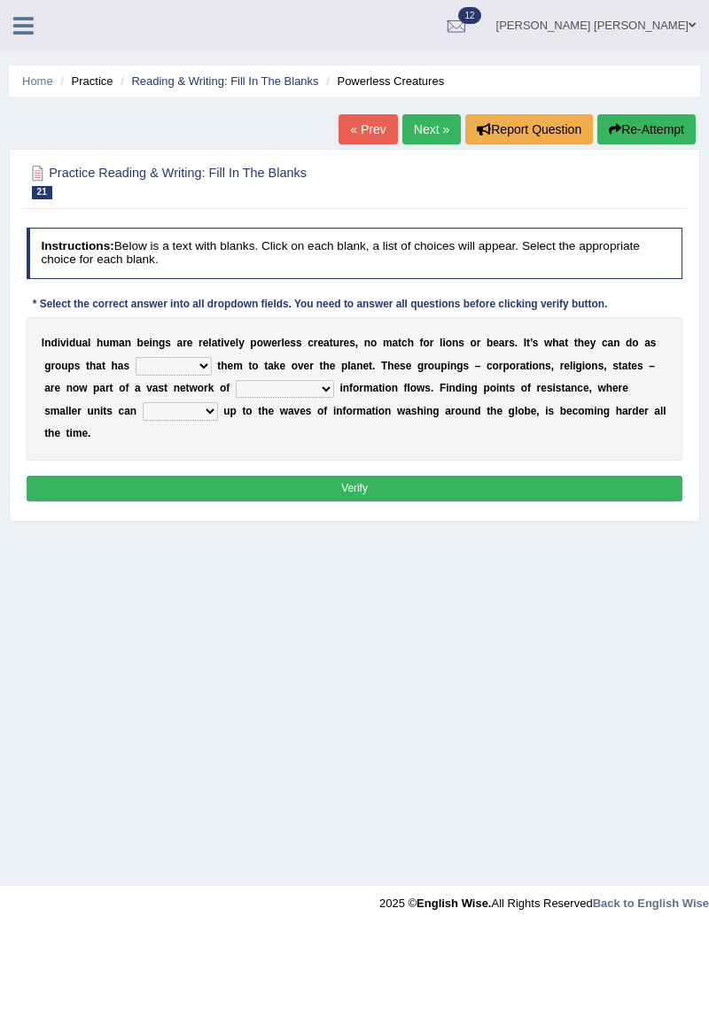
click at [136, 374] on select "enabled contended embodied conjured" at bounding box center [174, 366] width 76 height 18
select select "enabled"
click at [280, 406] on b "w" at bounding box center [284, 411] width 8 height 12
click at [236, 394] on select "interconnected overlapping fastened exploited" at bounding box center [285, 389] width 98 height 18
click at [571, 584] on div "Home Practice Reading & Writing: Fill In The Blanks Powerless Creatures « Prev …" at bounding box center [354, 443] width 709 height 886
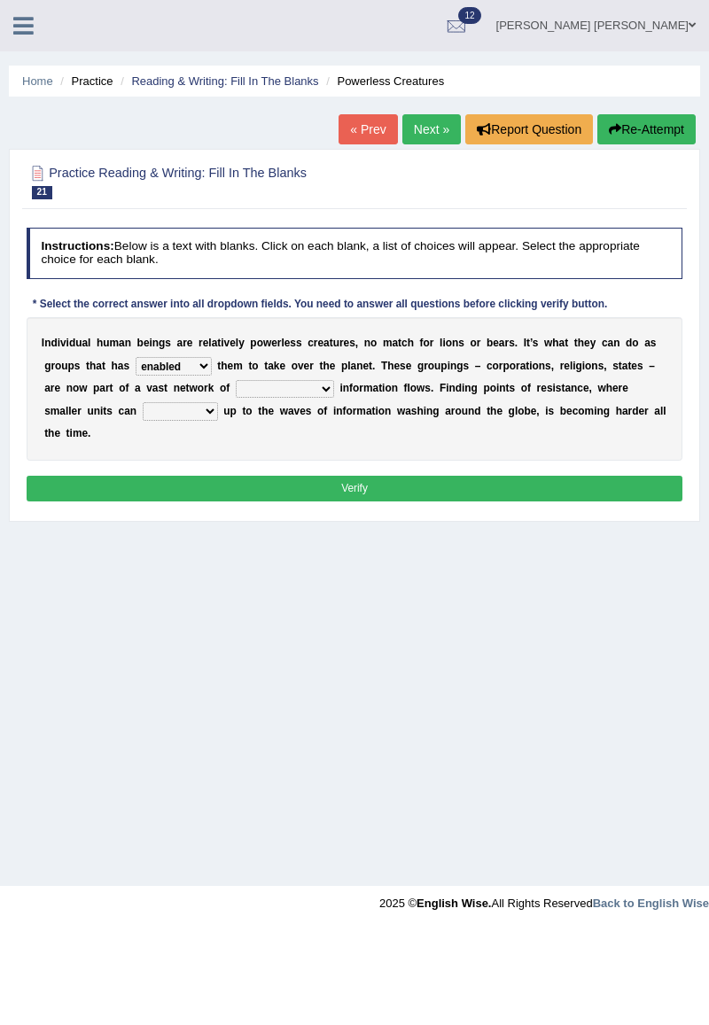
click at [143, 415] on select "stand raise hail pump" at bounding box center [180, 411] width 75 height 18
select select "stand"
click at [236, 393] on select "interconnected overlapping fastened exploited" at bounding box center [285, 389] width 98 height 18
select select "exploited"
click at [295, 476] on button "Verify" at bounding box center [355, 489] width 657 height 26
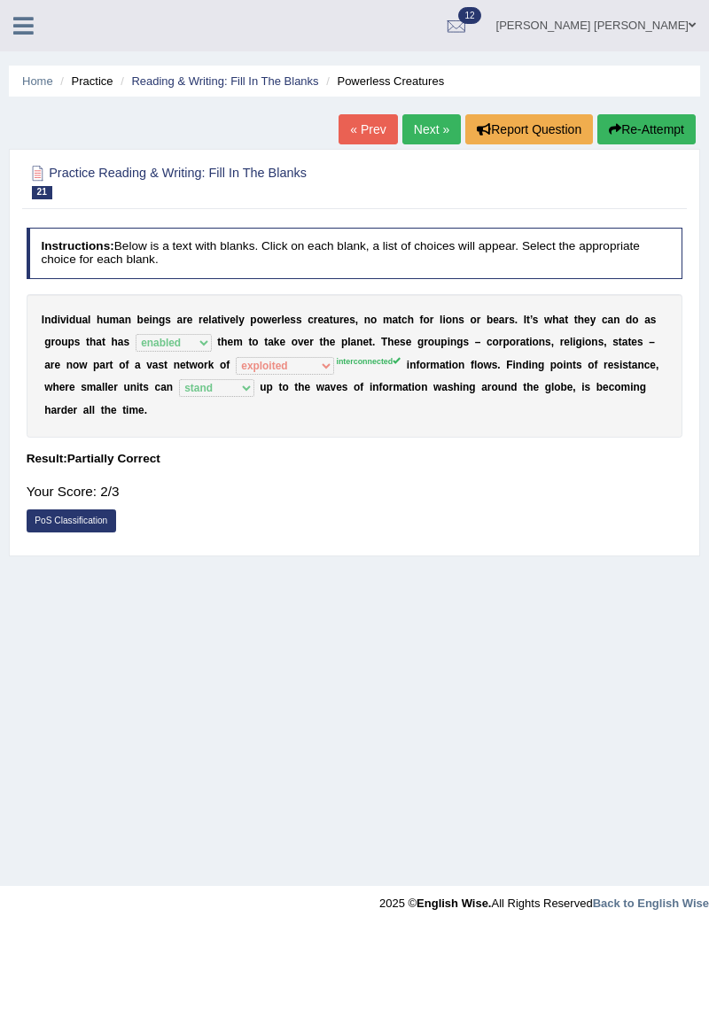
click at [425, 175] on h2 "Practice Reading & Writing: Fill In The Blanks 21 Powerless Creatures" at bounding box center [230, 180] width 407 height 37
click at [424, 131] on link "Next »" at bounding box center [431, 129] width 58 height 30
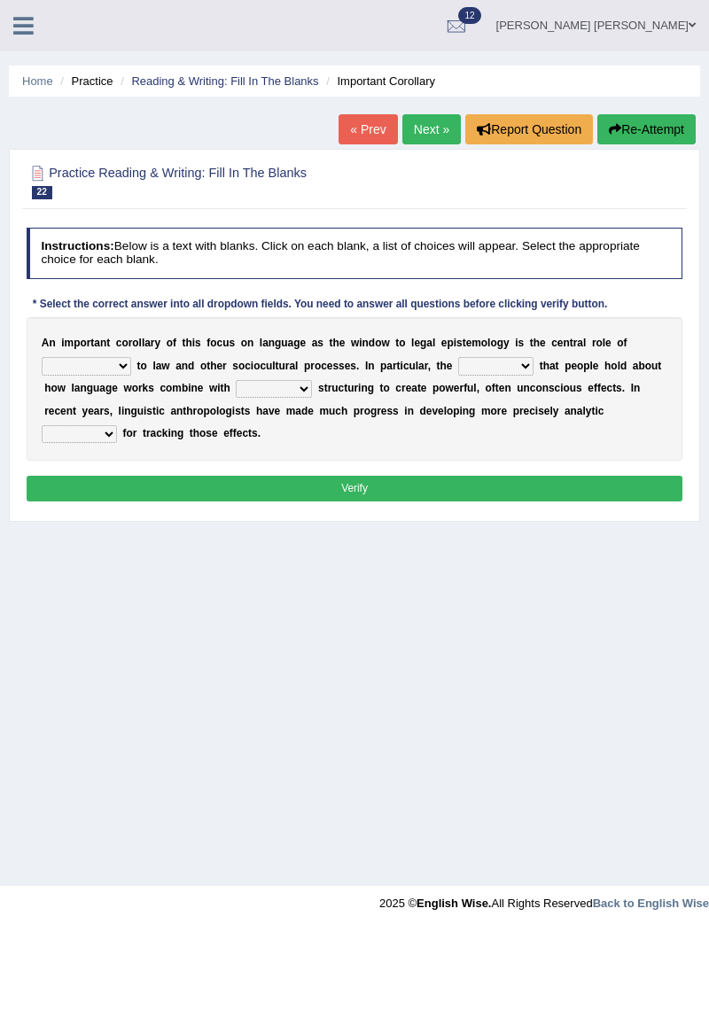
click at [74, 370] on select "discourse epoch dialect acquaintance" at bounding box center [86, 366] width 89 height 18
click at [82, 363] on select "discourse epoch dialect acquaintance" at bounding box center [86, 366] width 89 height 18
select select "dialect"
click at [7, 929] on footer "2025 © English Wise. All Rights Reserved Back to English Wise" at bounding box center [354, 908] width 709 height 44
click at [236, 393] on select "mandatory linguistic legitimate customary" at bounding box center [274, 389] width 76 height 18
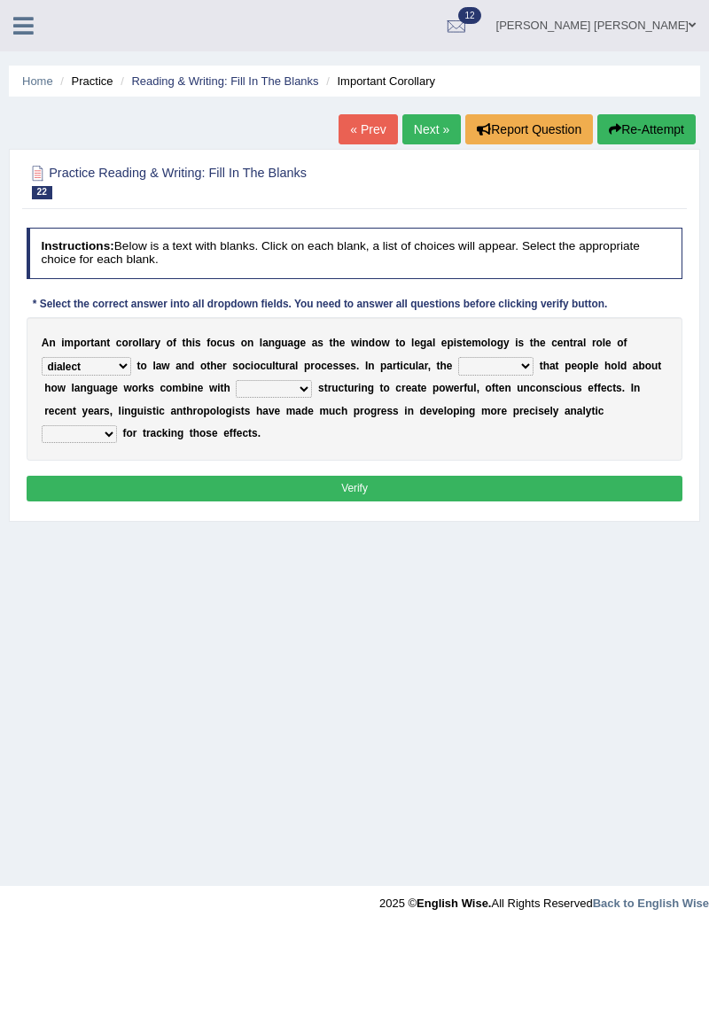
select select "linguistic"
click at [480, 362] on select "deviation besmirch consent ideas" at bounding box center [495, 366] width 75 height 18
select select "ideas"
click at [117, 425] on select "tools appetite albums stroke" at bounding box center [79, 434] width 75 height 18
select select "tools"
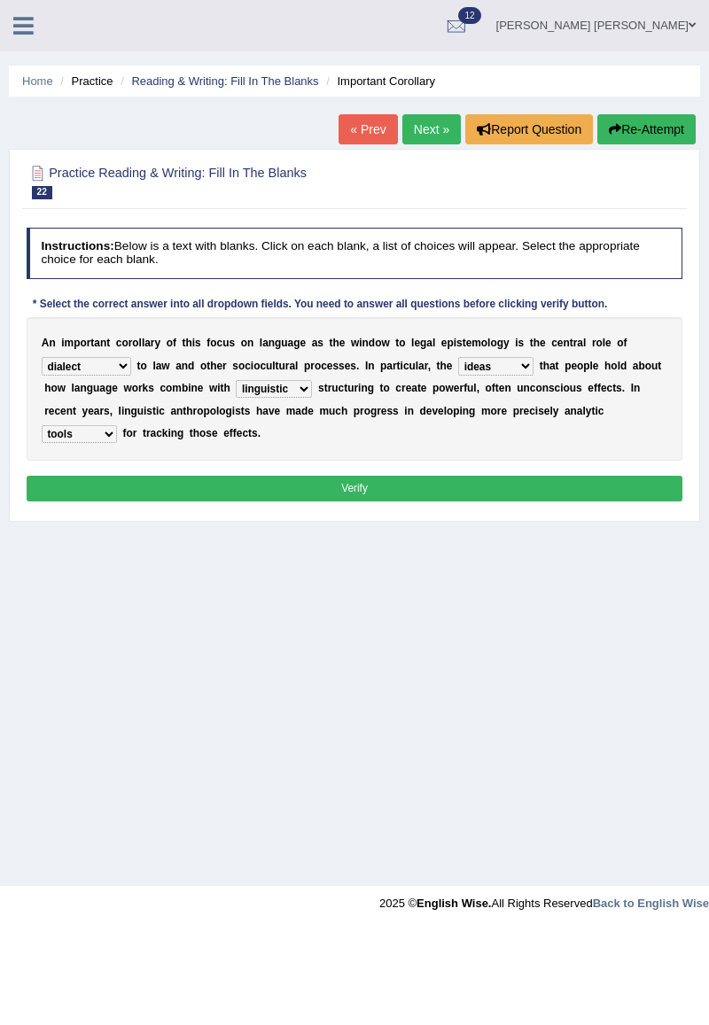
click at [531, 493] on button "Verify" at bounding box center [355, 489] width 657 height 26
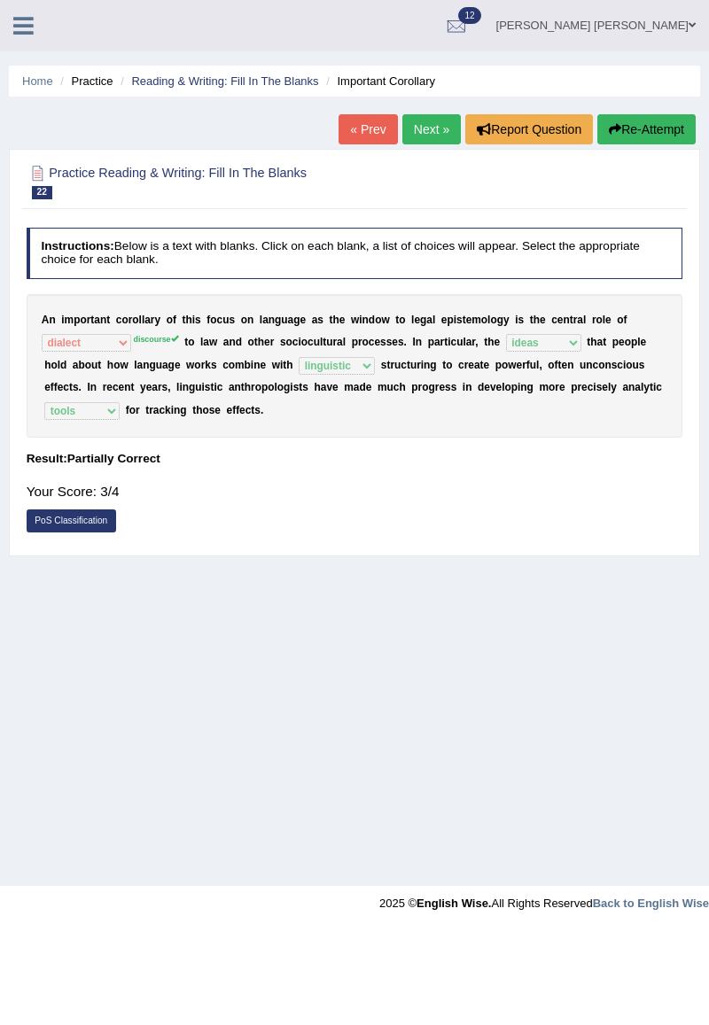
click at [99, 612] on div "Home Practice Reading & Writing: Fill In The Blanks Important Corollary « Prev …" at bounding box center [354, 443] width 709 height 886
click at [428, 133] on link "Next »" at bounding box center [431, 129] width 58 height 30
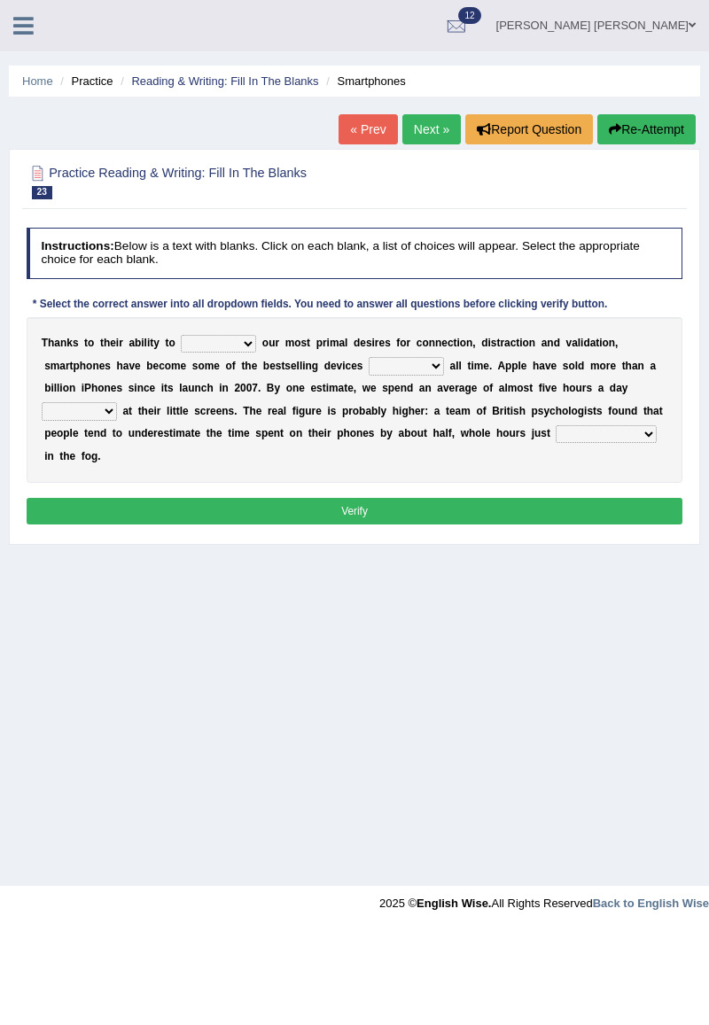
click at [362, 135] on link "« Prev" at bounding box center [367, 129] width 58 height 30
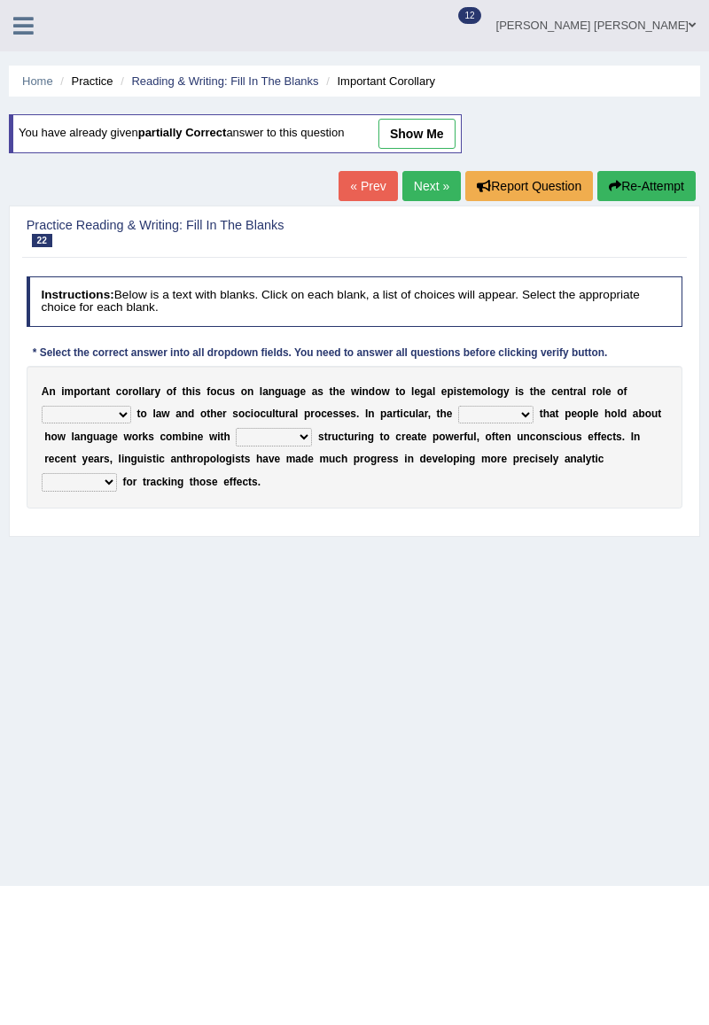
click at [392, 135] on link "show me" at bounding box center [416, 134] width 77 height 30
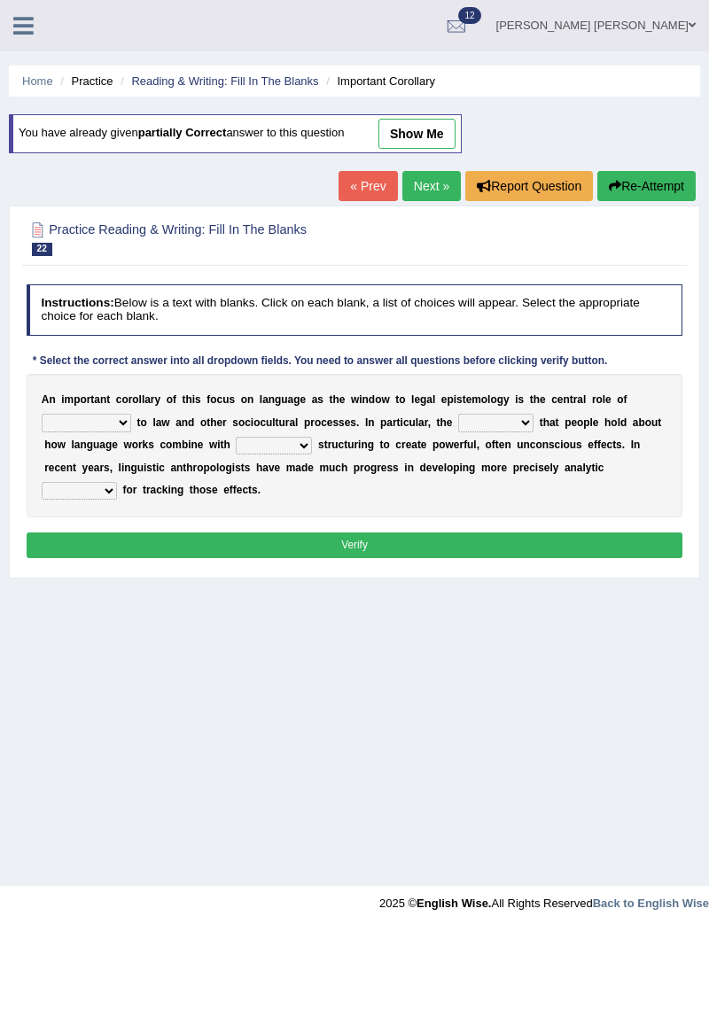
click at [415, 136] on link "show me" at bounding box center [416, 134] width 77 height 30
select select "dialect"
select select "ideas"
select select "linguistic"
select select "tools"
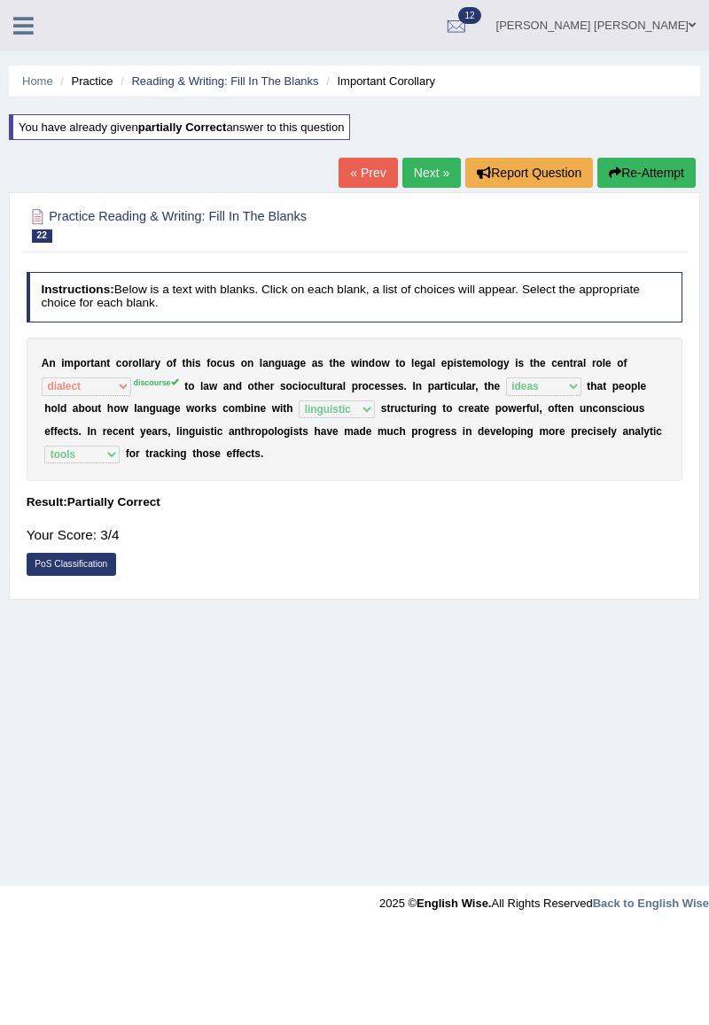
click at [67, 594] on div "Practice Reading & Writing: Fill In The Blanks 22 Important Corollary Instructi…" at bounding box center [354, 396] width 691 height 408
click at [71, 564] on link "PoS Classification" at bounding box center [71, 564] width 89 height 23
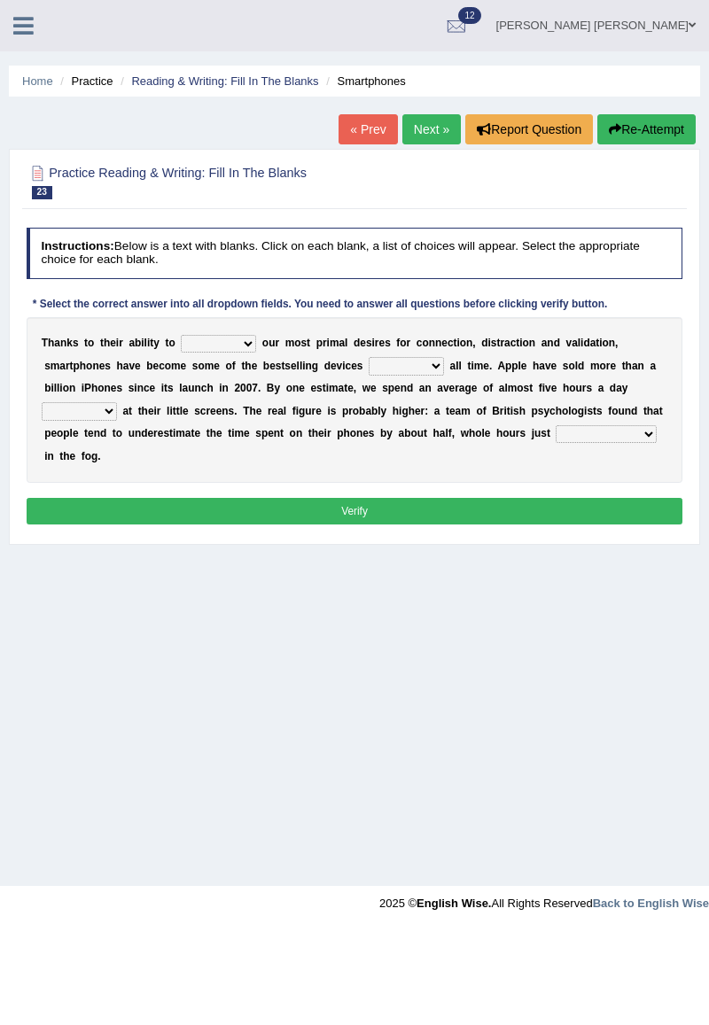
click at [188, 344] on select "hijack describe sharpen conserve" at bounding box center [218, 344] width 75 height 18
click at [97, 579] on div "Home Practice Reading & Writing: Fill In The Blanks Smartphones « Prev Next » R…" at bounding box center [354, 443] width 709 height 886
click at [196, 347] on select "hijack describe sharpen conserve" at bounding box center [218, 344] width 75 height 18
select select "sharpen"
click at [369, 369] on select "of and in on" at bounding box center [406, 366] width 75 height 18
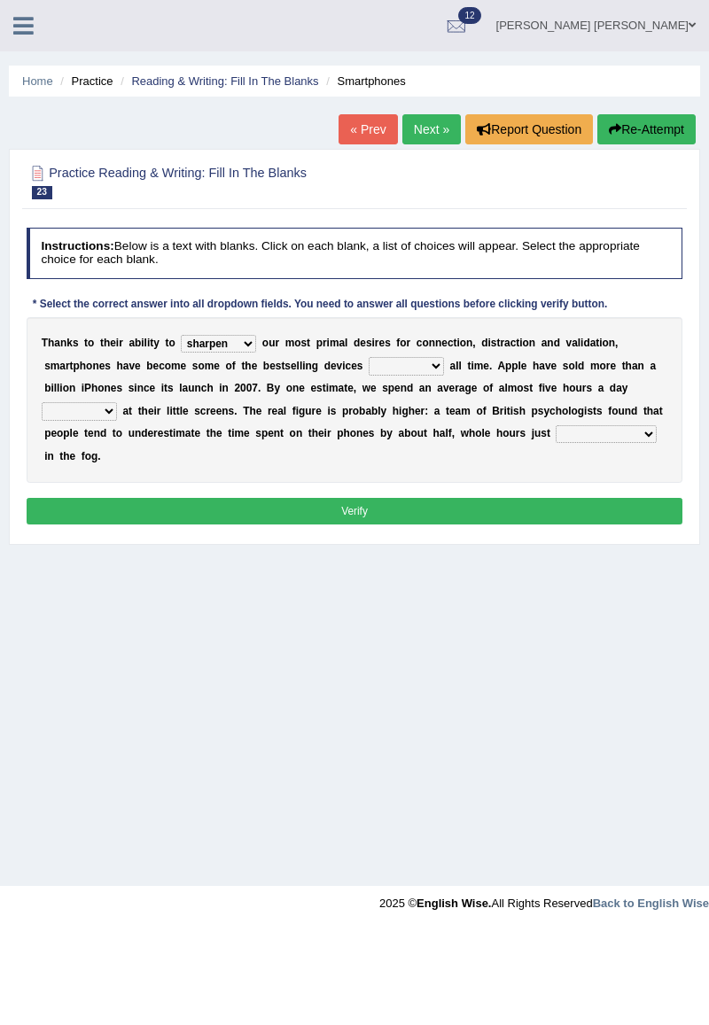
click at [64, 640] on div "Home Practice Reading & Writing: Fill In The Blanks Smartphones « Prev Next » R…" at bounding box center [354, 443] width 709 height 886
click at [369, 367] on select "of and in on" at bounding box center [406, 366] width 75 height 18
select select "of"
click at [117, 402] on select "watching waggling snoring staring" at bounding box center [79, 411] width 75 height 18
click at [389, 581] on div "Home Practice Reading & Writing: Fill In The Blanks Smartphones « Prev Next » R…" at bounding box center [354, 443] width 709 height 886
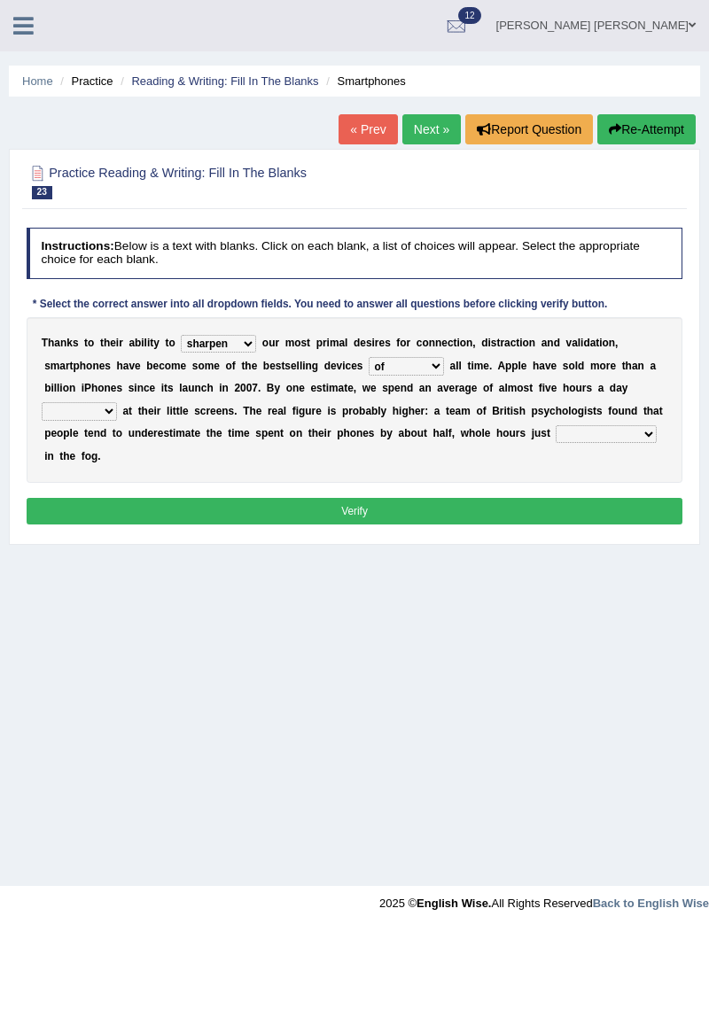
click at [117, 402] on select "watching waggling snoring staring" at bounding box center [79, 411] width 75 height 18
select select "staring"
click at [556, 439] on select "has evaporated evaporating evaporate evaporates" at bounding box center [606, 434] width 100 height 18
select select "evaporates"
click at [292, 498] on button "Verify" at bounding box center [355, 511] width 657 height 26
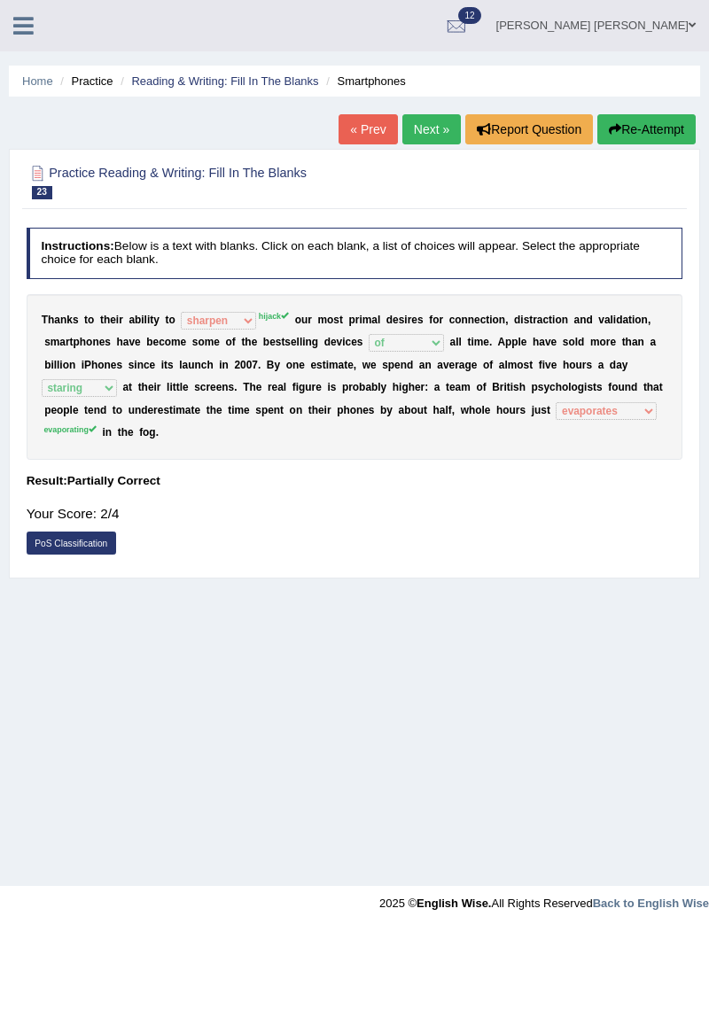
click at [365, 133] on link "« Prev" at bounding box center [367, 129] width 58 height 30
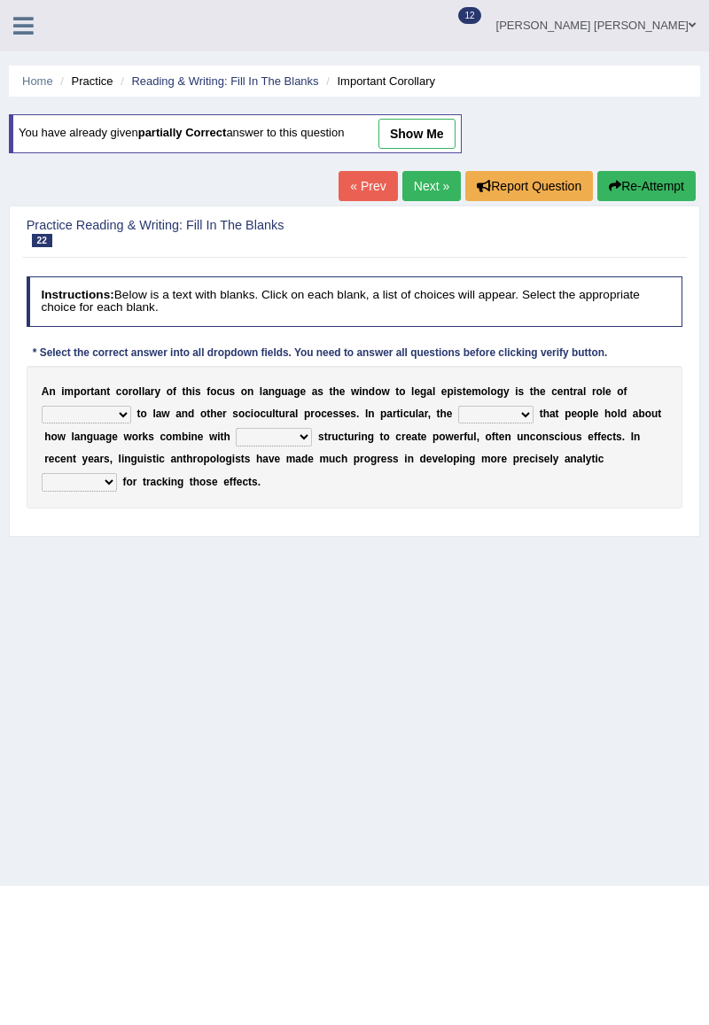
click at [413, 128] on link "show me" at bounding box center [416, 134] width 77 height 30
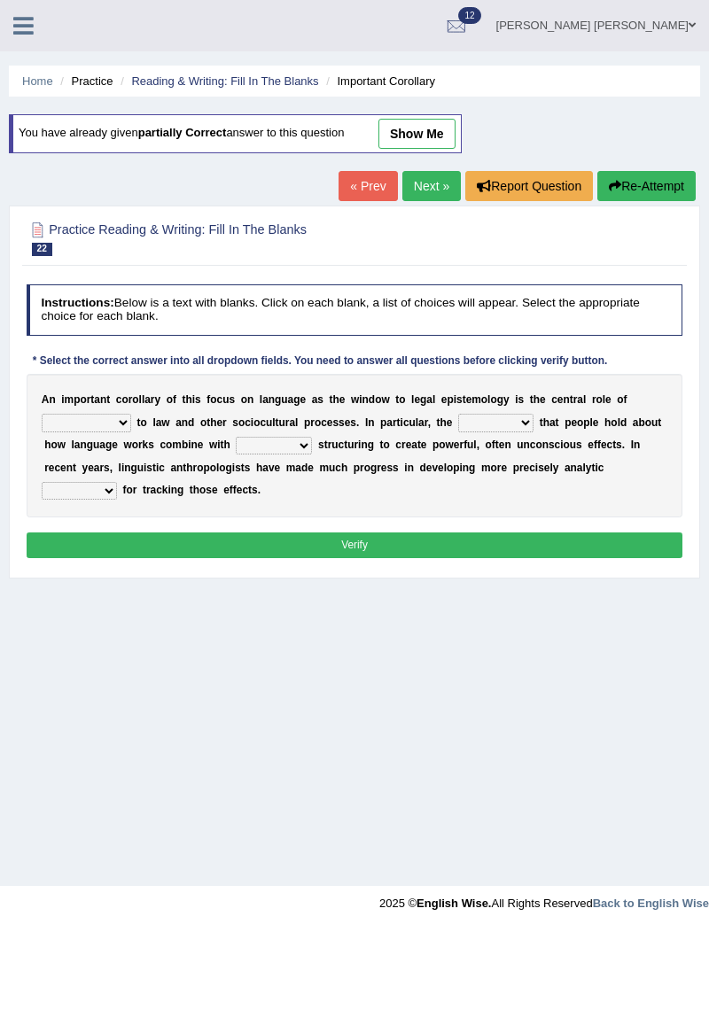
click at [95, 428] on select "discourse epoch dialect acquaintance" at bounding box center [86, 423] width 89 height 18
click at [500, 711] on div "Home Practice Reading & Writing: Fill In The Blanks Important Corollary You hav…" at bounding box center [354, 443] width 709 height 886
click at [458, 427] on select "deviation besmirch consent ideas" at bounding box center [495, 423] width 75 height 18
click at [377, 710] on div "Home Practice Reading & Writing: Fill In The Blanks Important Corollary You hav…" at bounding box center [354, 443] width 709 height 886
click at [117, 482] on select "tools appetite albums stroke" at bounding box center [79, 491] width 75 height 18
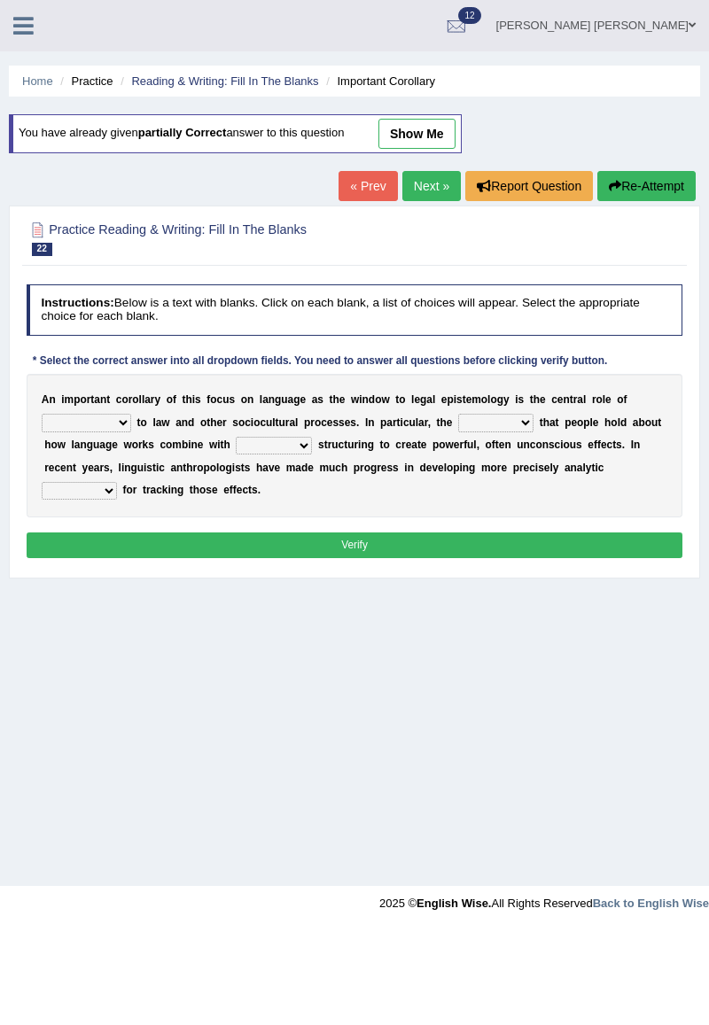
click at [453, 776] on div "Home Practice Reading & Writing: Fill In The Blanks Important Corollary You hav…" at bounding box center [354, 443] width 709 height 886
click at [241, 446] on select "mandatory linguistic legitimate customary" at bounding box center [274, 446] width 76 height 18
click at [486, 715] on div "Home Practice Reading & Writing: Fill In The Blanks Important Corollary You hav…" at bounding box center [354, 443] width 709 height 886
click at [416, 127] on link "show me" at bounding box center [416, 134] width 77 height 30
select select "dialect"
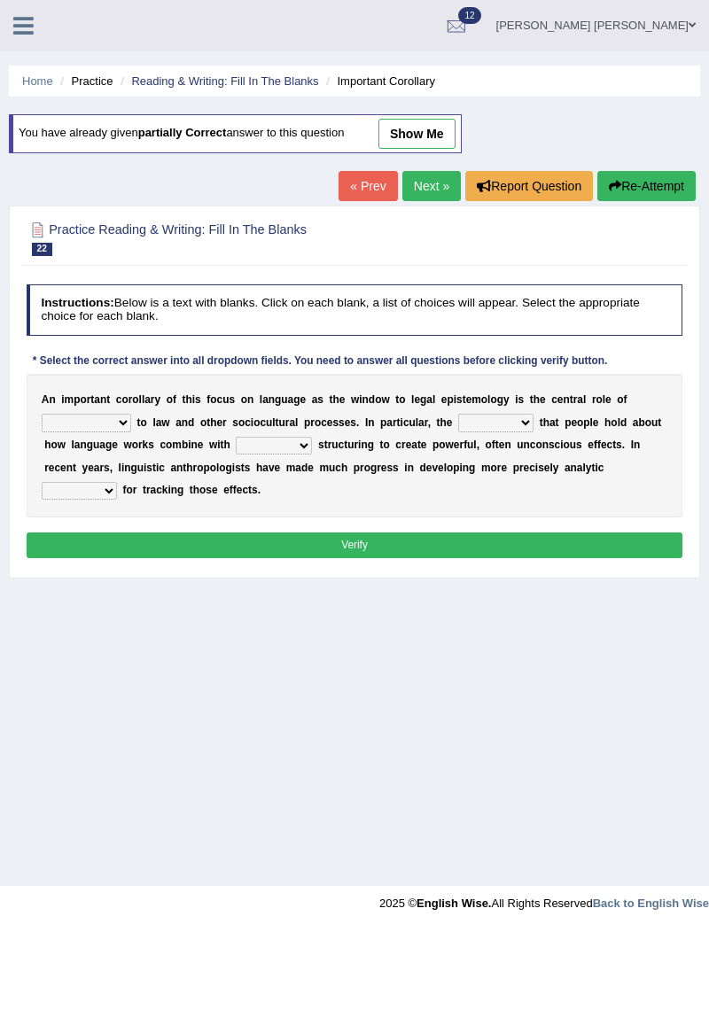
select select "ideas"
select select "linguistic"
select select "tools"
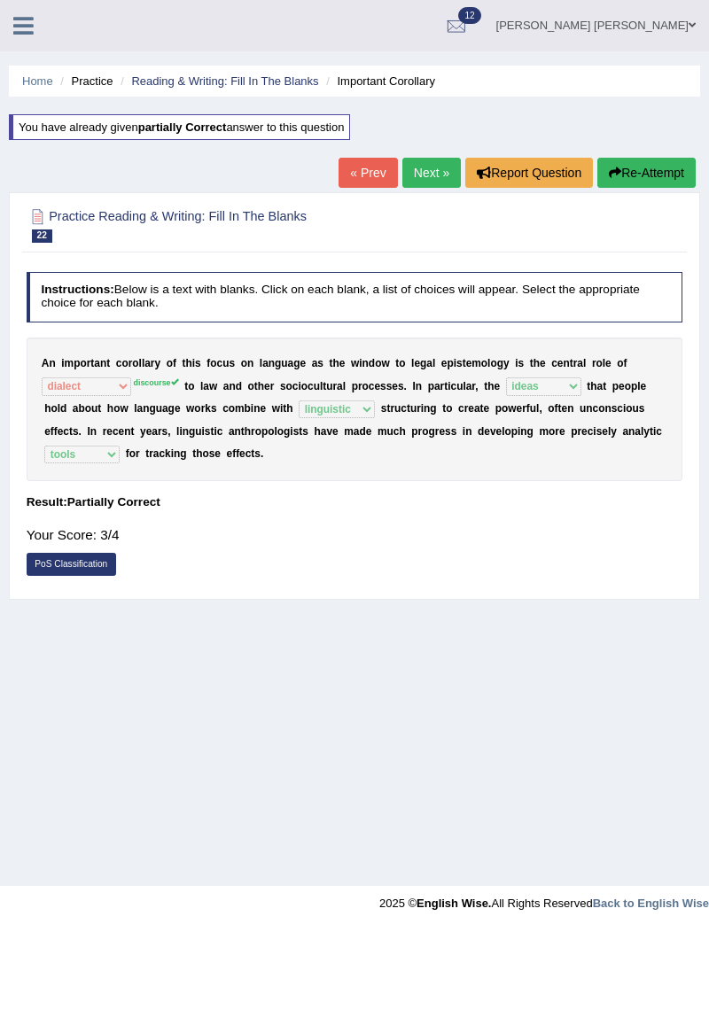
click at [434, 167] on link "Next »" at bounding box center [431, 173] width 58 height 30
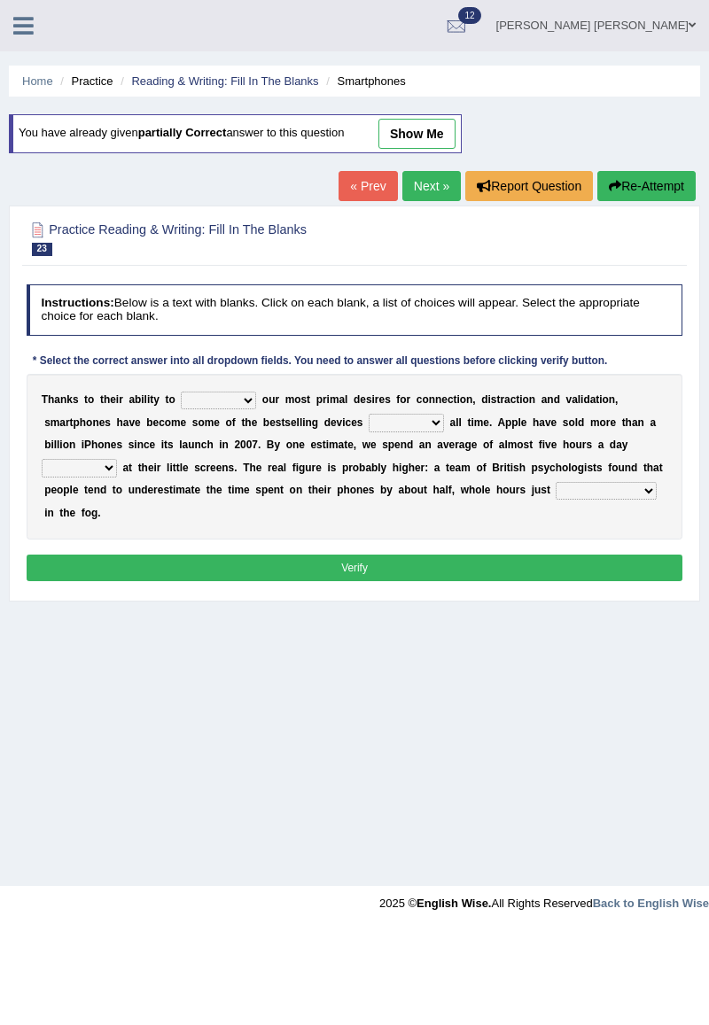
click at [190, 401] on select "hijack describe sharpen conserve" at bounding box center [218, 401] width 75 height 18
click at [450, 673] on div "Home Practice Reading & Writing: Fill In The Blanks Smartphones You have alread…" at bounding box center [354, 443] width 709 height 886
click at [369, 424] on select "of and in on" at bounding box center [406, 423] width 75 height 18
click at [511, 672] on div "Home Practice Reading & Writing: Fill In The Blanks Smartphones You have alread…" at bounding box center [354, 443] width 709 height 886
click at [117, 459] on select "watching waggling snoring staring" at bounding box center [79, 468] width 75 height 18
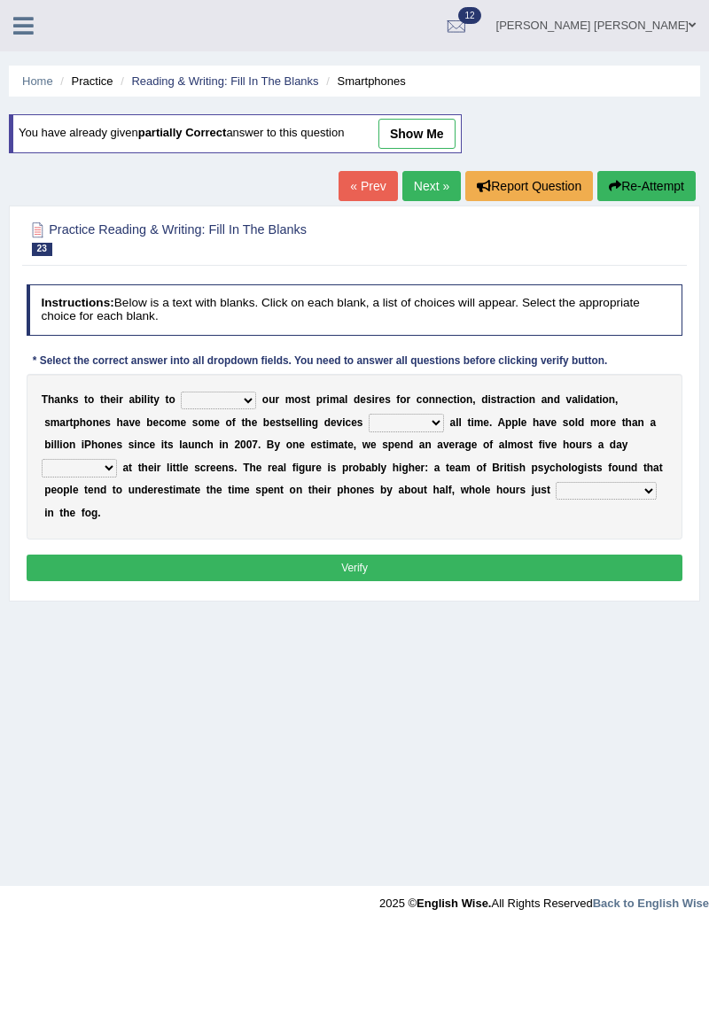
click at [525, 797] on div "Home Practice Reading & Writing: Fill In The Blanks Smartphones You have alread…" at bounding box center [354, 443] width 709 height 886
click at [369, 423] on select "of and in on" at bounding box center [406, 423] width 75 height 18
click at [500, 755] on div "Home Practice Reading & Writing: Fill In The Blanks Smartphones You have alread…" at bounding box center [354, 443] width 709 height 886
click at [556, 489] on select "has evaporated evaporating evaporate evaporates" at bounding box center [606, 491] width 100 height 18
click at [544, 666] on div "Home Practice Reading & Writing: Fill In The Blanks Smartphones You have alread…" at bounding box center [354, 443] width 709 height 886
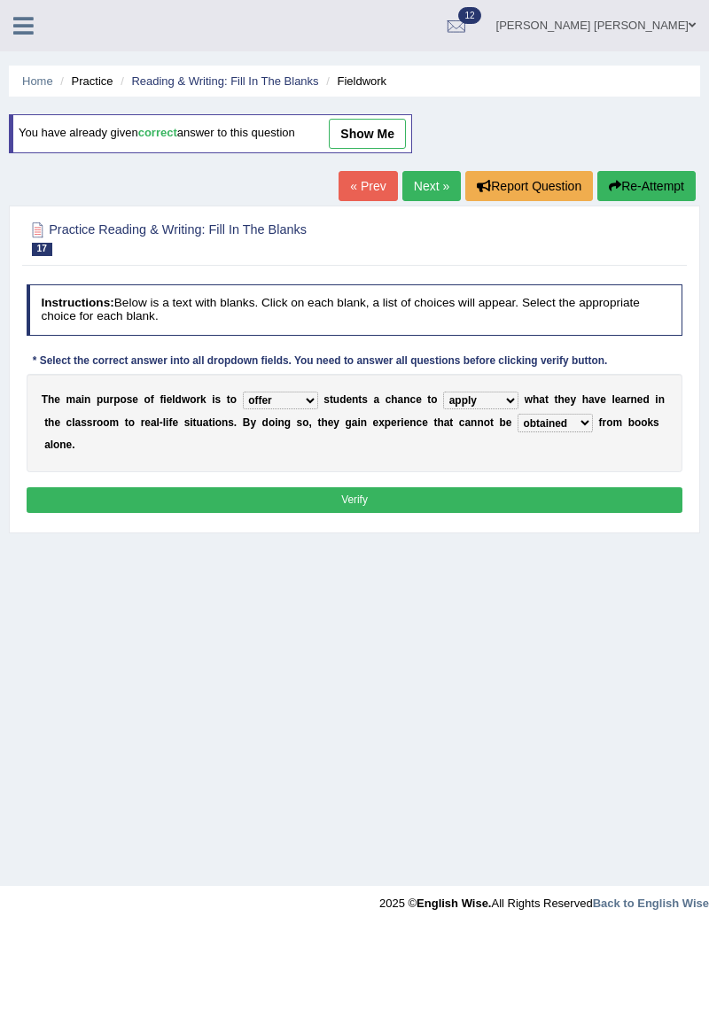
select select "offer"
select select "apply"
select select "obtained"
